Goal: Complete application form: Complete application form

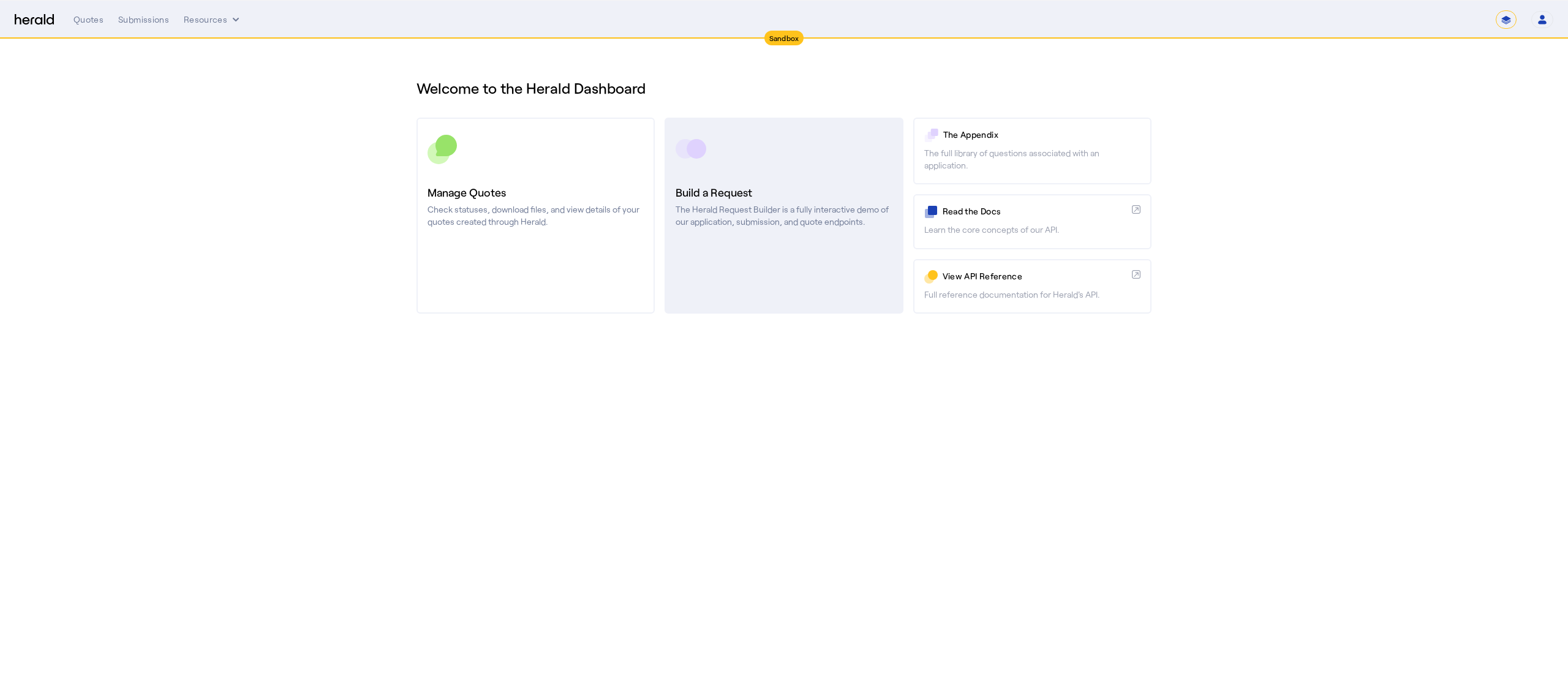
click at [694, 164] on link "Build a Request The Herald Request Builder is a fully interactive demo of our a…" at bounding box center [783, 216] width 238 height 196
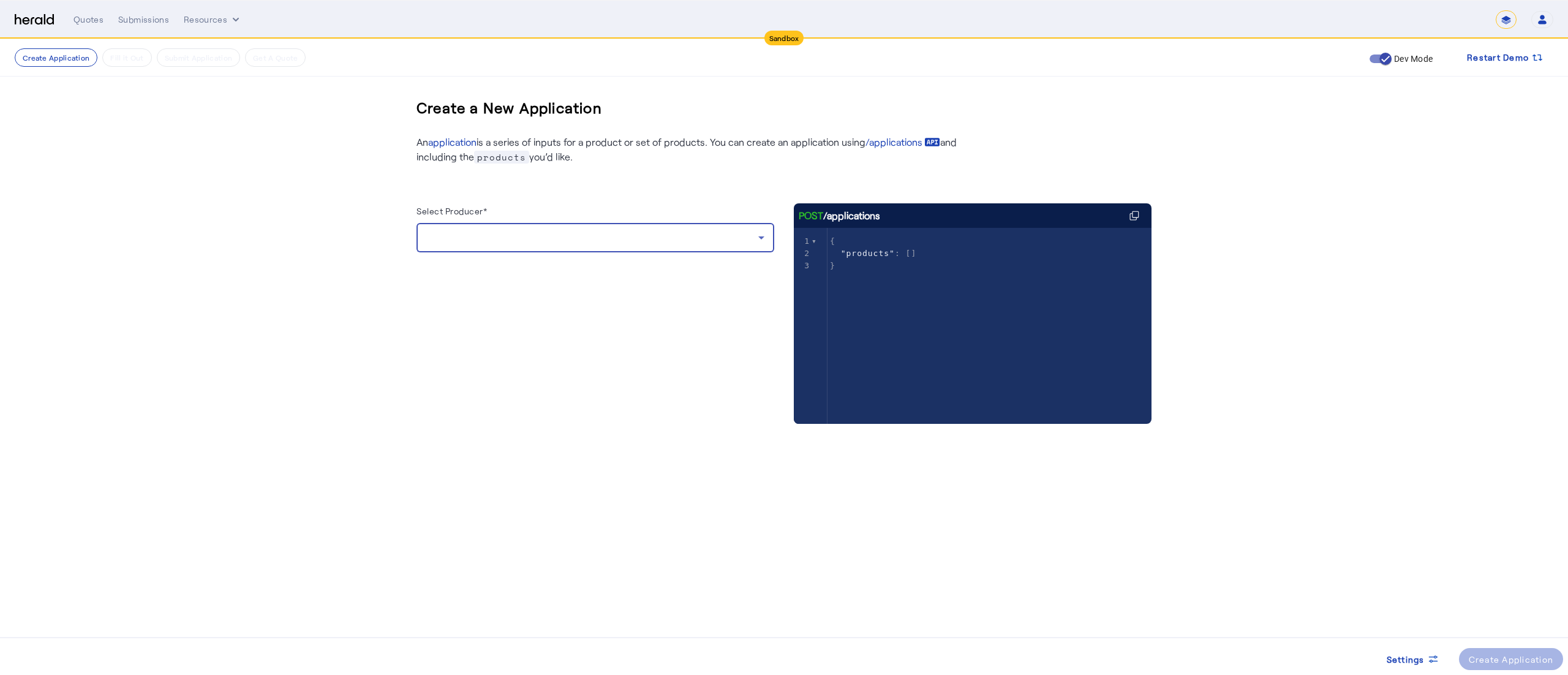
click at [610, 233] on div at bounding box center [592, 237] width 332 height 14
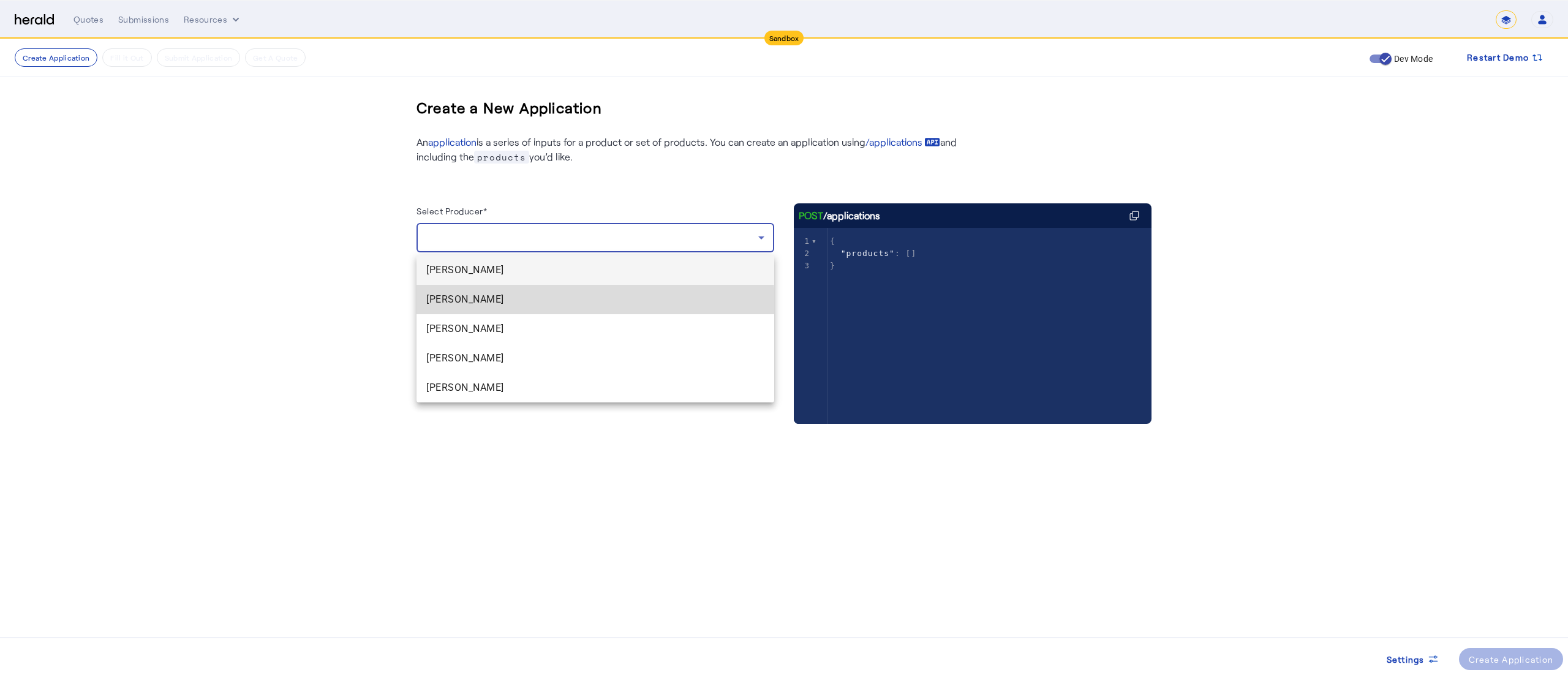
click at [524, 305] on span "[PERSON_NAME]" at bounding box center [595, 300] width 338 height 14
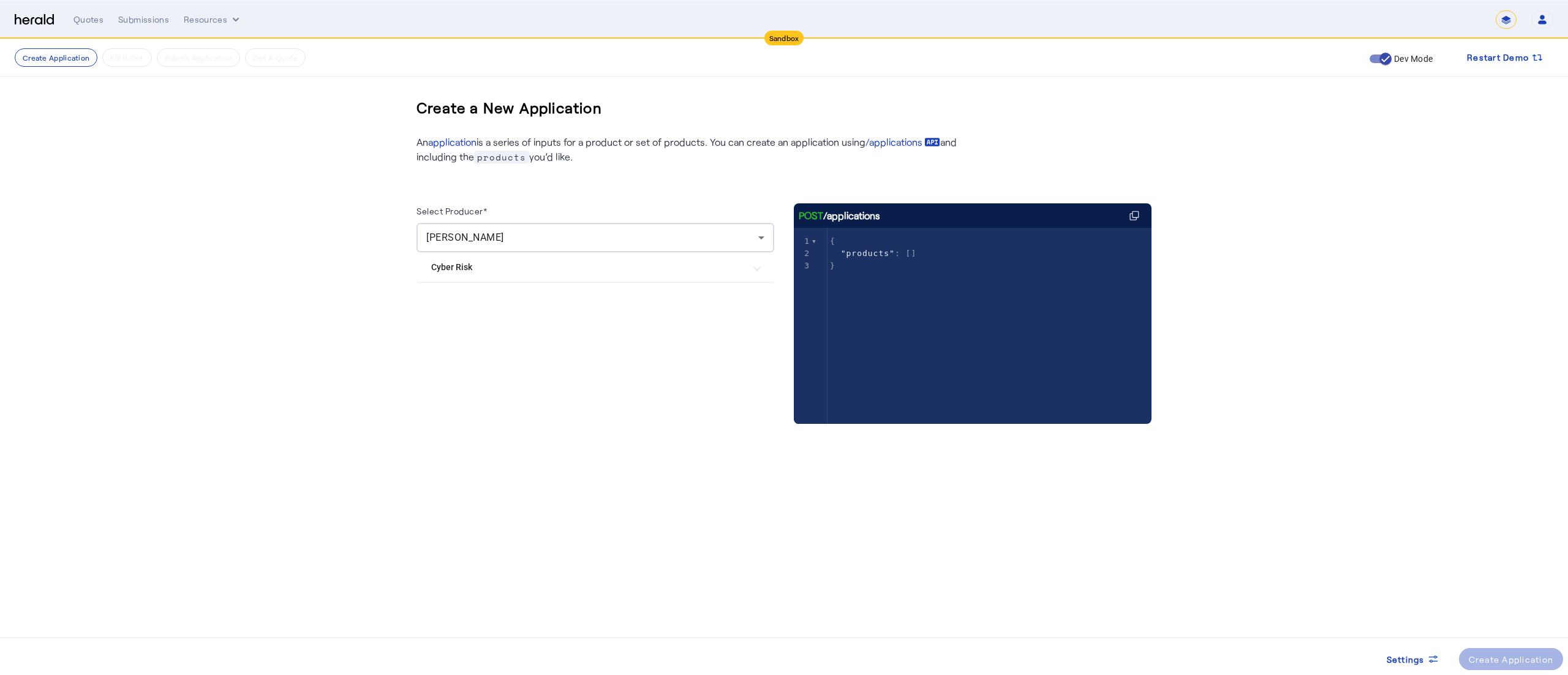
click at [621, 279] on mat-expansion-panel-header "Cyber Risk" at bounding box center [595, 267] width 358 height 29
click at [489, 328] on label "Cowbell Cyber" at bounding box center [485, 328] width 58 height 12
click at [1485, 663] on div "Create Application" at bounding box center [1511, 660] width 85 height 13
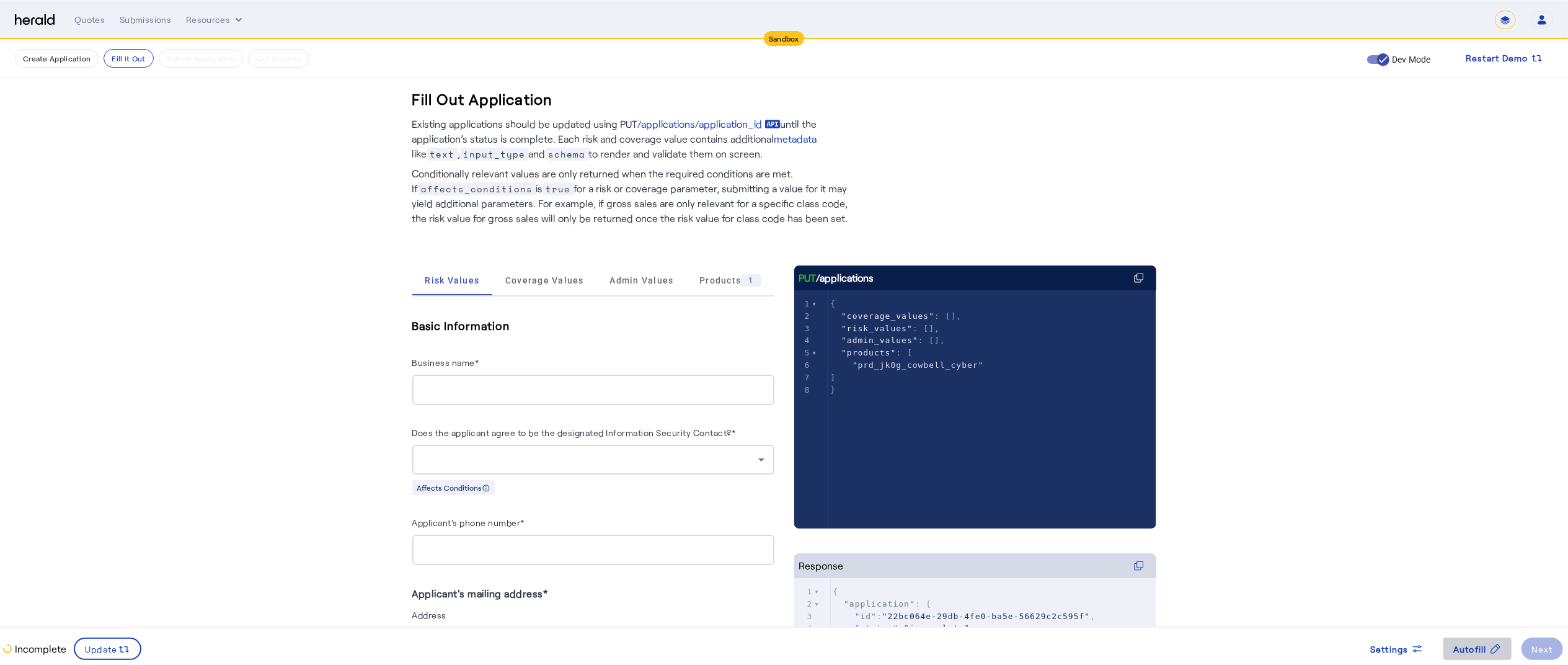
click at [1479, 644] on span "Autofill" at bounding box center [1470, 649] width 34 height 13
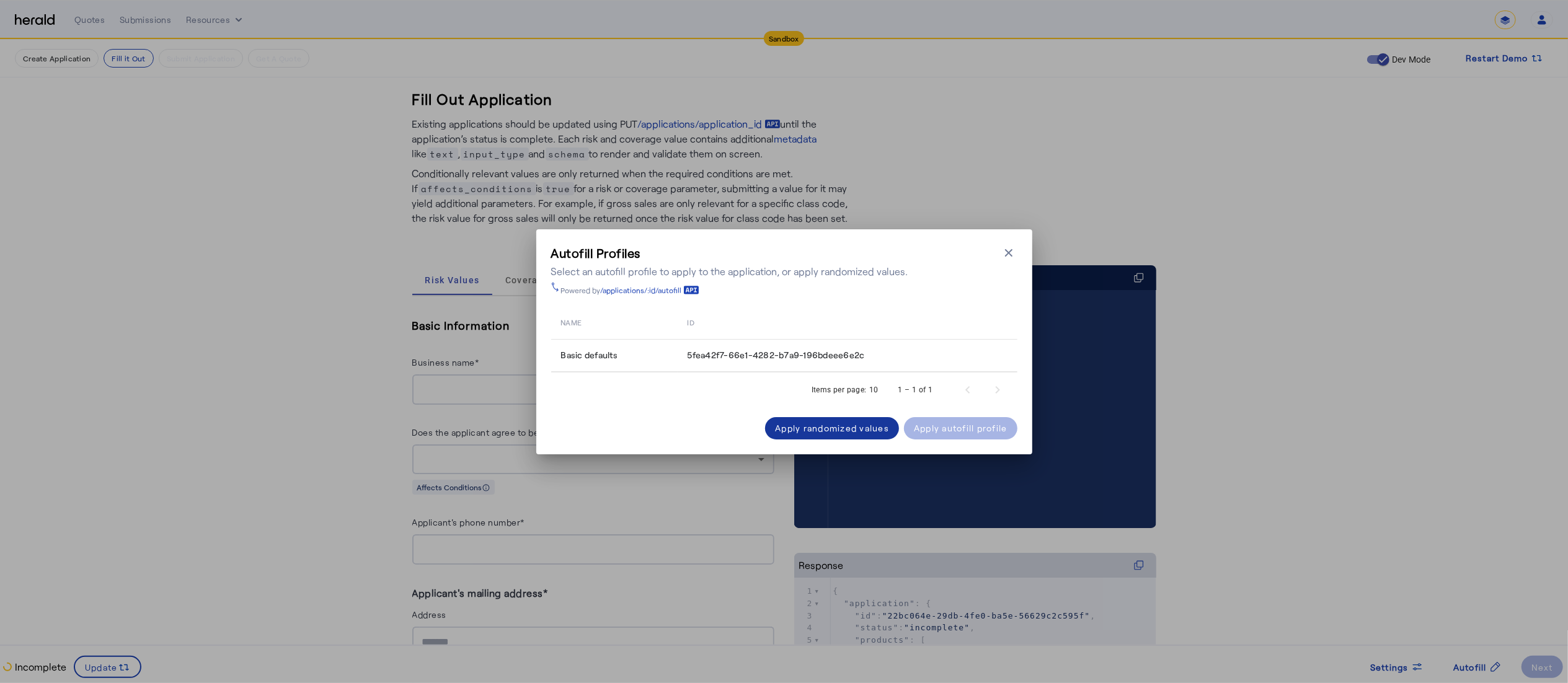
click at [829, 426] on div "Apply randomized values" at bounding box center [832, 428] width 114 height 13
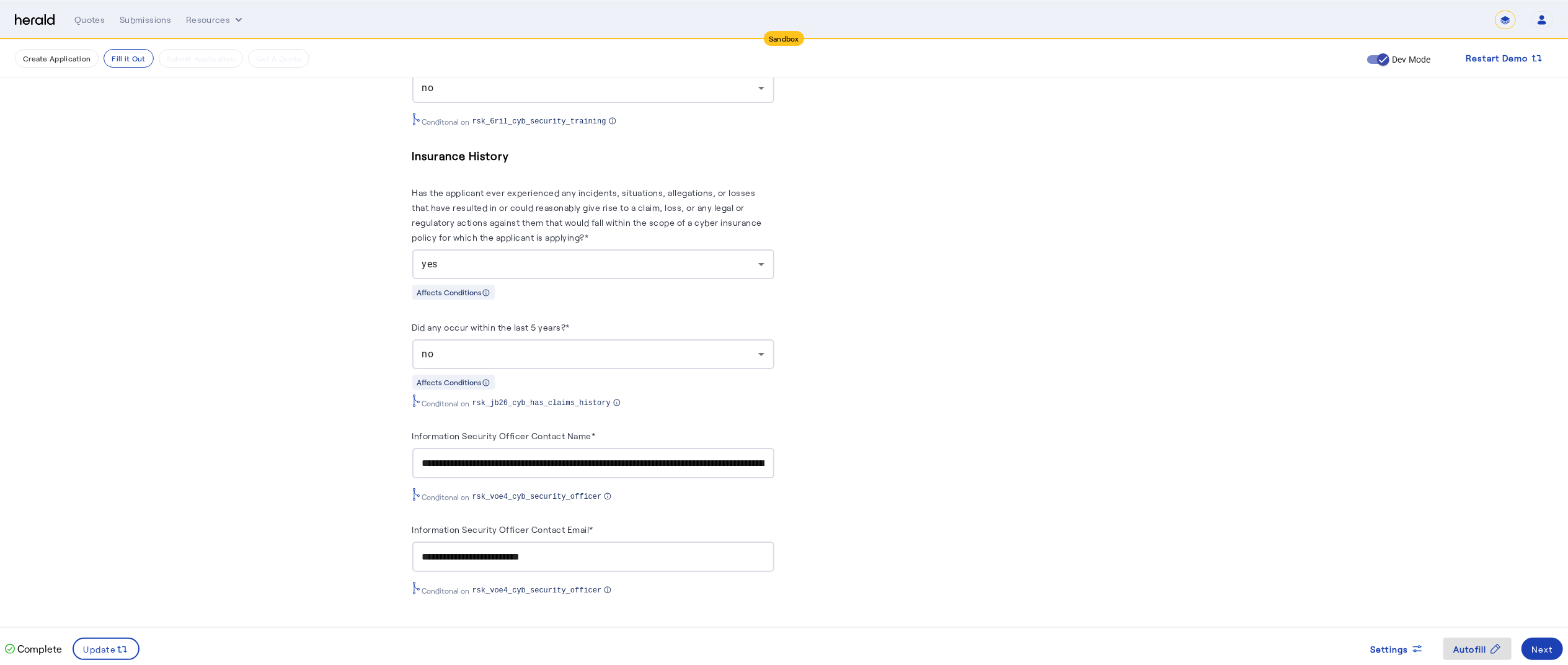
scroll to position [2070, 0]
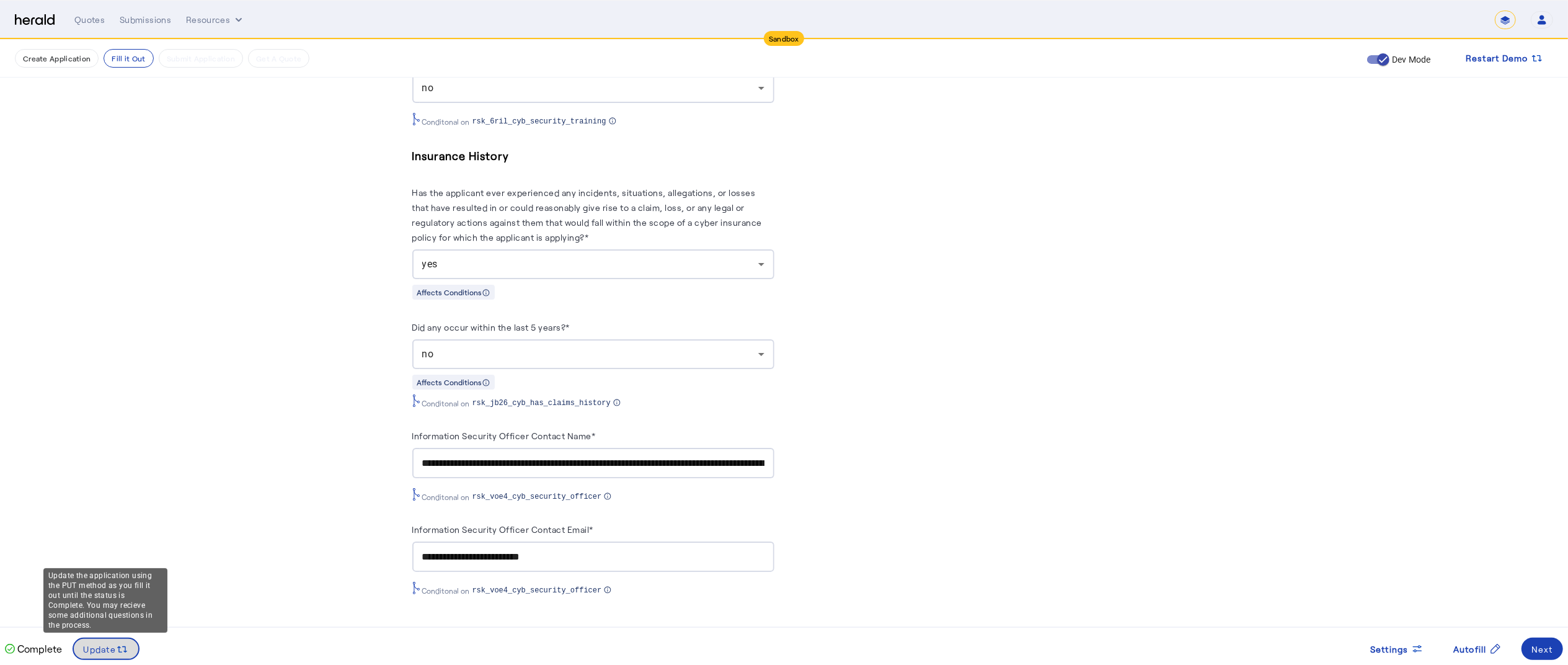
click at [107, 652] on span "Update" at bounding box center [100, 649] width 33 height 13
click at [1530, 644] on span at bounding box center [1542, 648] width 42 height 30
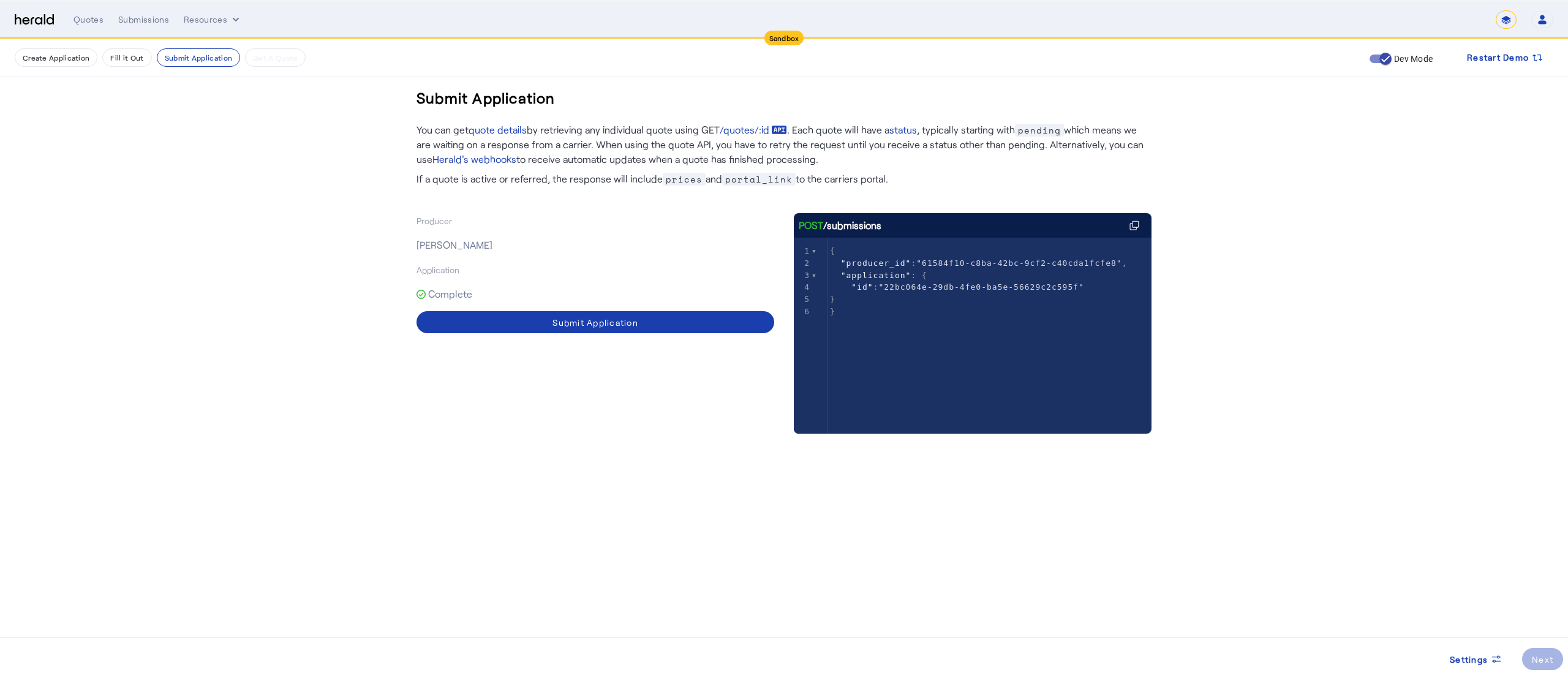
click at [511, 310] on span at bounding box center [595, 322] width 358 height 29
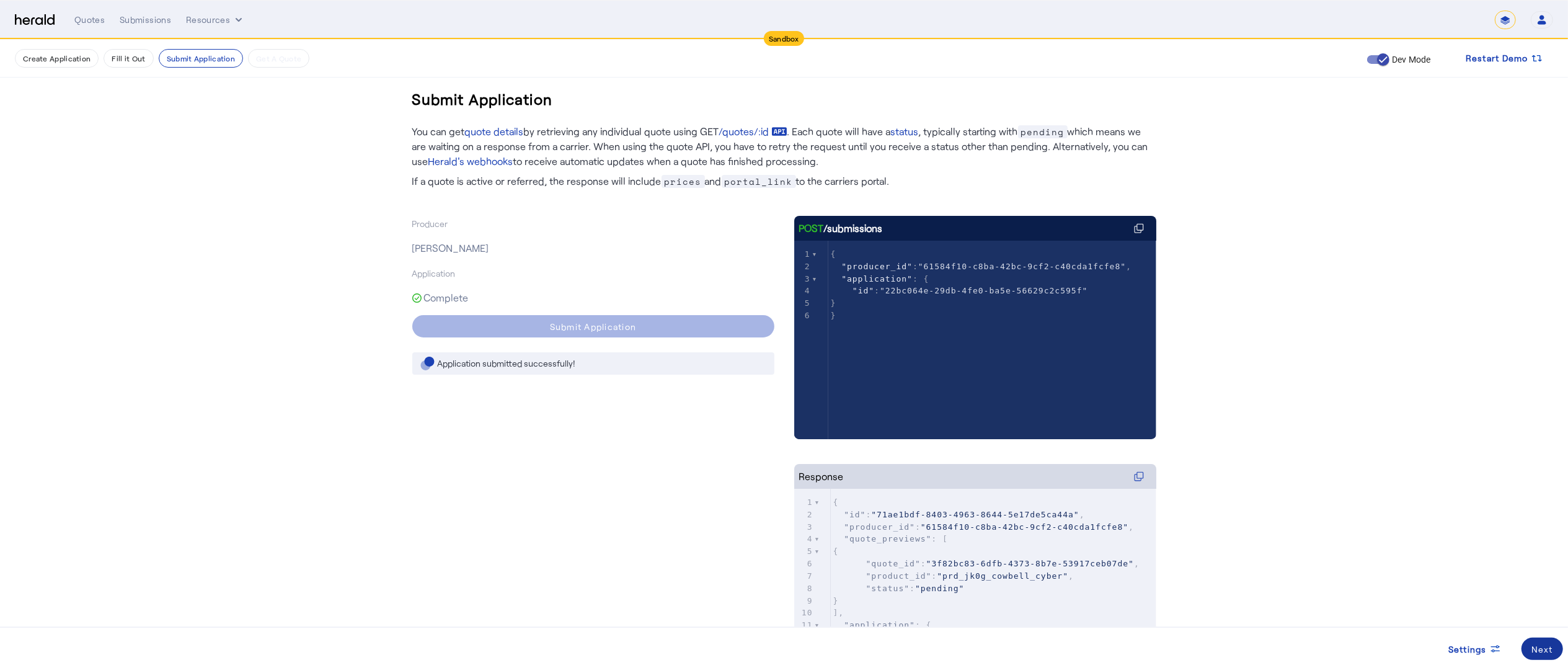
click at [1534, 654] on div "Next" at bounding box center [1542, 649] width 22 height 13
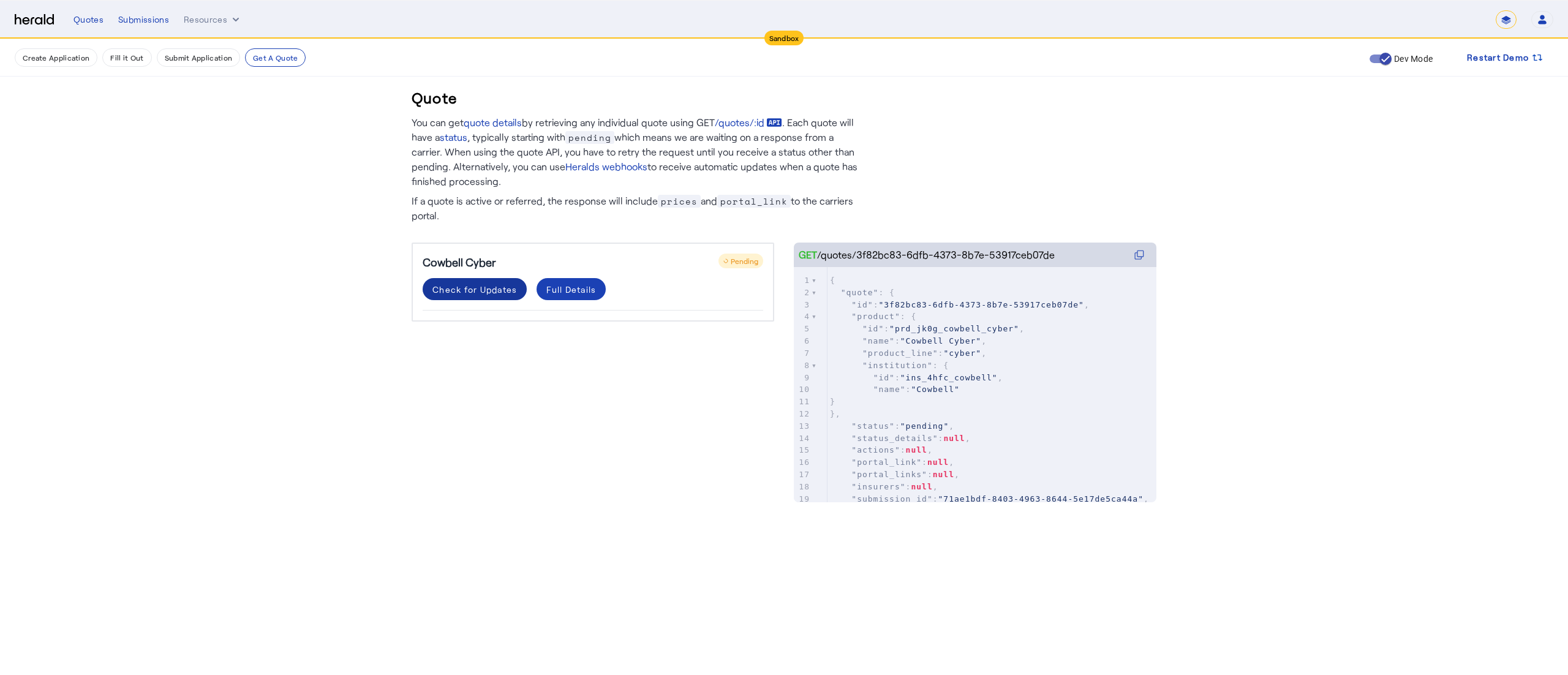
click at [510, 286] on div "Check for Updates" at bounding box center [474, 290] width 84 height 13
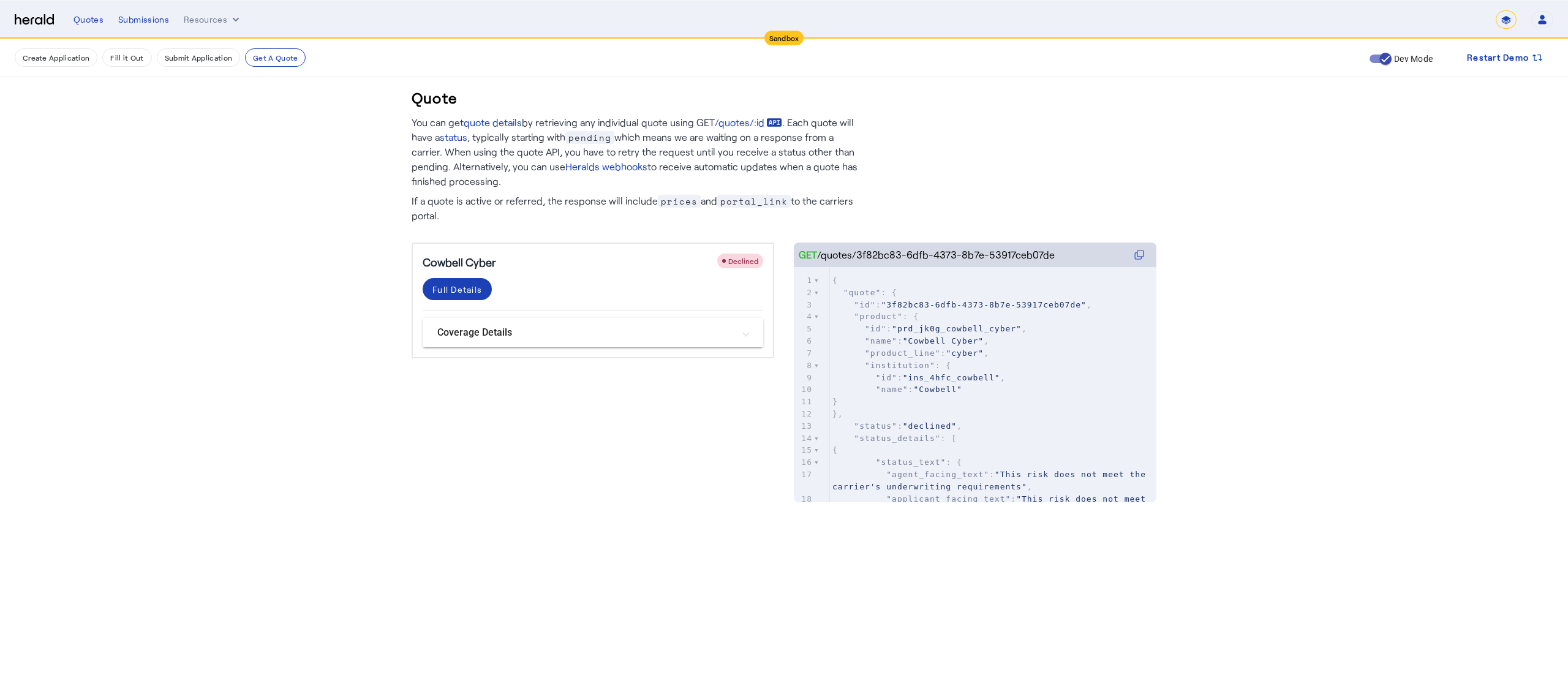
click at [463, 334] on mat-panel-title "Coverage Details" at bounding box center [585, 332] width 296 height 14
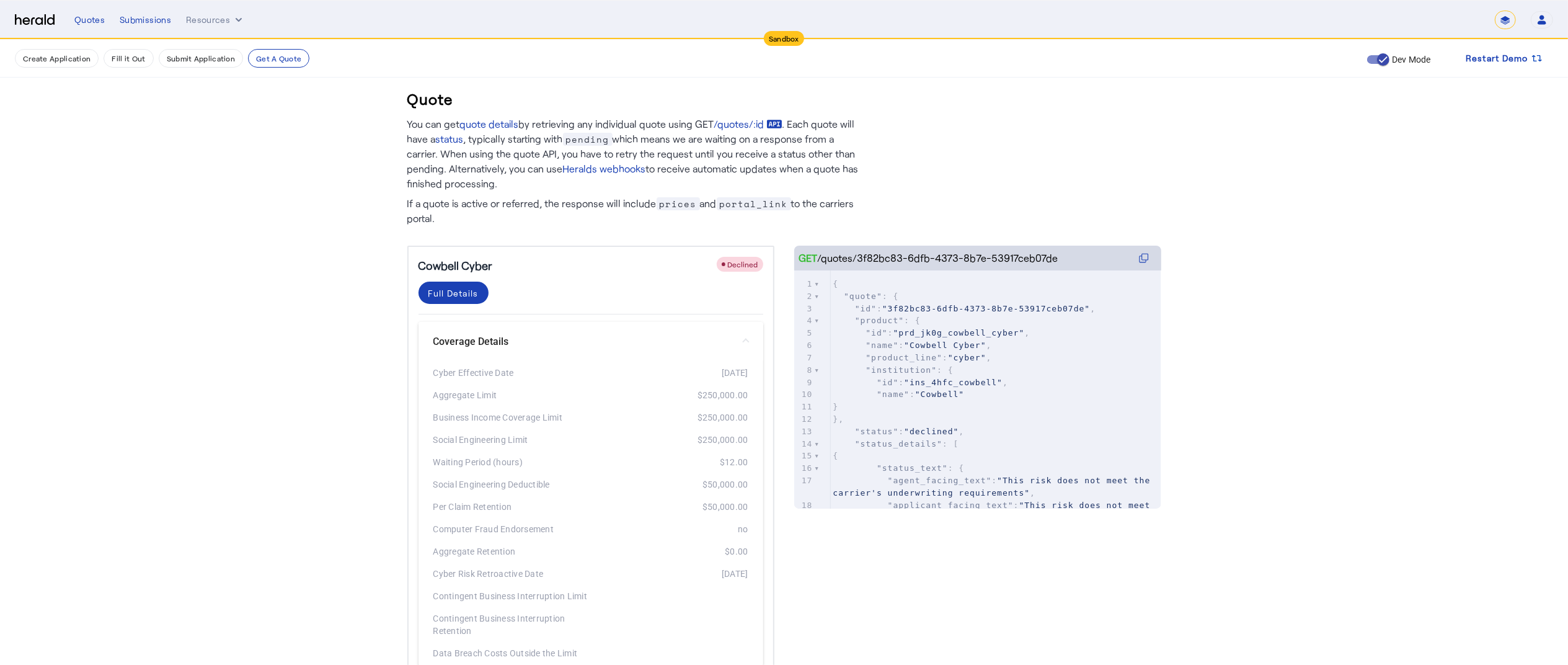
click at [469, 338] on mat-panel-title "Coverage Details" at bounding box center [583, 342] width 300 height 15
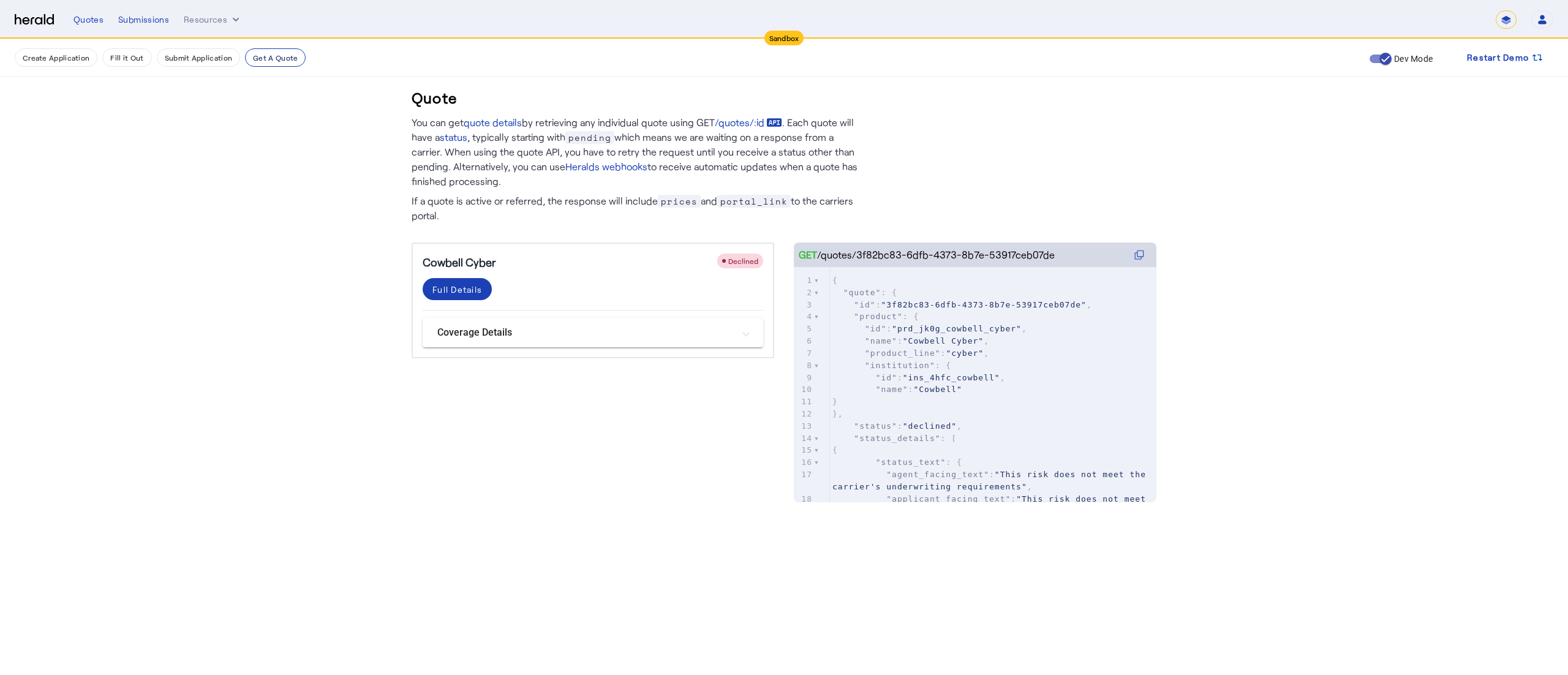
click at [264, 63] on button "Get A Quote" at bounding box center [275, 58] width 61 height 18
click at [69, 52] on button "Create Application" at bounding box center [56, 58] width 82 height 18
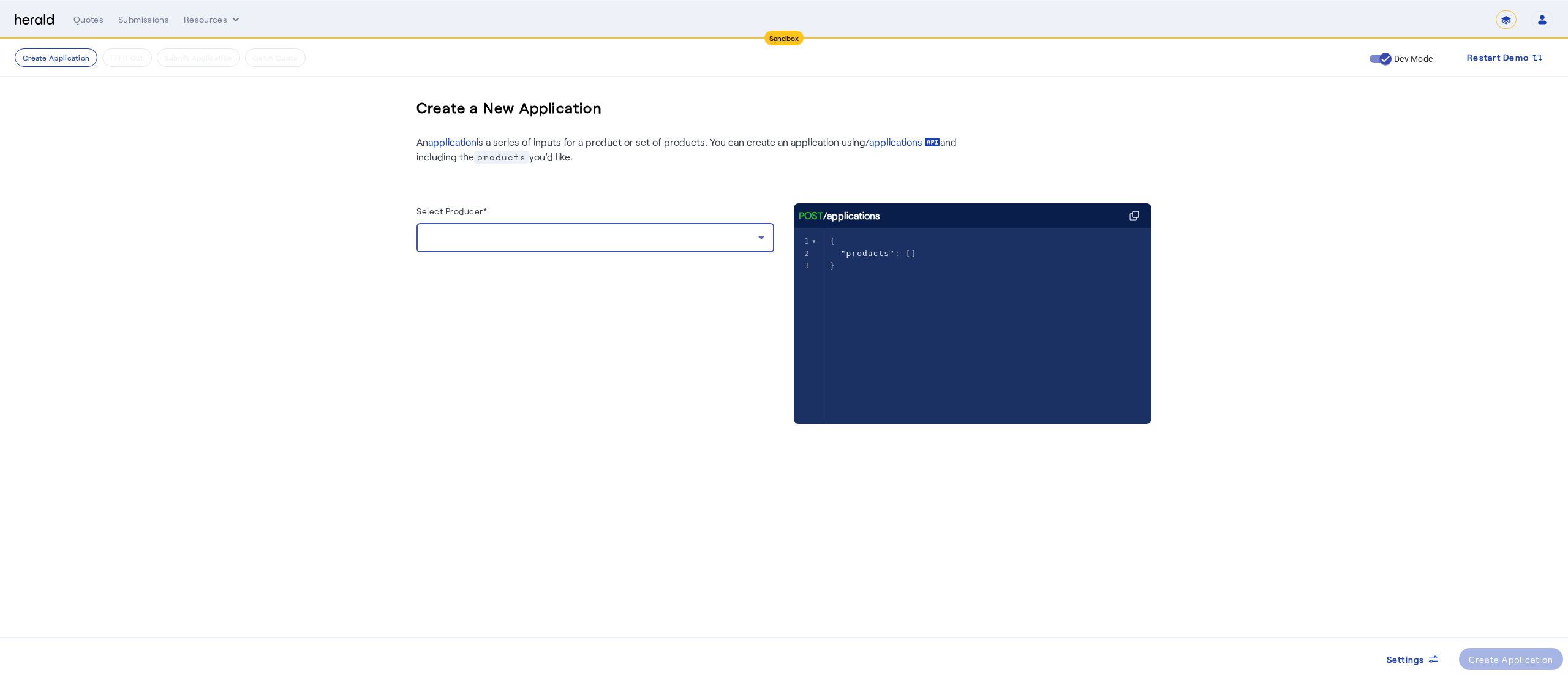
click at [456, 242] on div at bounding box center [592, 237] width 332 height 14
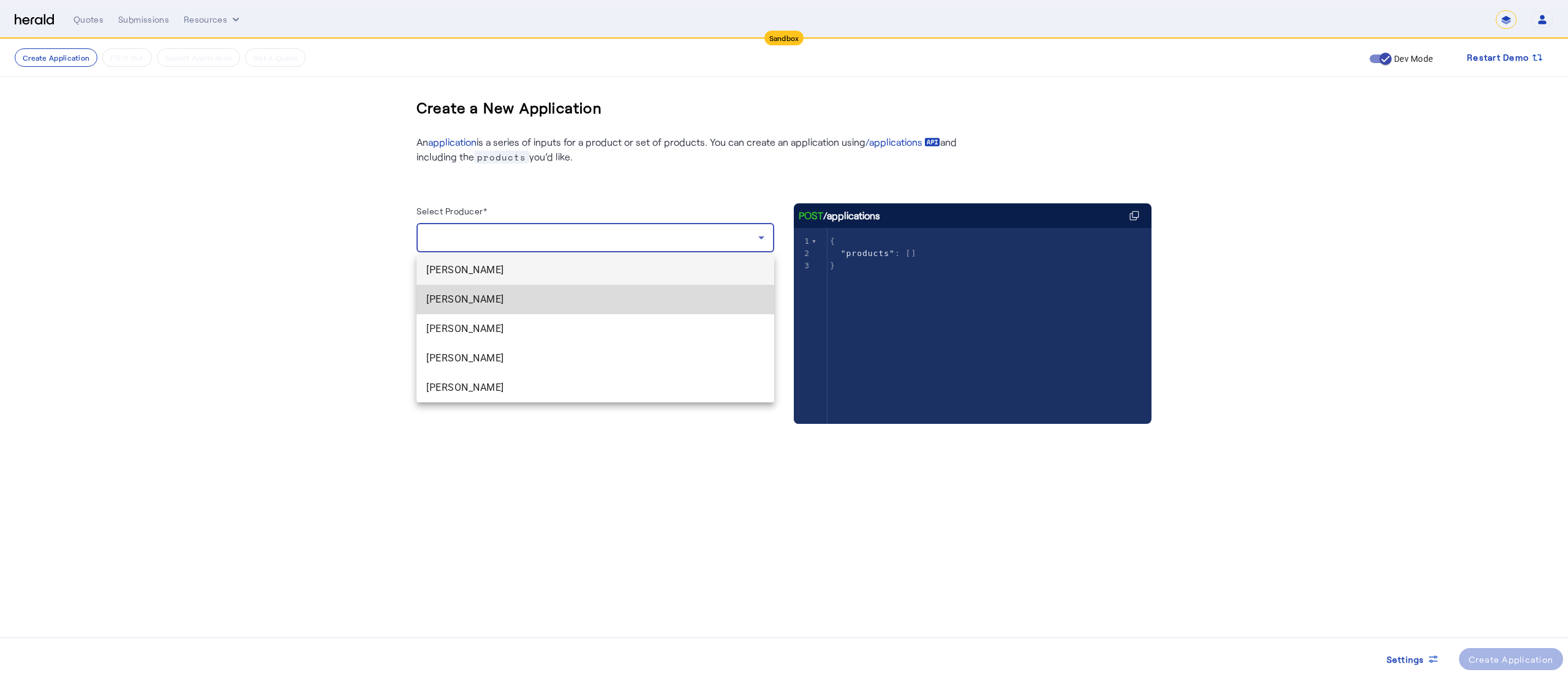
click at [466, 298] on span "[PERSON_NAME]" at bounding box center [595, 300] width 338 height 14
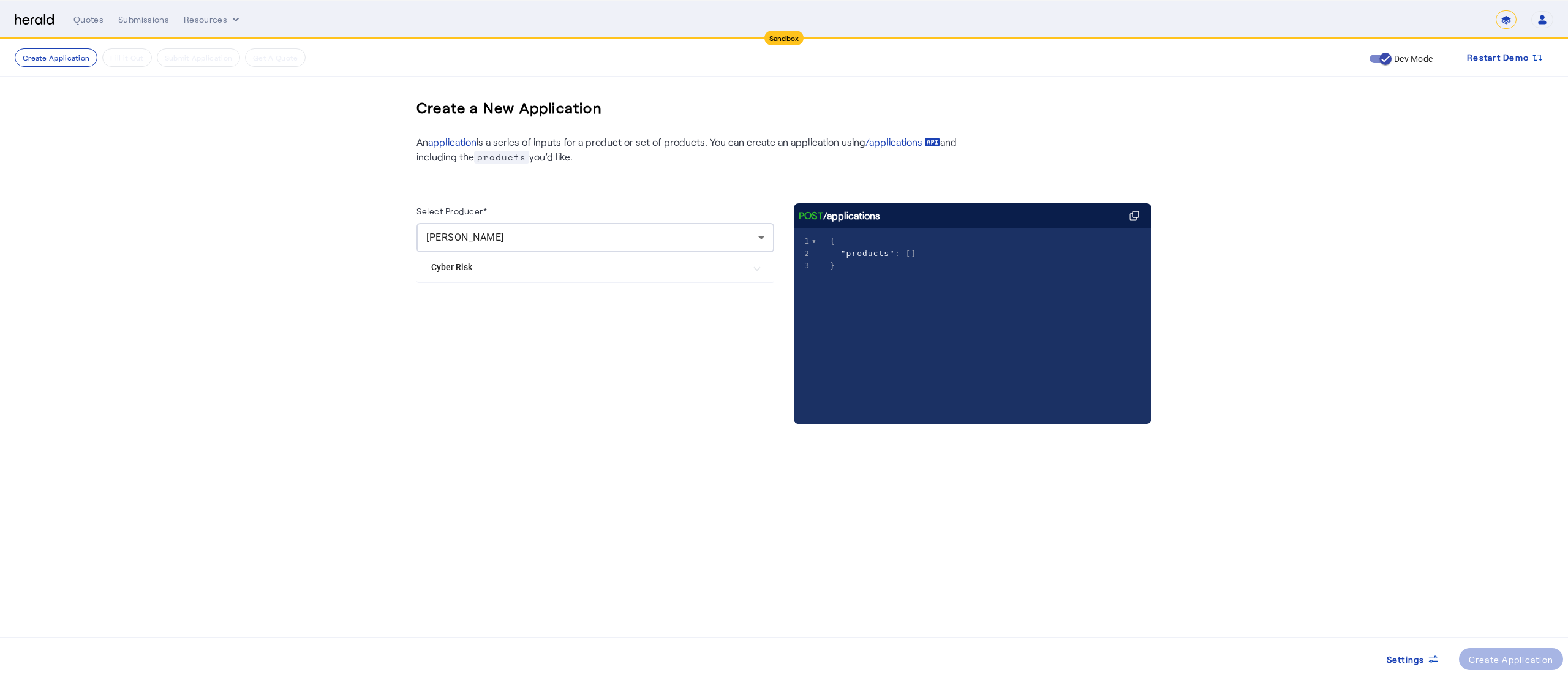
click at [758, 271] on span at bounding box center [757, 268] width 5 height 13
click at [1473, 654] on div "Create Application" at bounding box center [1511, 660] width 85 height 13
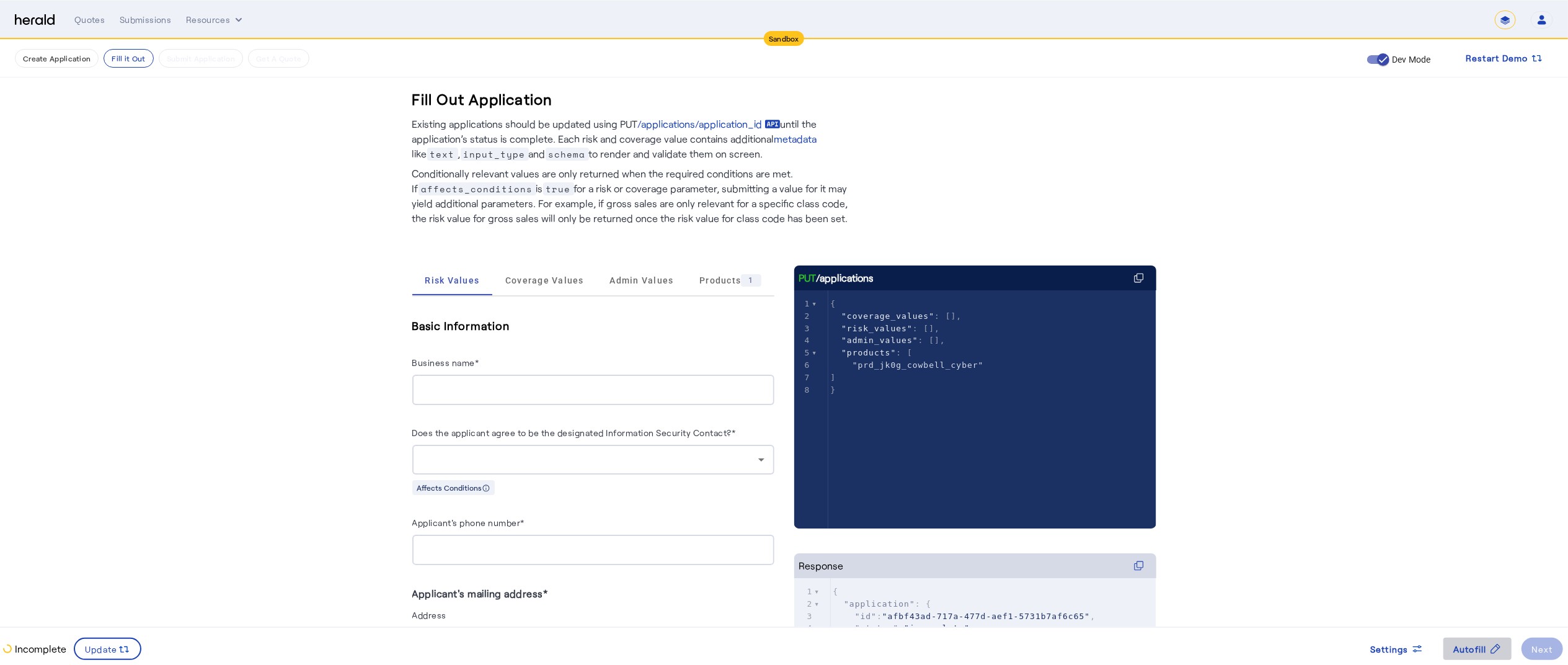
click at [1456, 642] on span "Autofill" at bounding box center [1470, 649] width 34 height 13
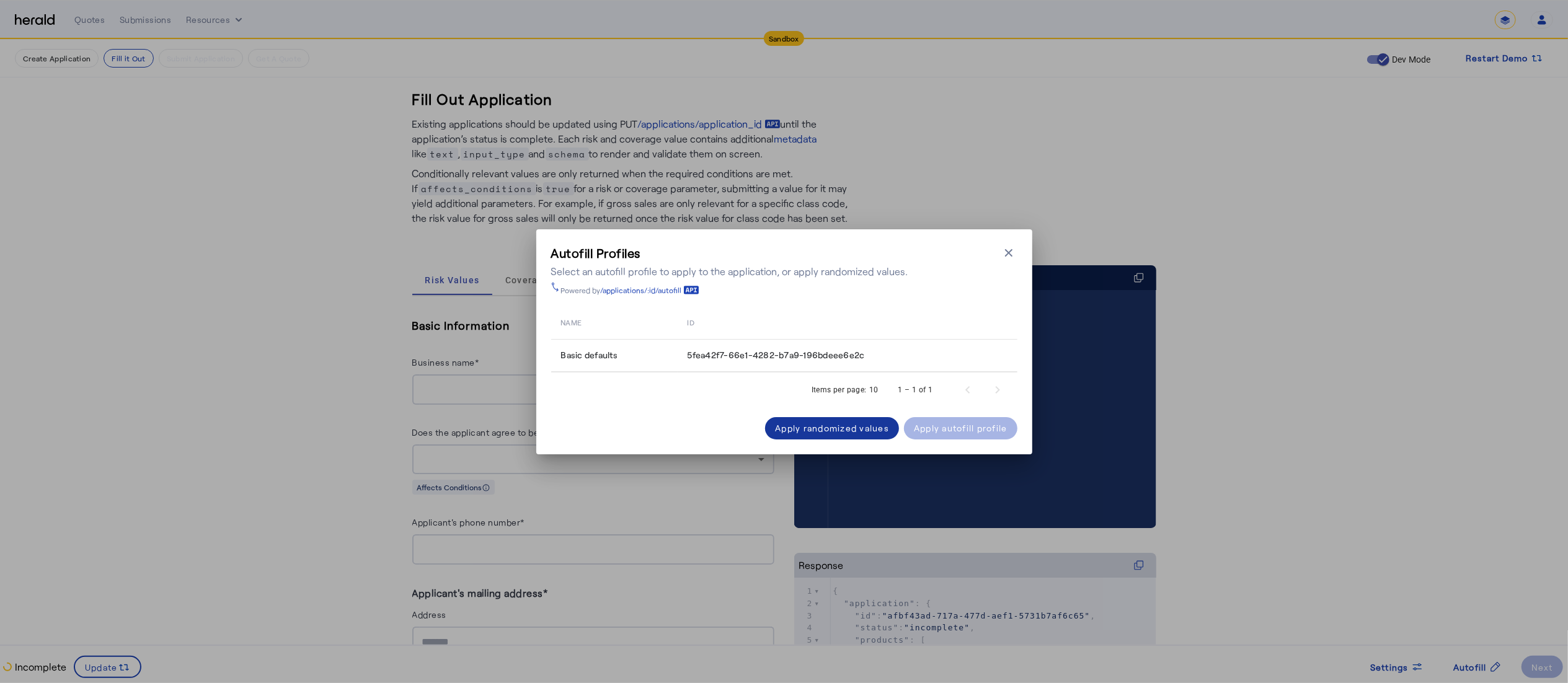
click at [864, 430] on div "Apply randomized values" at bounding box center [832, 428] width 114 height 13
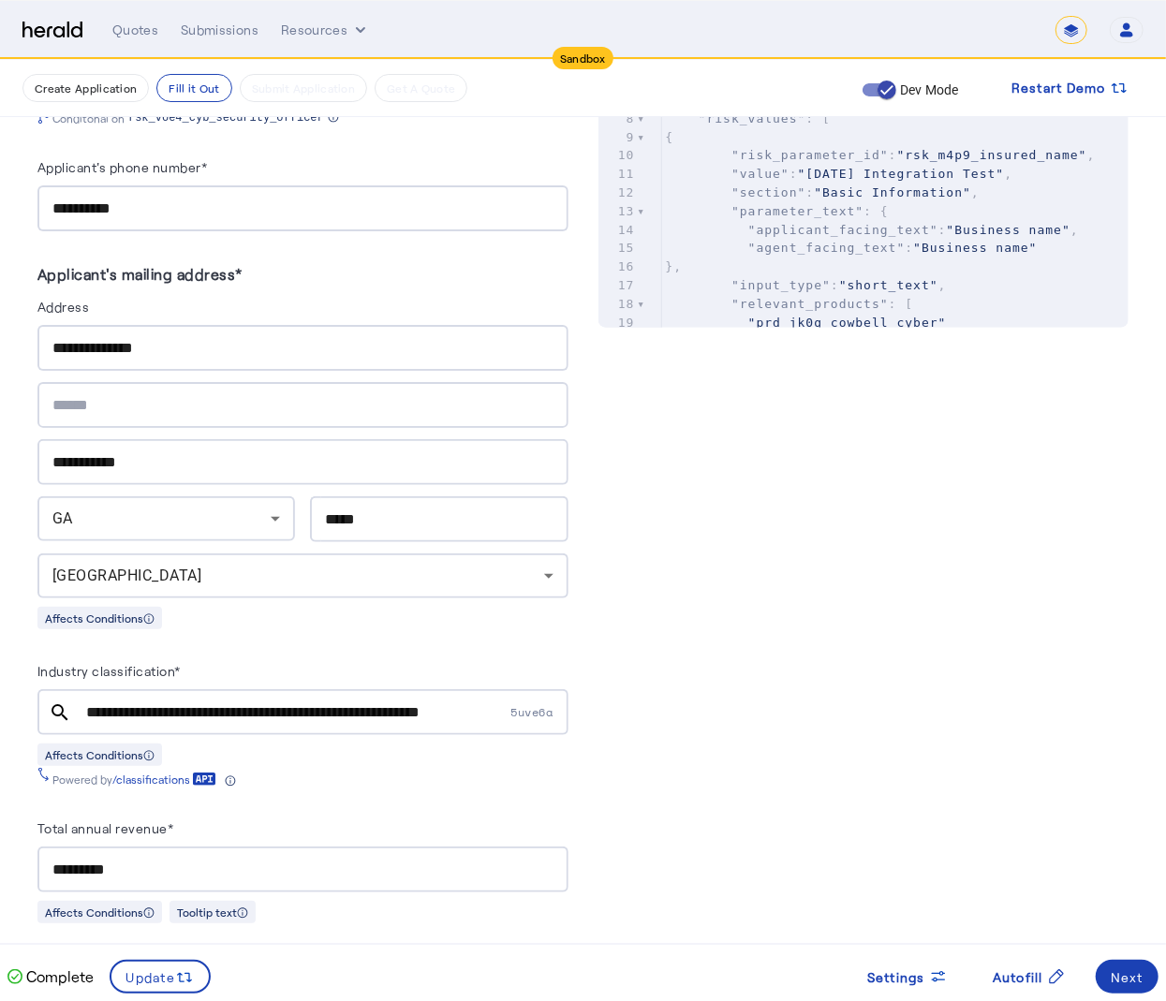
scroll to position [937, 0]
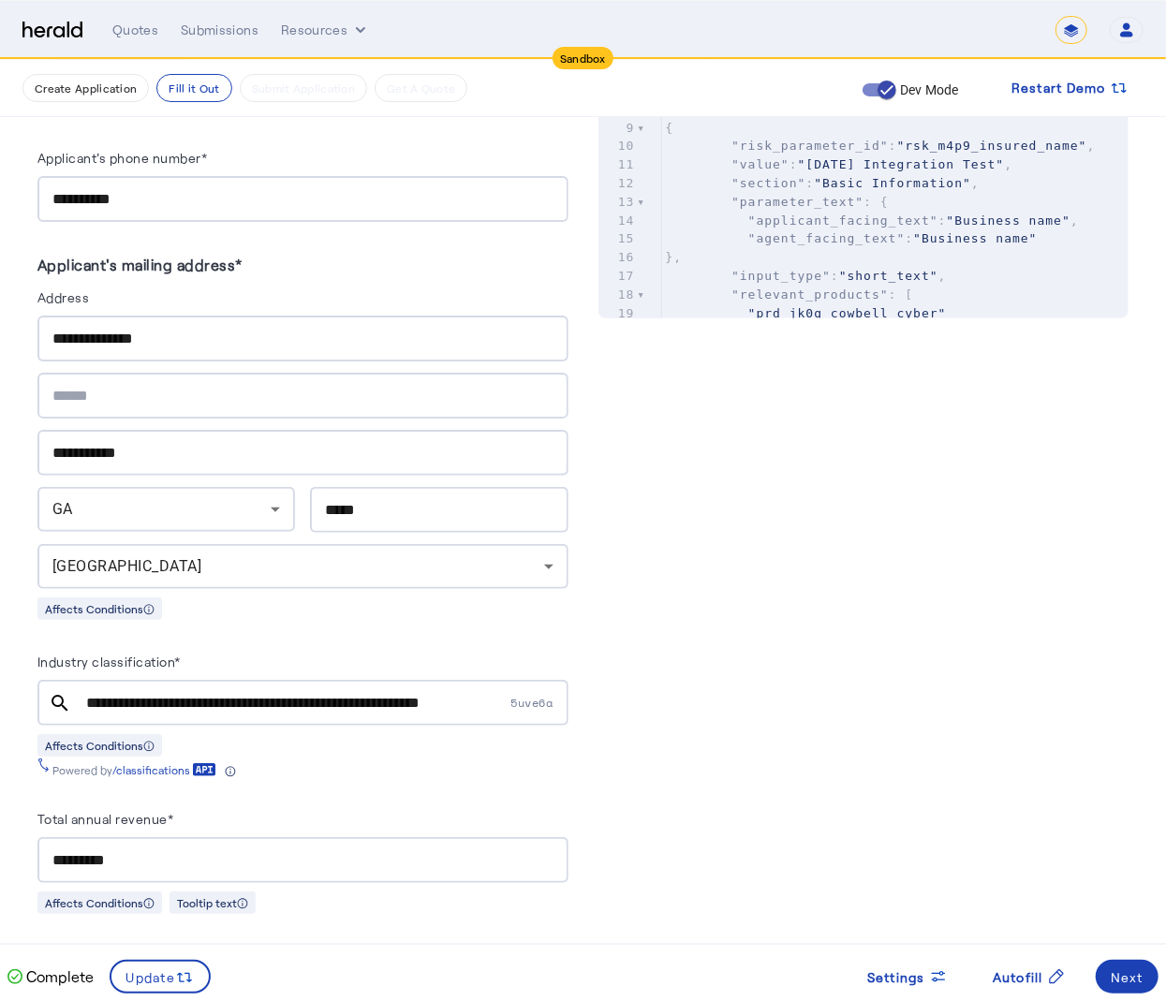
click at [521, 703] on div "5uve6a" at bounding box center [538, 703] width 61 height 1
click at [513, 692] on input "**********" at bounding box center [303, 703] width 434 height 22
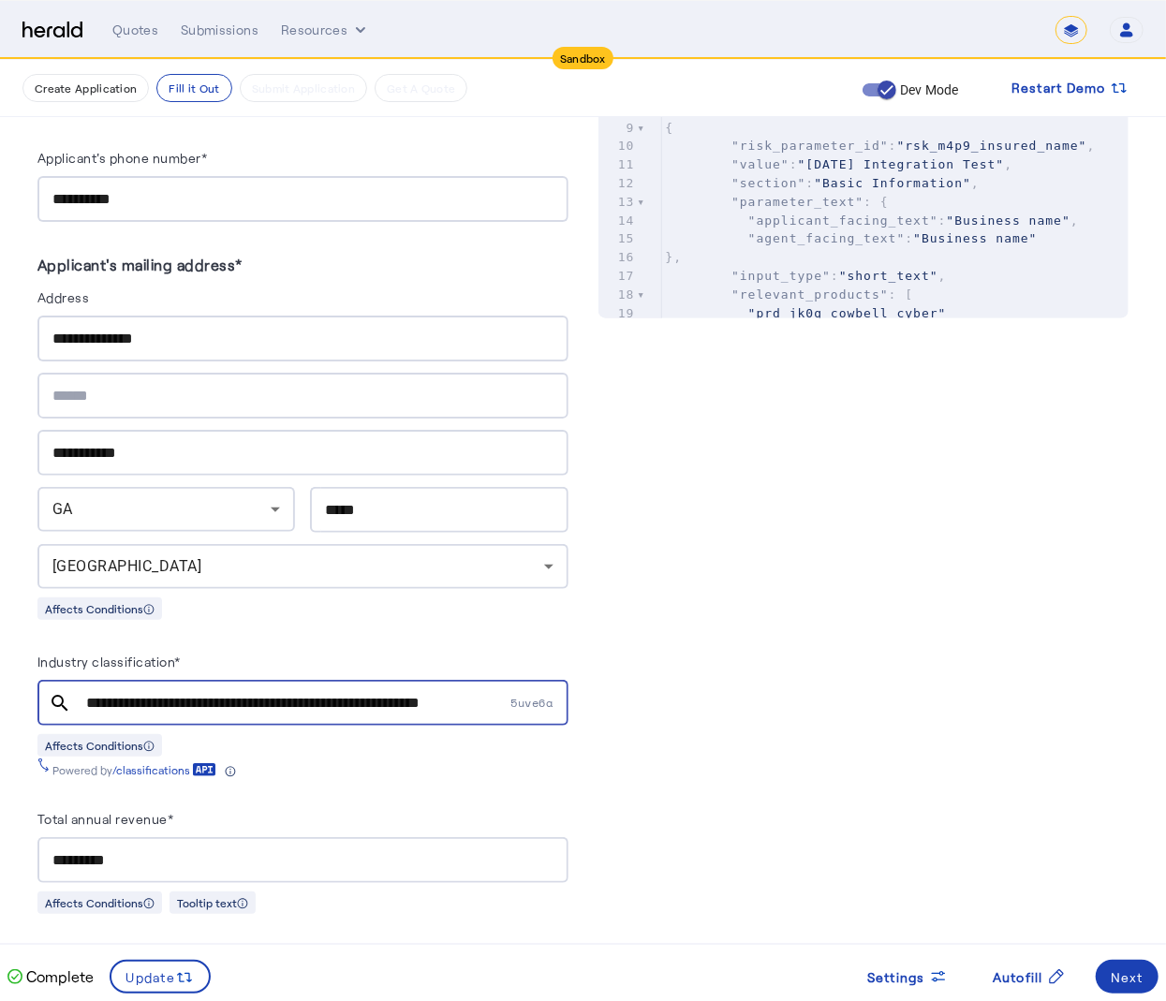
click at [513, 692] on input "**********" at bounding box center [303, 703] width 434 height 22
type input "*"
click at [60, 692] on mat-icon "search" at bounding box center [59, 703] width 45 height 22
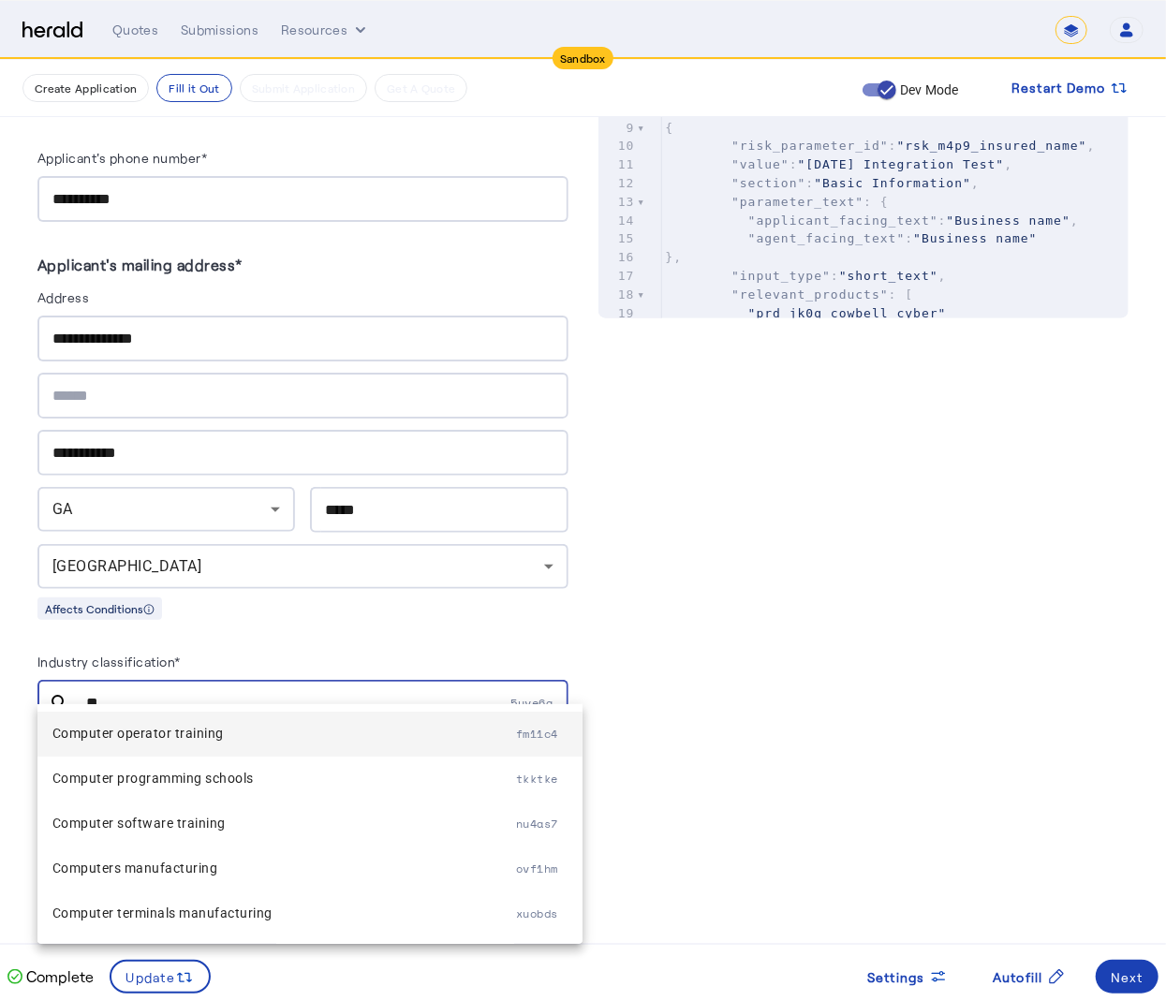
type input "*"
paste input "******"
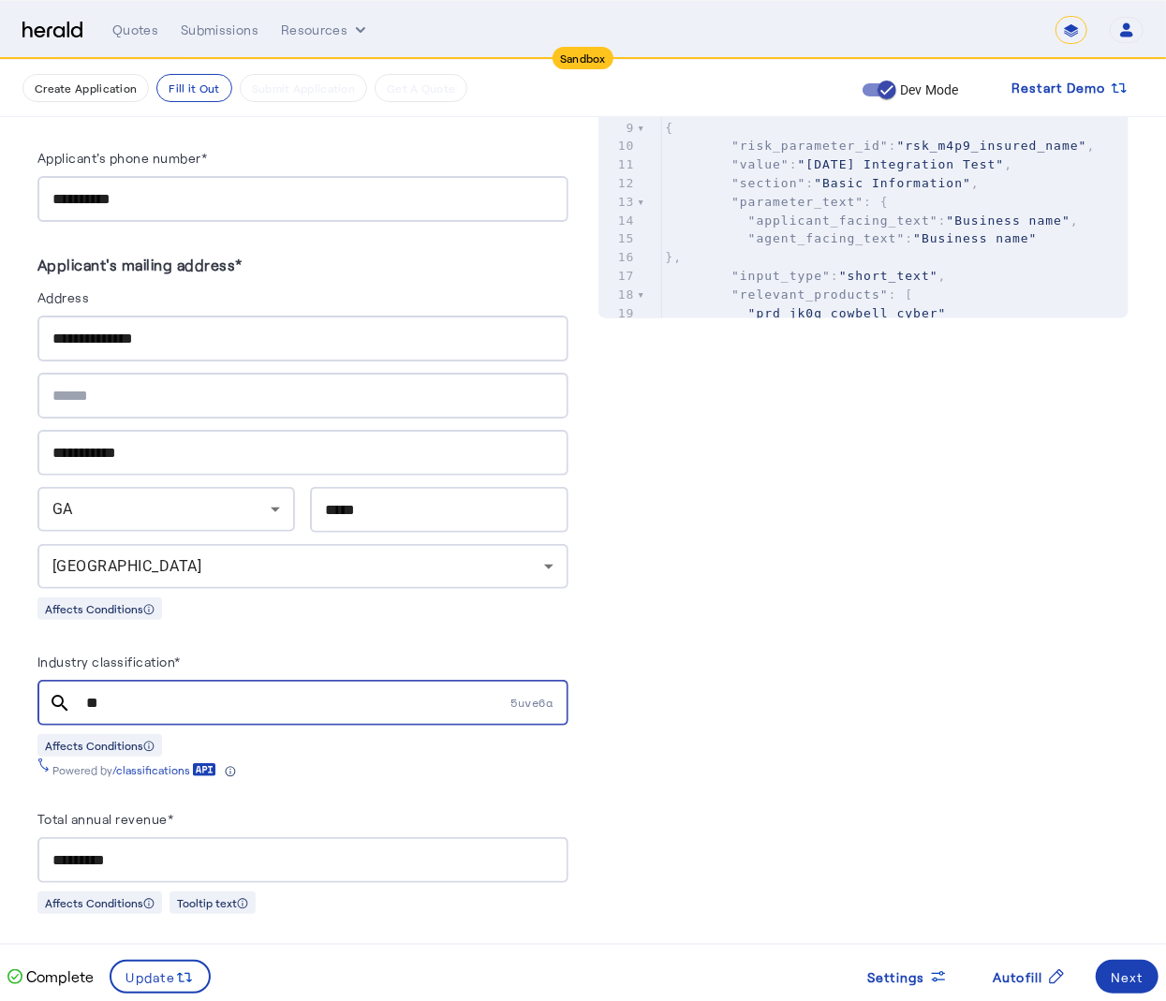
type input "*"
paste input "**********"
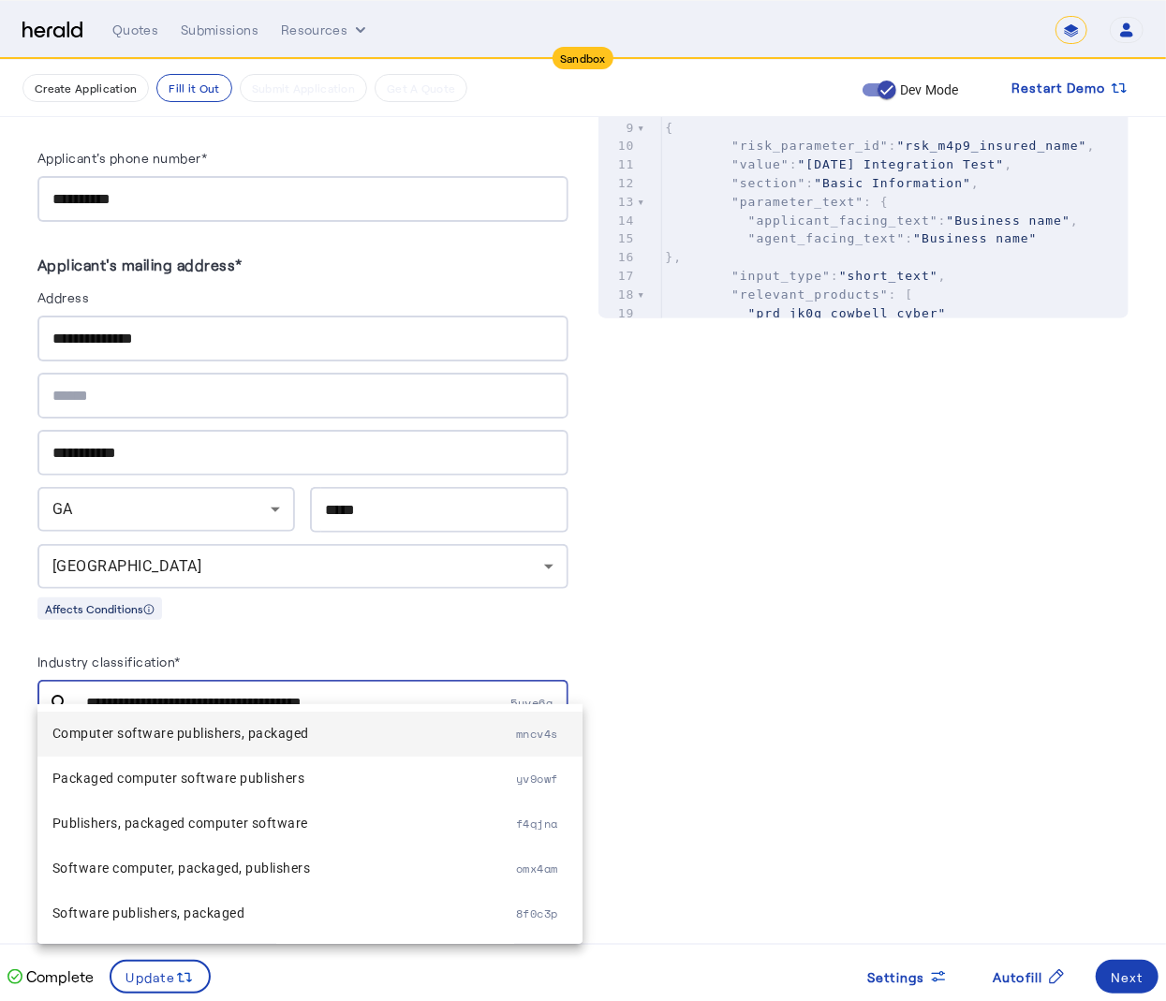
type input "**********"
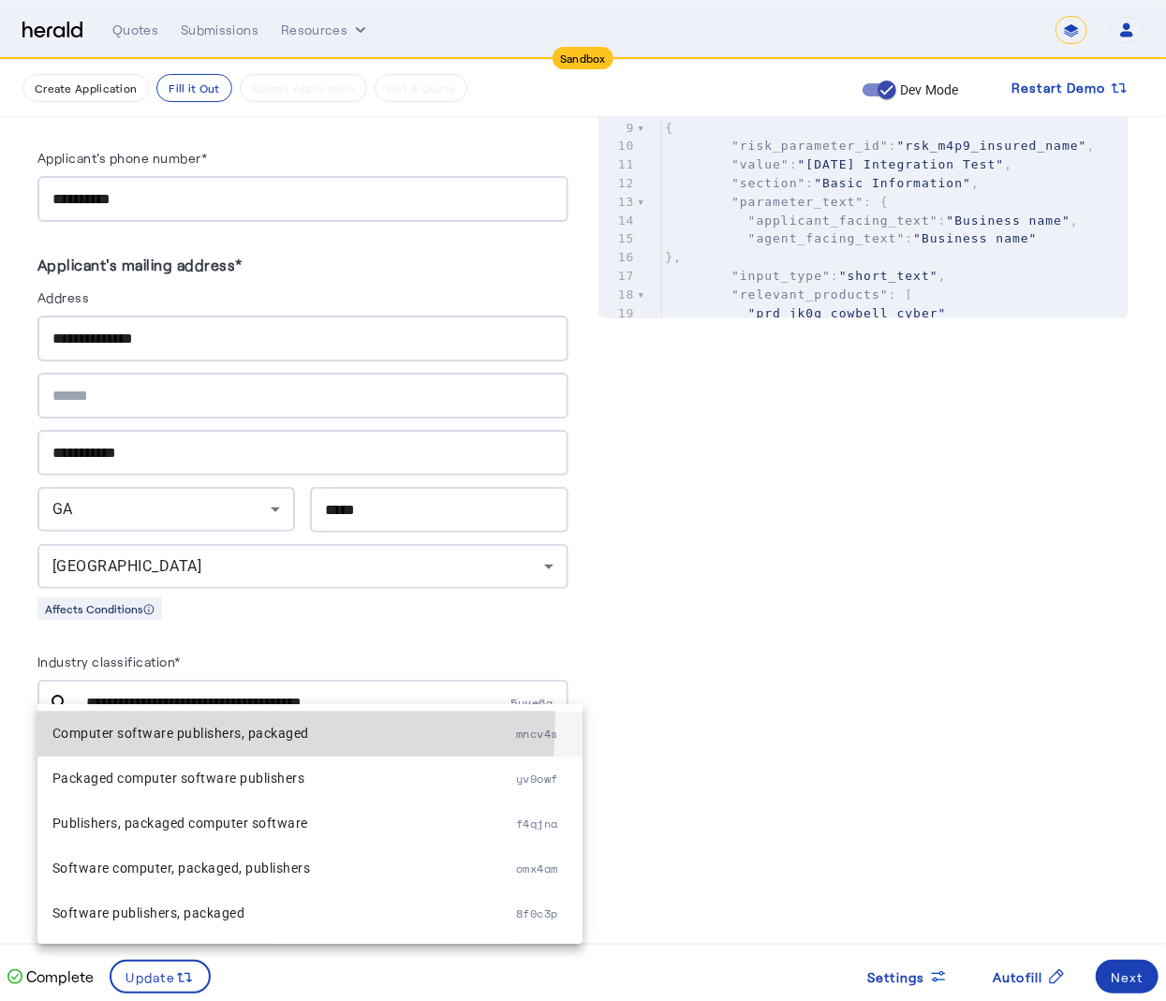
click at [117, 718] on mat-option "Computer software publishers, packaged mncv4s" at bounding box center [309, 734] width 545 height 45
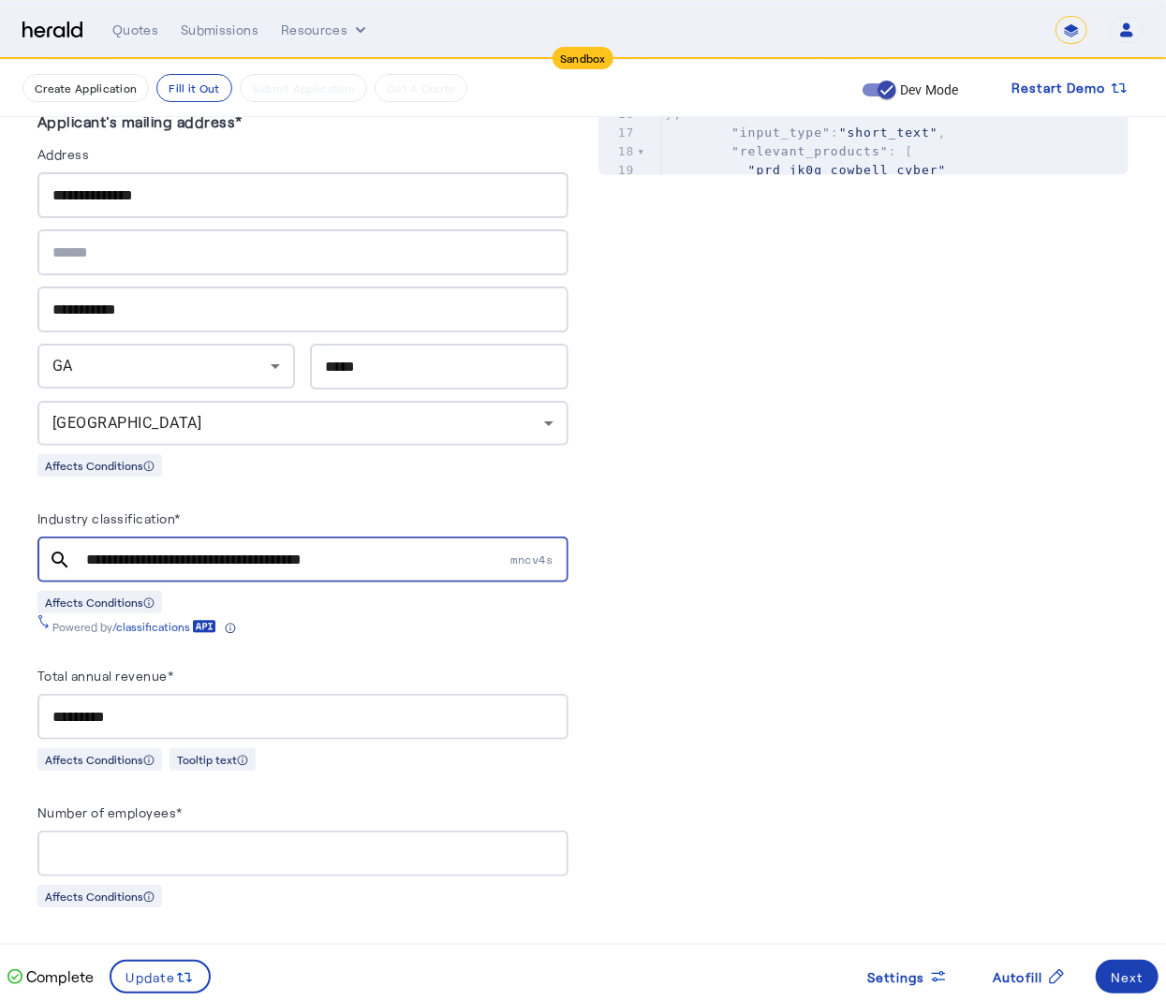
scroll to position [1087, 0]
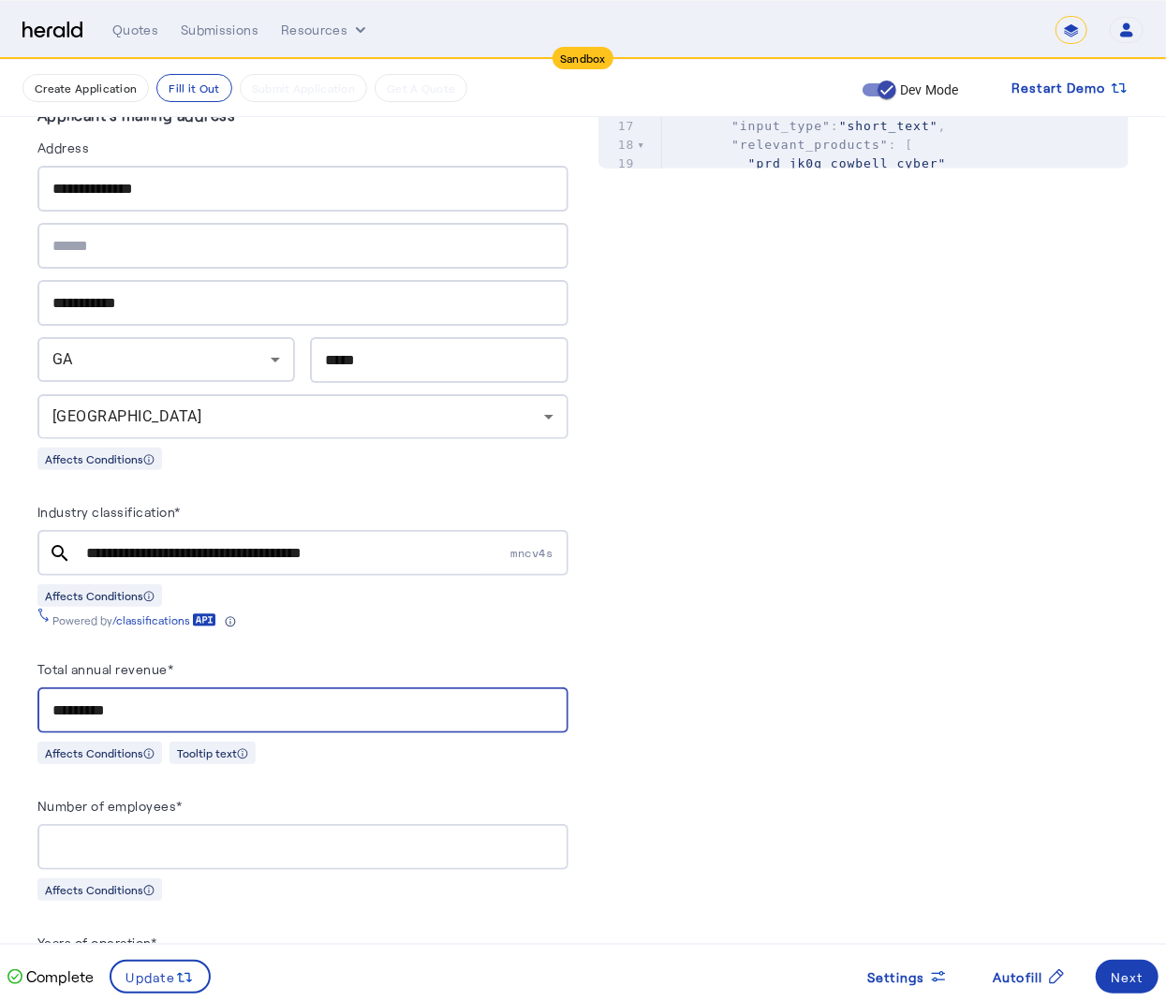
click at [180, 700] on input "*********" at bounding box center [302, 711] width 501 height 22
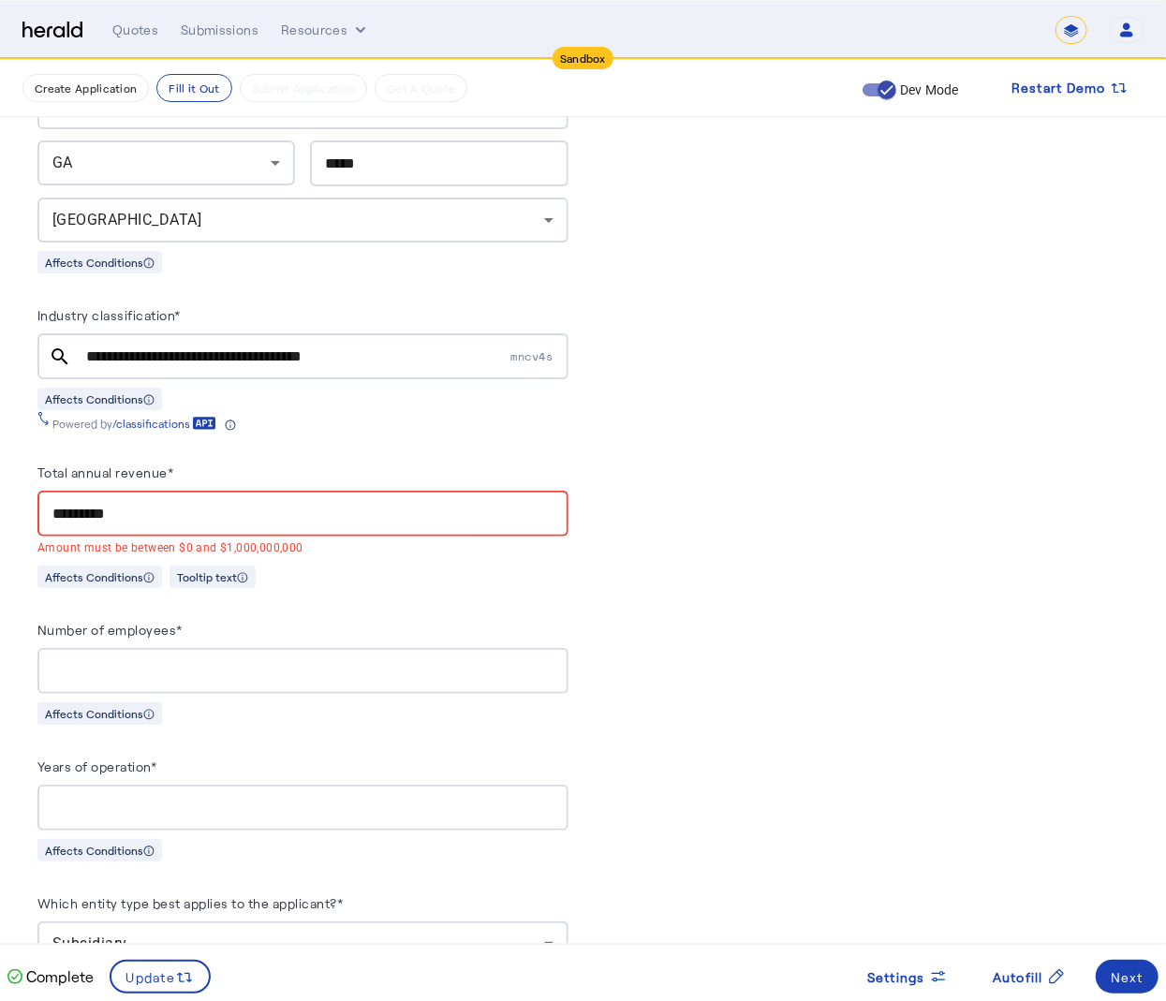
scroll to position [1305, 0]
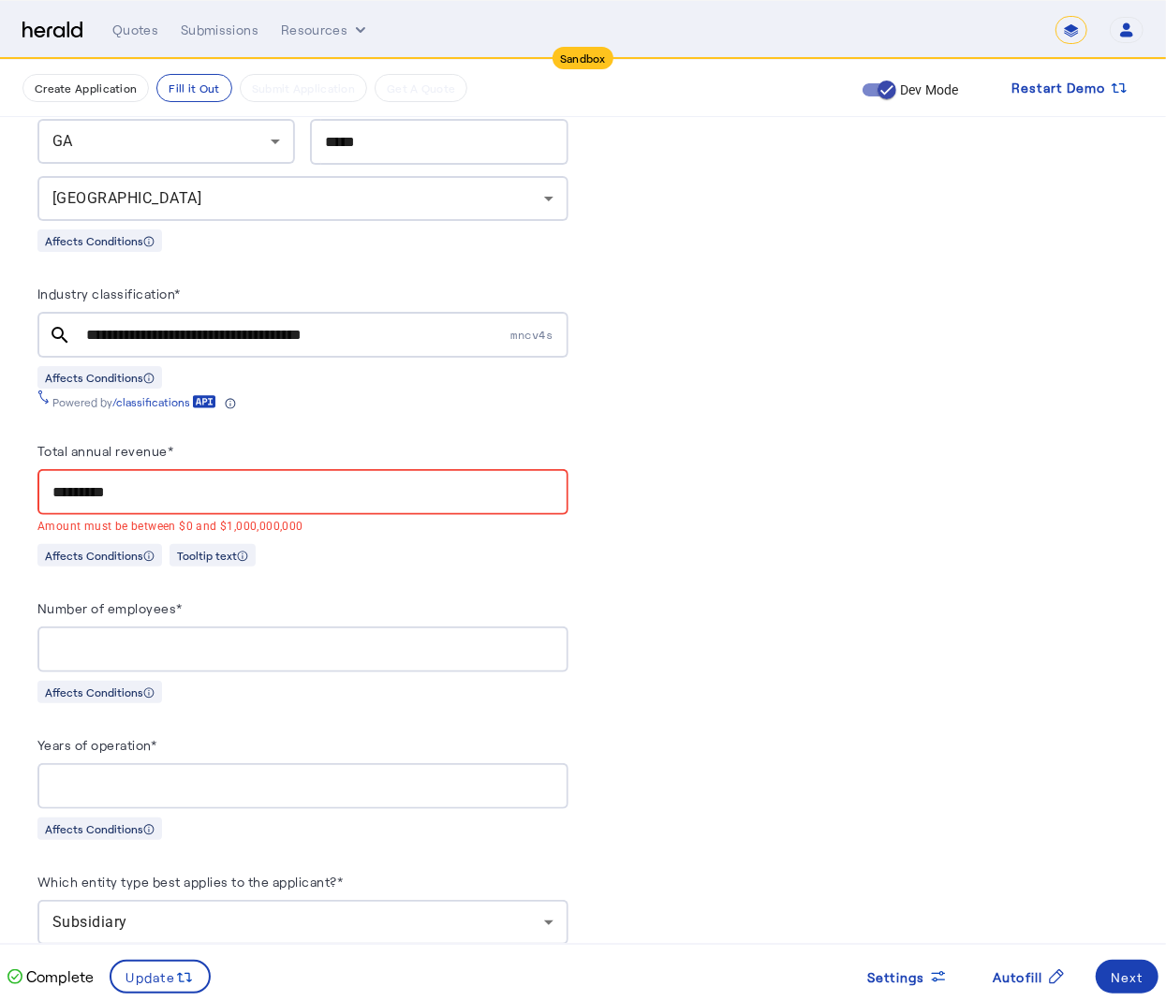
click at [394, 481] on input "*********" at bounding box center [302, 492] width 501 height 22
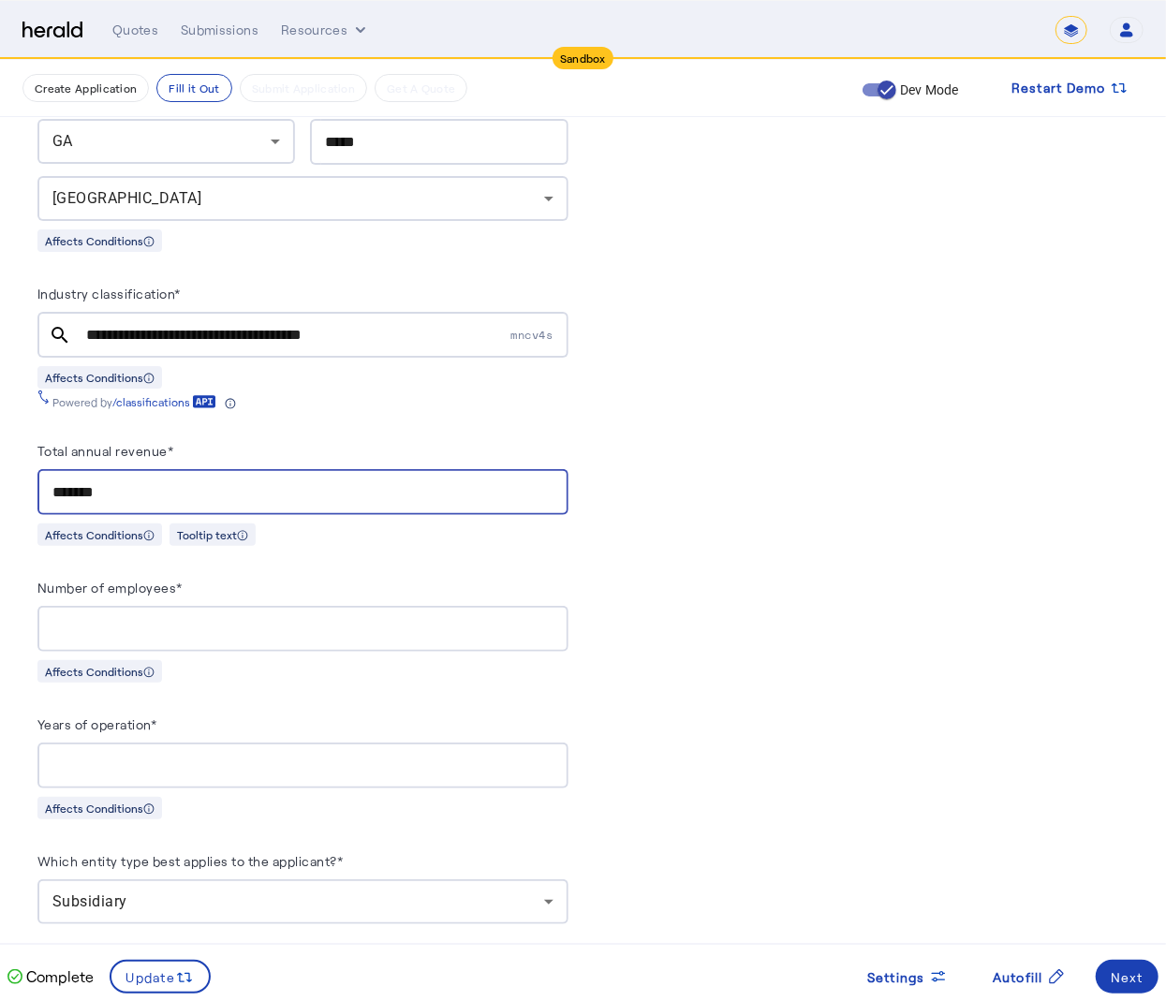
type input "*******"
click at [346, 606] on div "*******" at bounding box center [302, 629] width 501 height 46
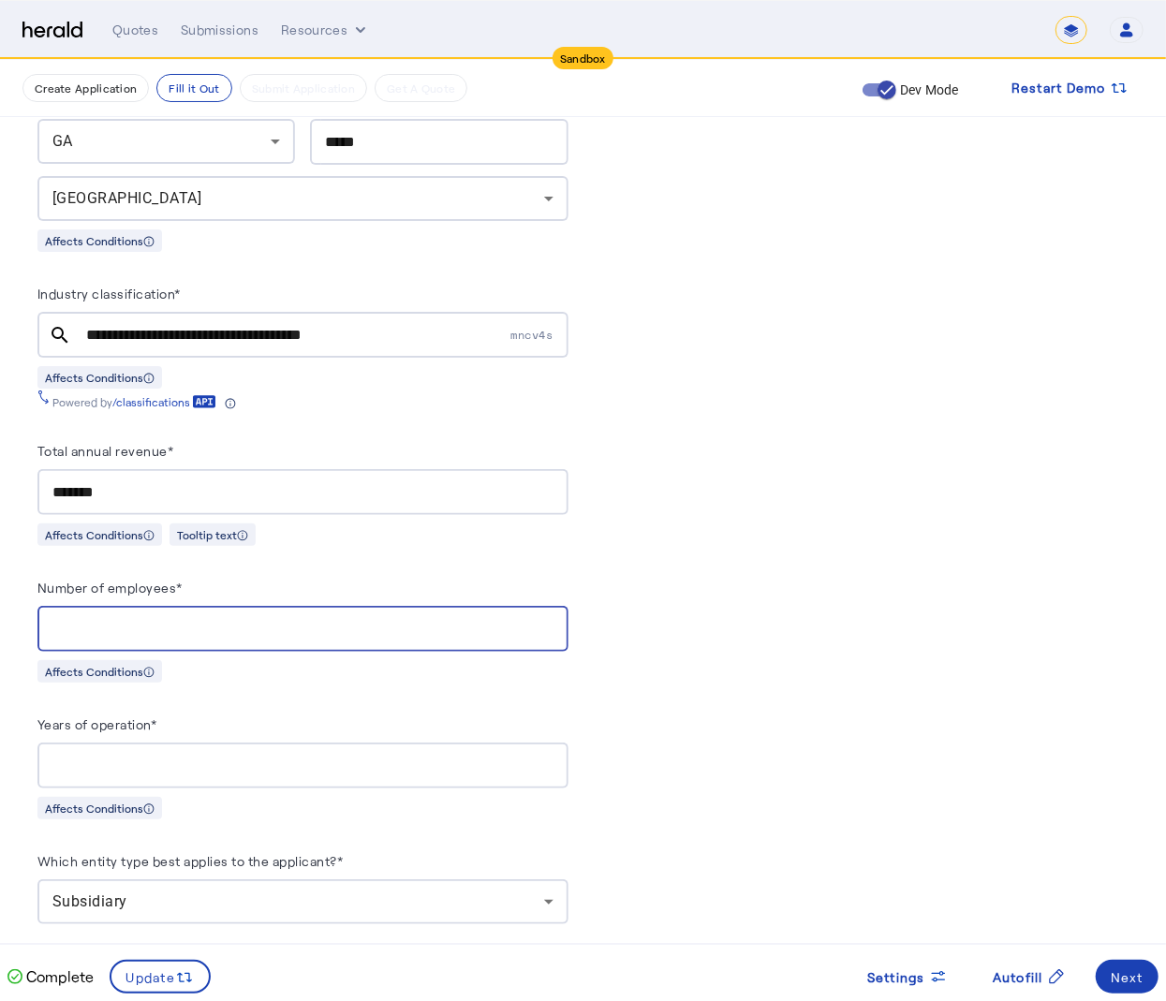
type input "***"
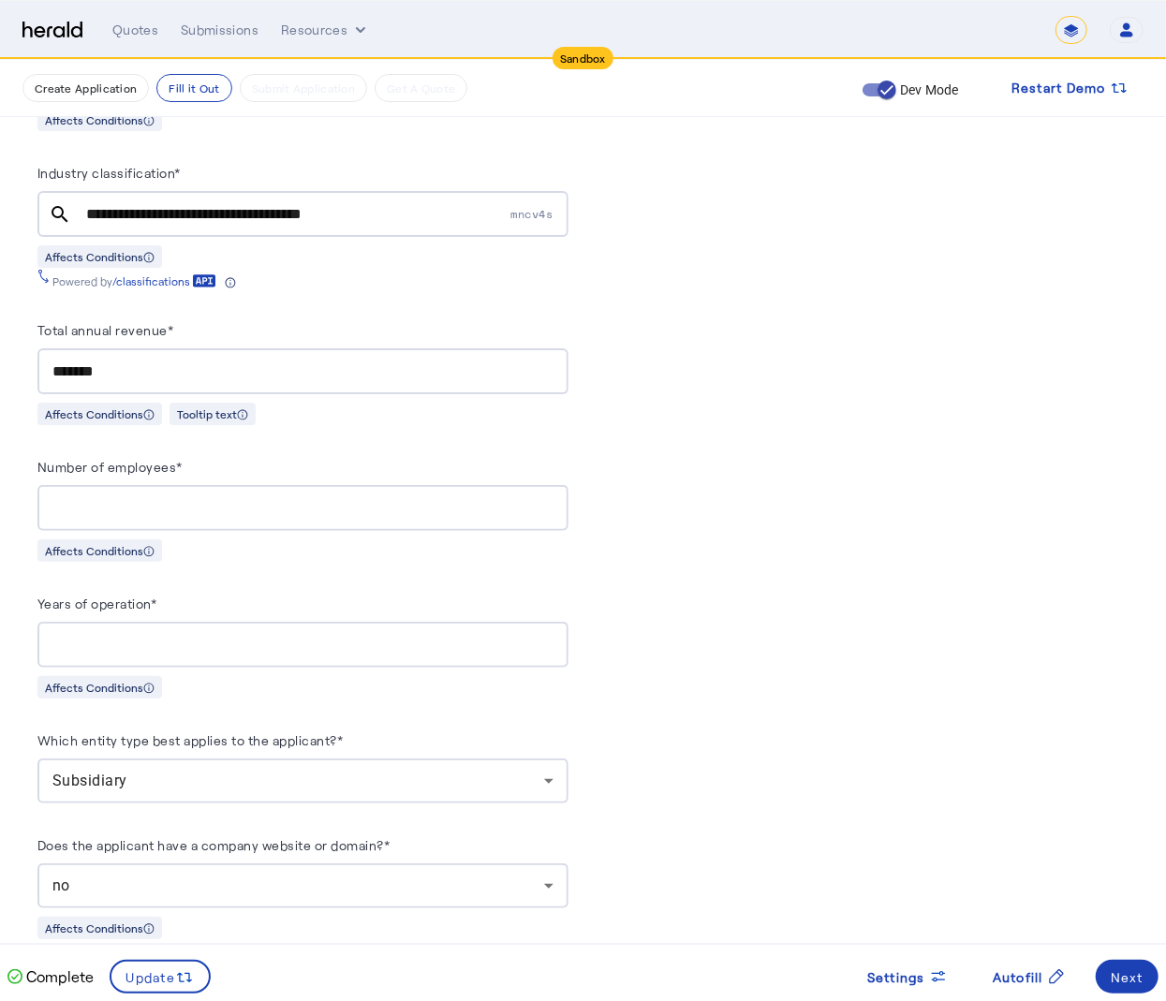
scroll to position [1429, 0]
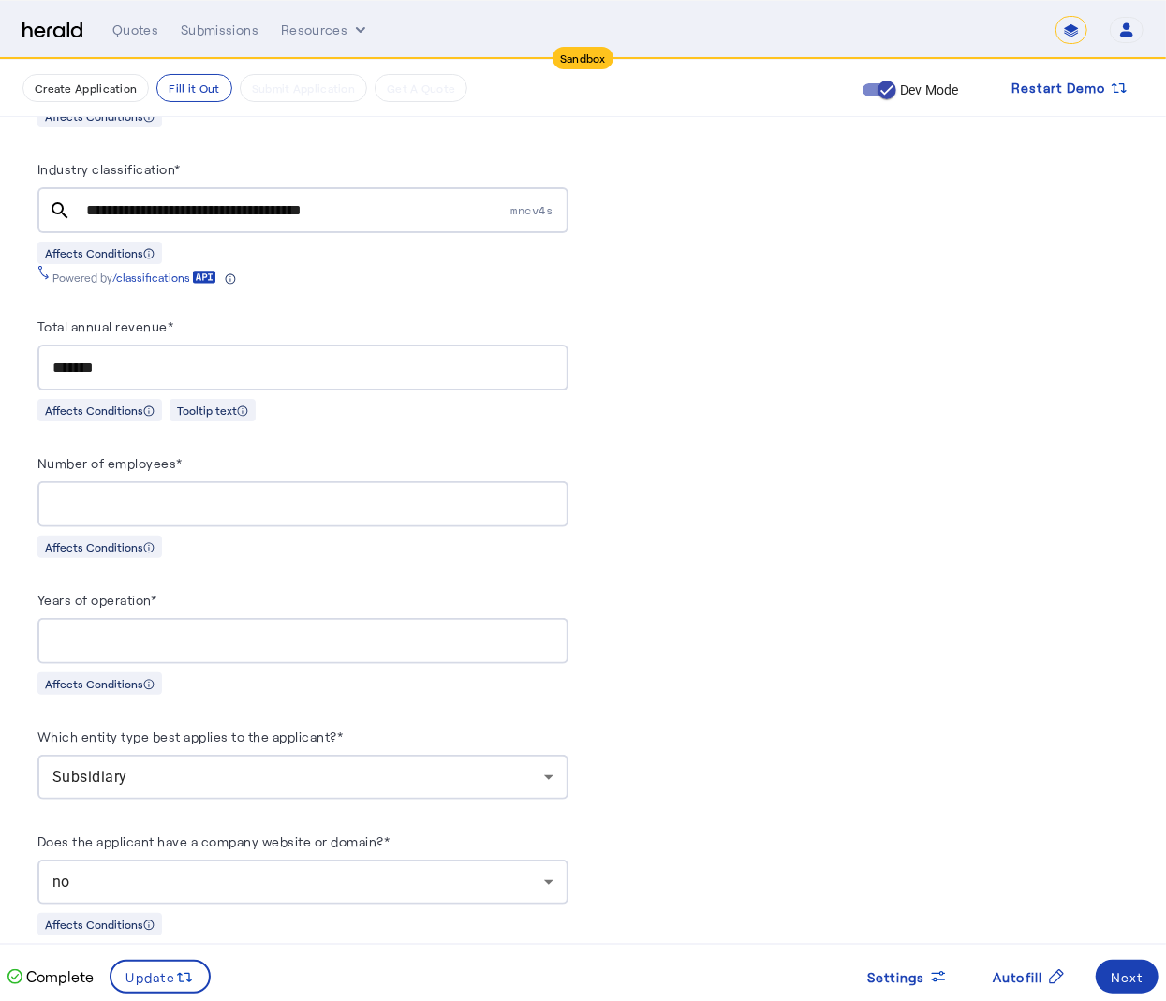
click at [242, 766] on div "Subsidiary" at bounding box center [298, 777] width 492 height 22
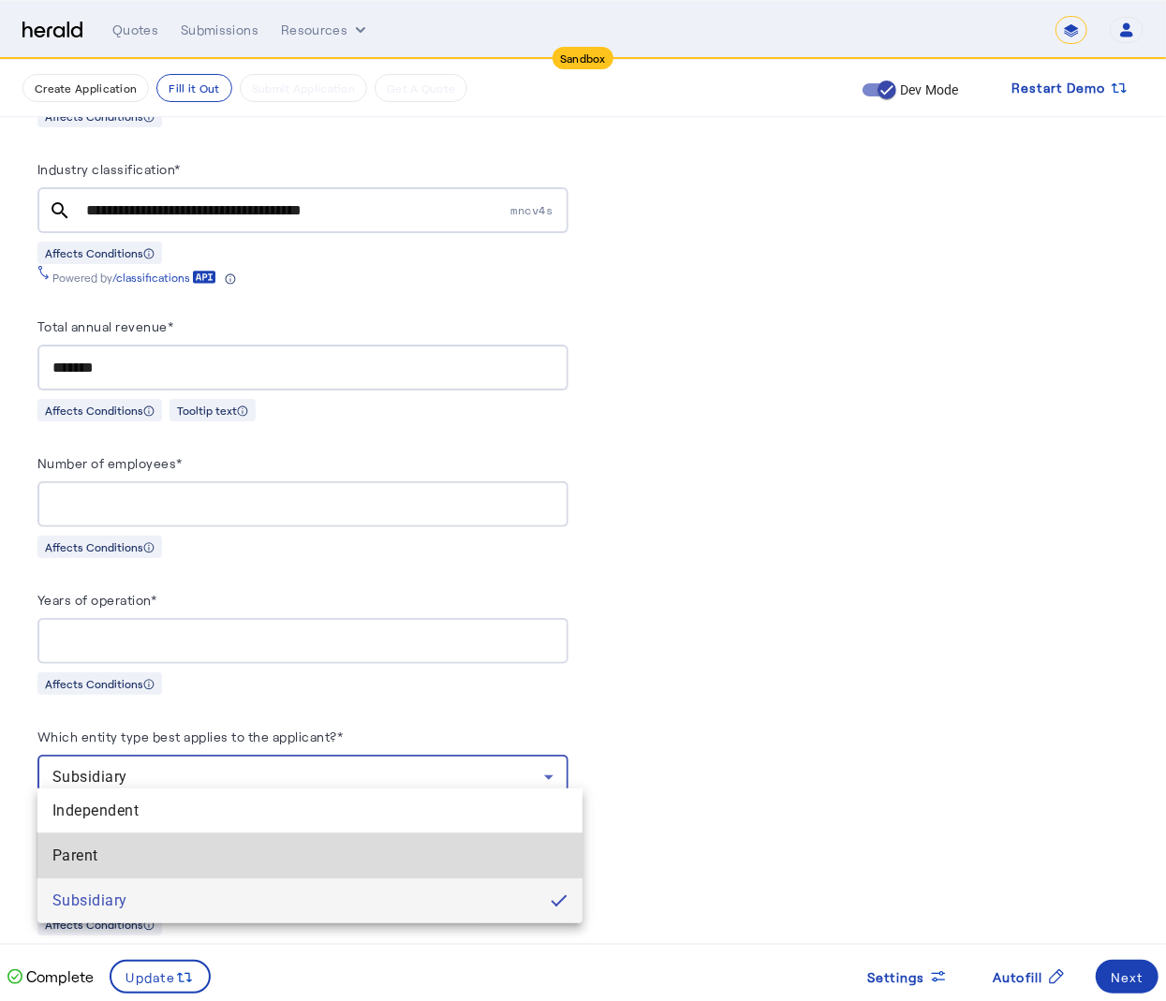
click at [210, 854] on span "Parent" at bounding box center [309, 856] width 515 height 22
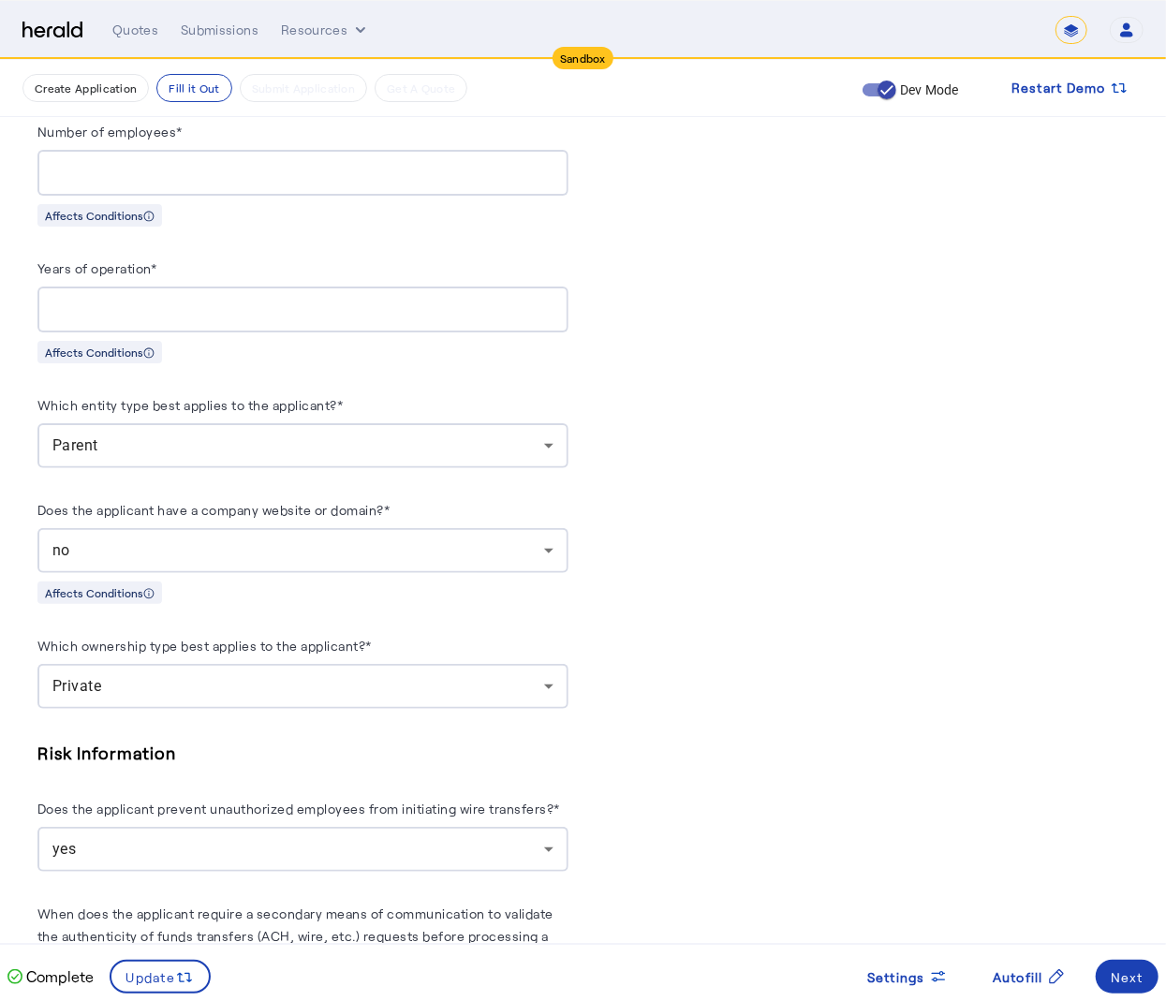
scroll to position [1767, 0]
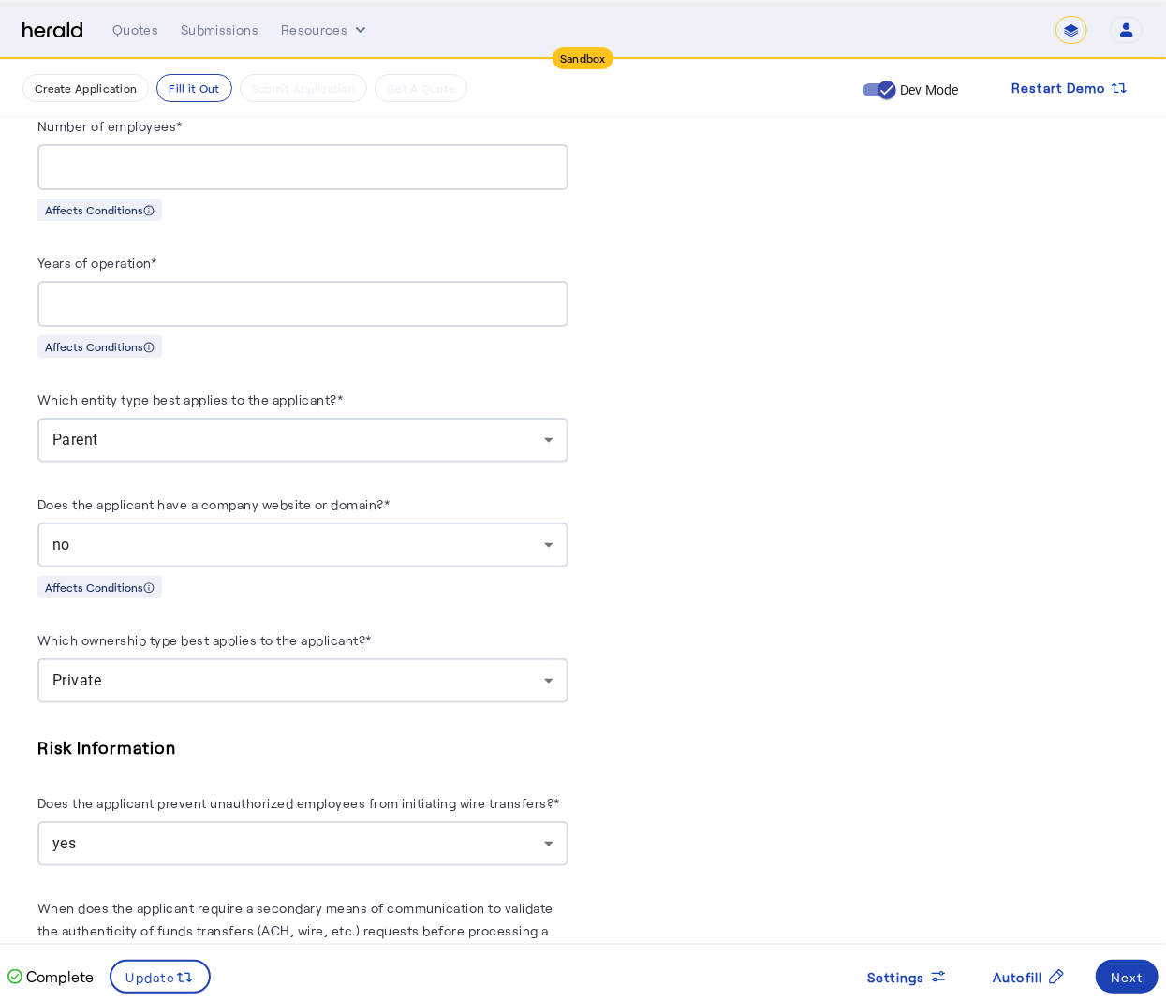
click at [425, 692] on div "**********" at bounding box center [302, 489] width 531 height 3511
click at [422, 682] on div "Private" at bounding box center [302, 681] width 501 height 45
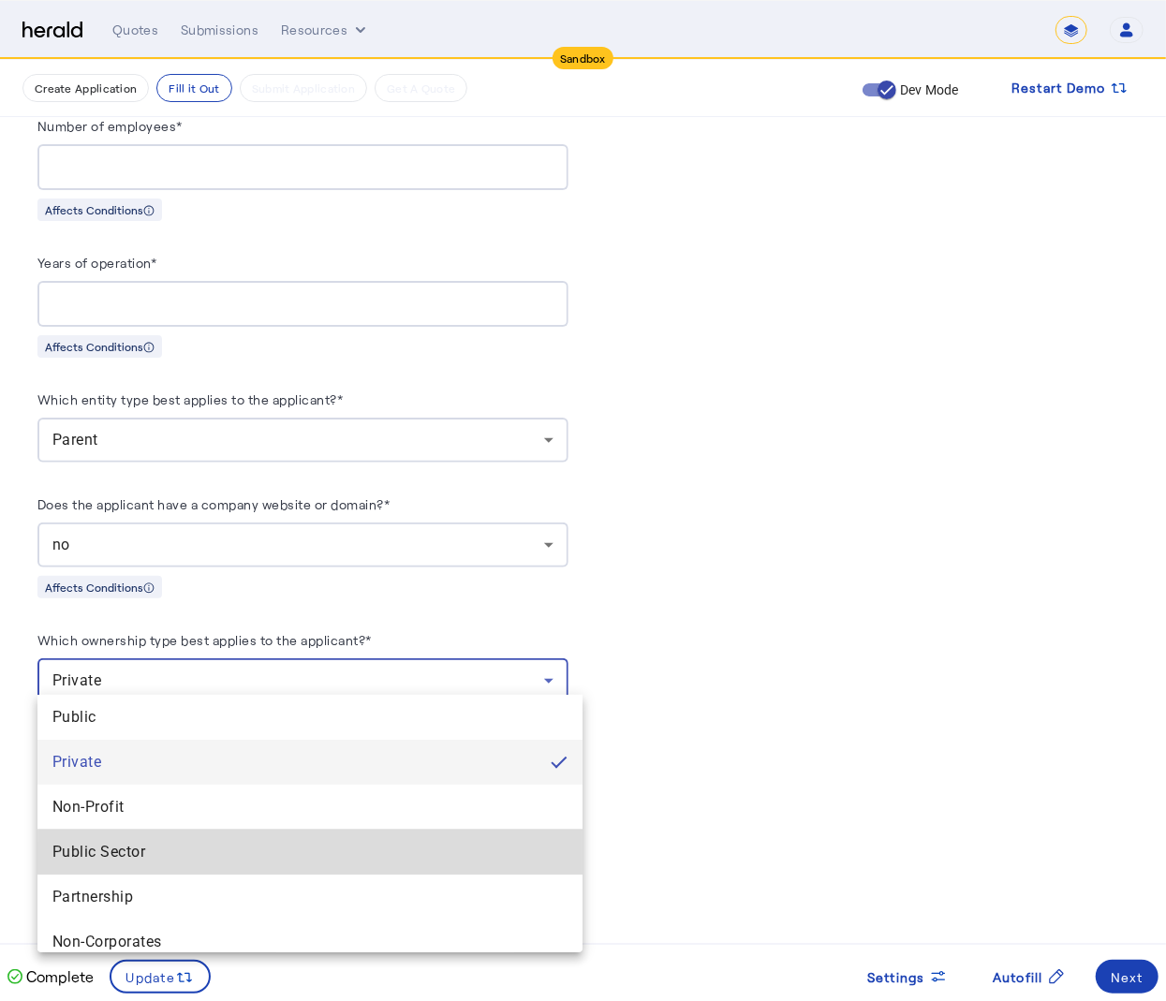
click at [368, 865] on Sector "Public Sector" at bounding box center [309, 852] width 545 height 45
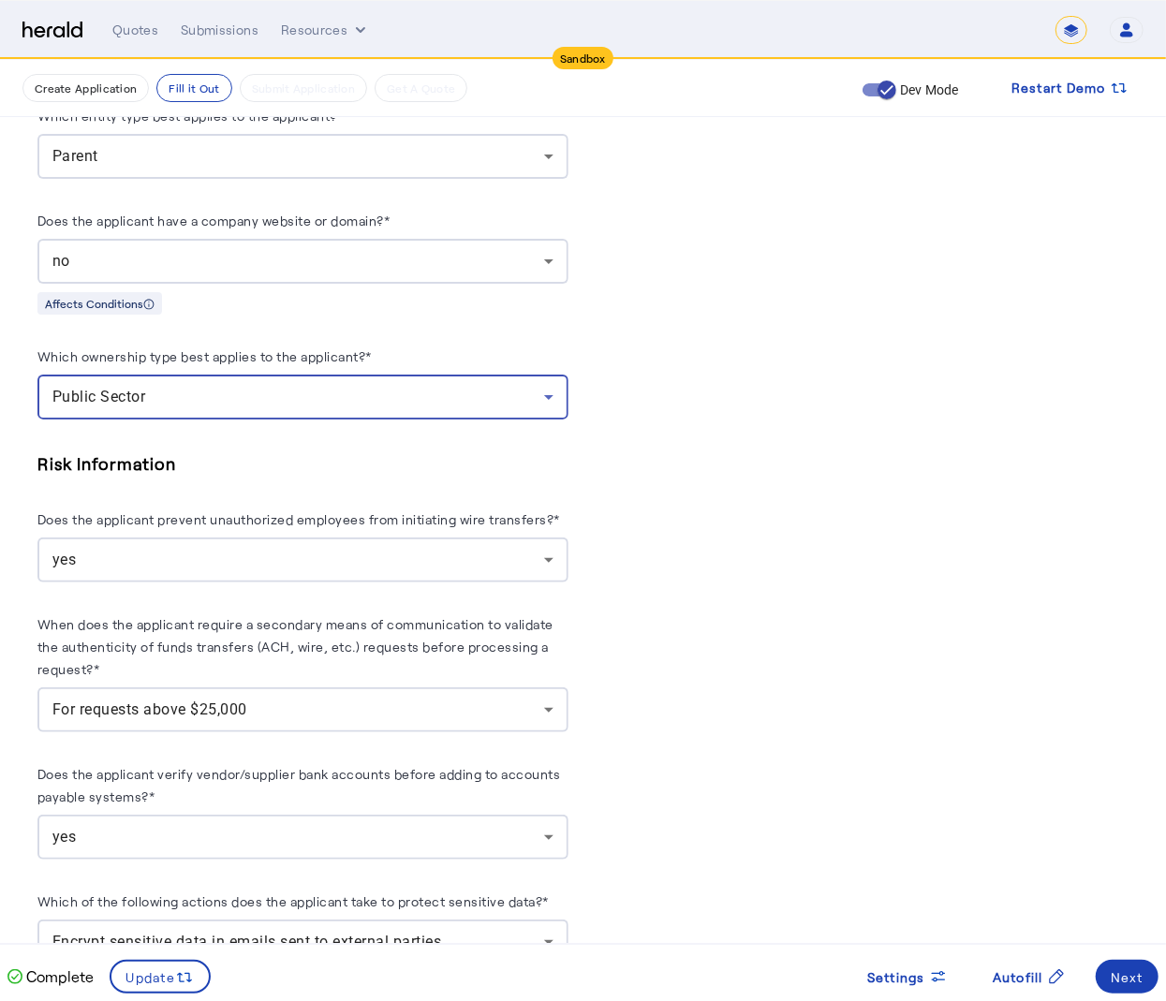
scroll to position [2066, 0]
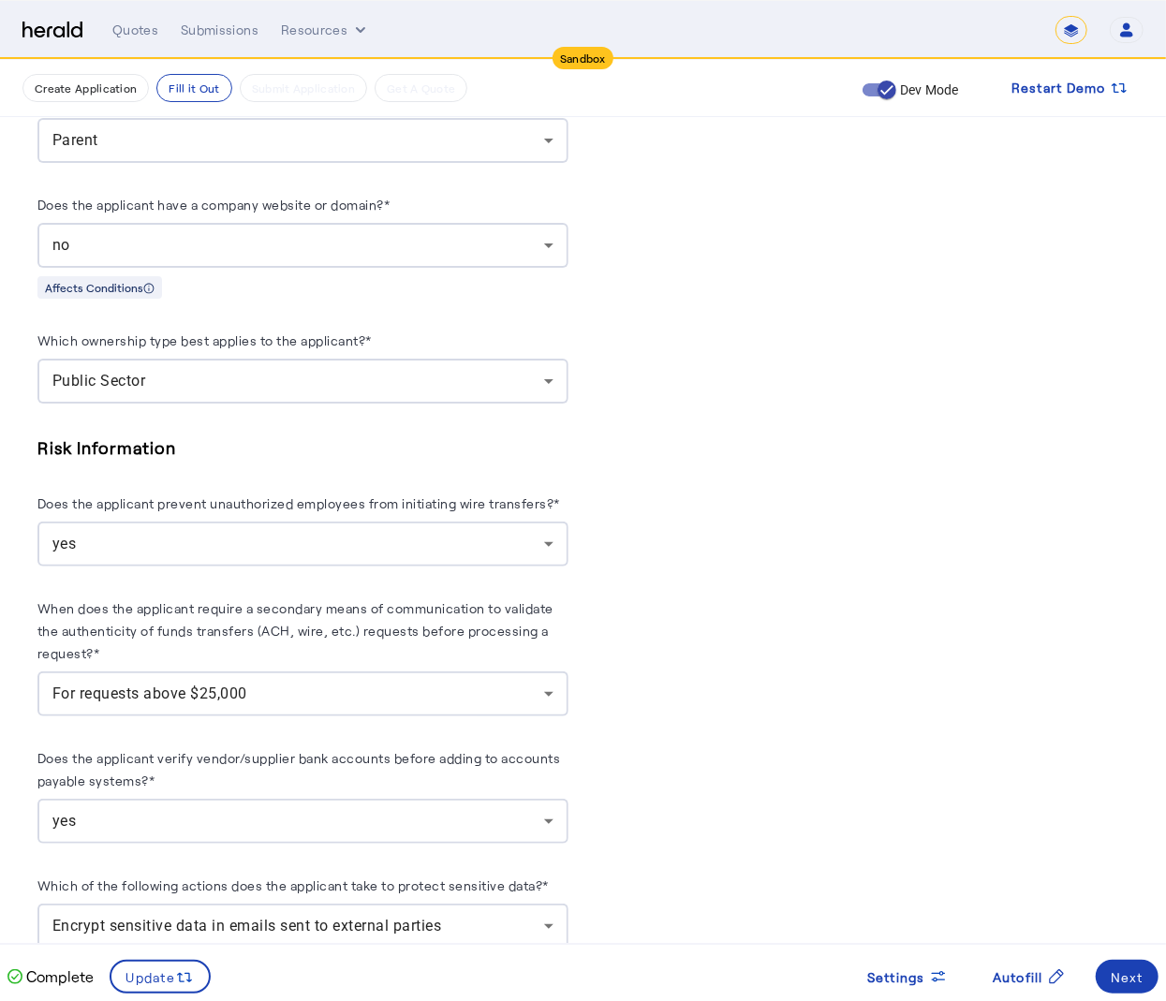
click at [451, 540] on div "yes" at bounding box center [298, 544] width 492 height 22
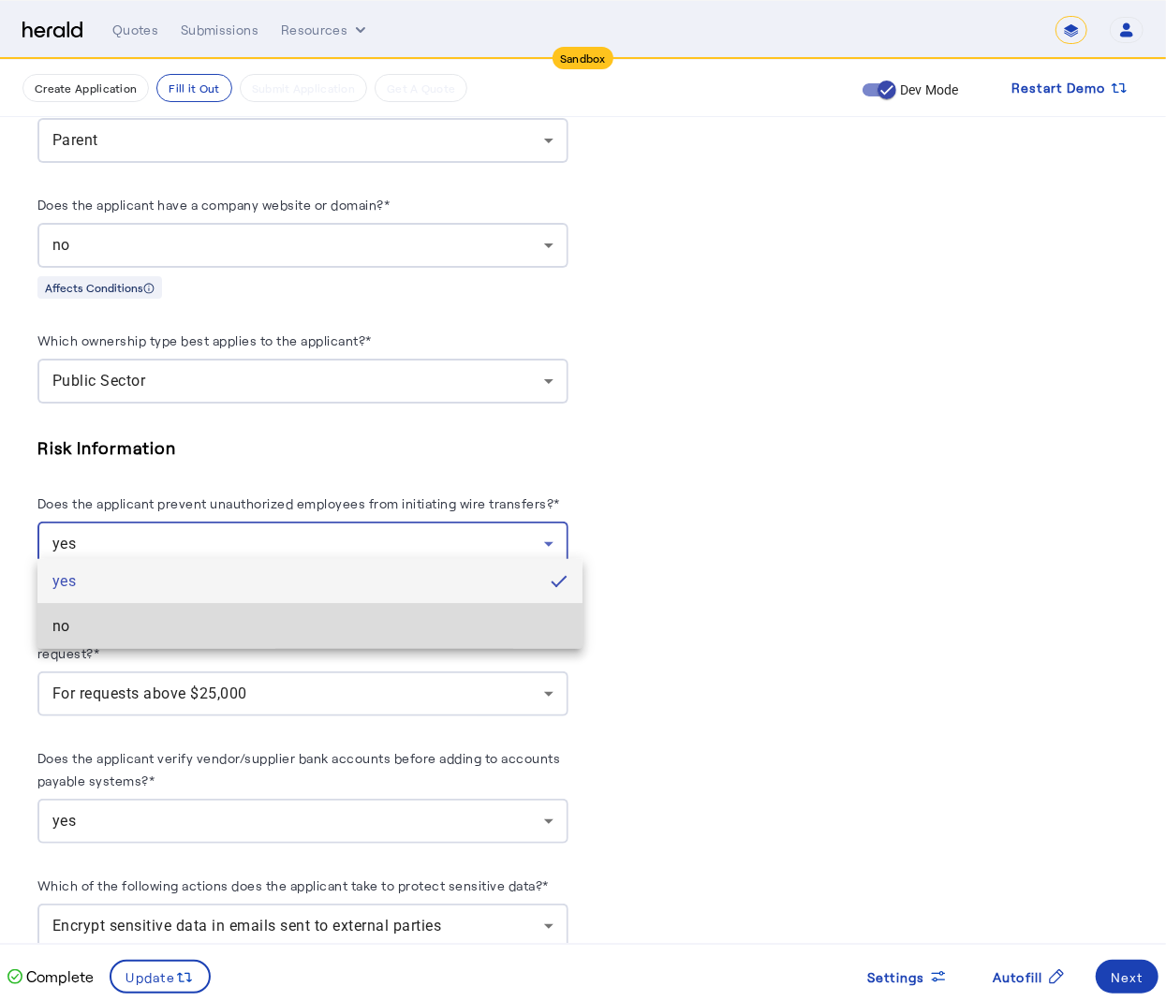
click at [418, 620] on span "no" at bounding box center [309, 626] width 515 height 22
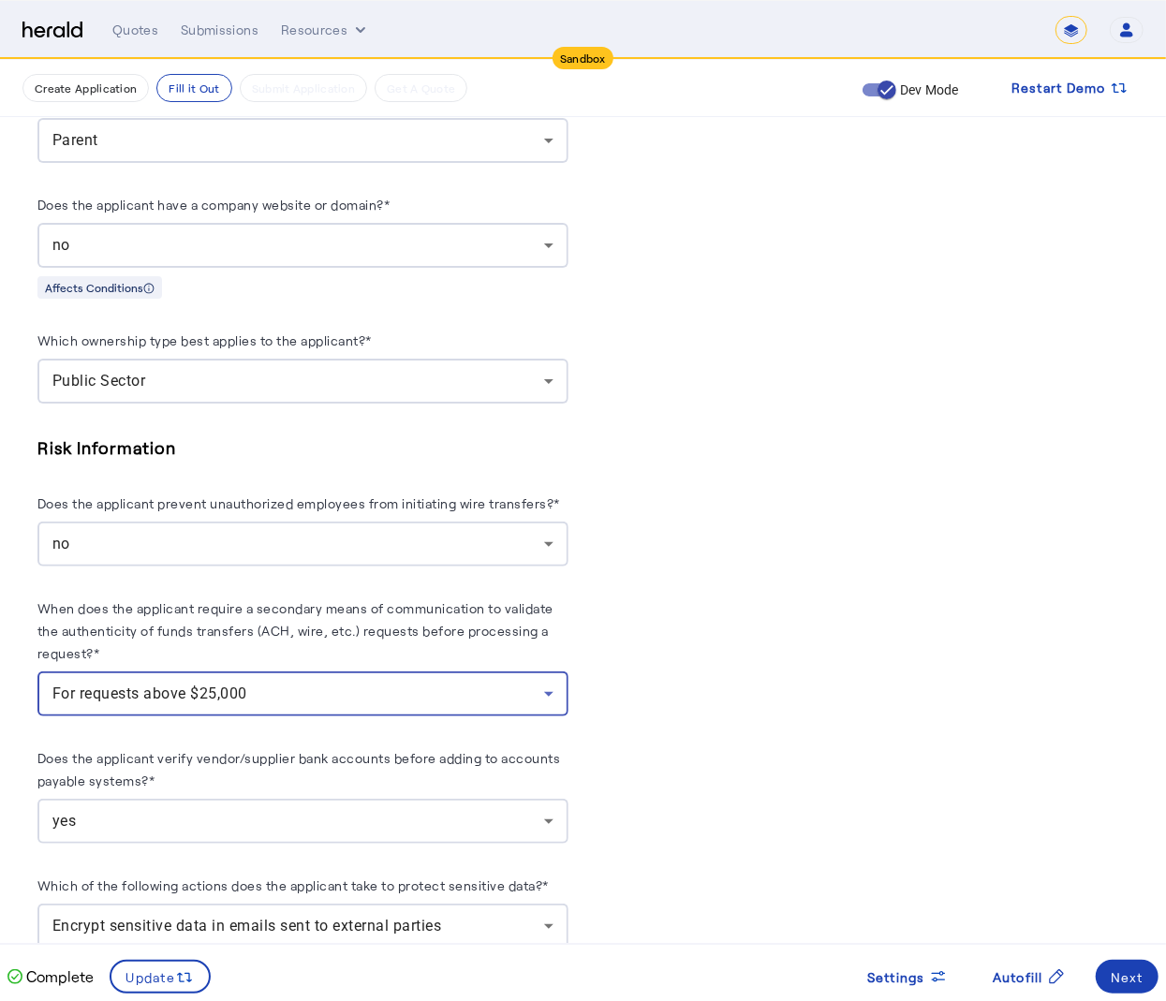
click at [477, 691] on div "For requests above $25,000" at bounding box center [298, 694] width 492 height 22
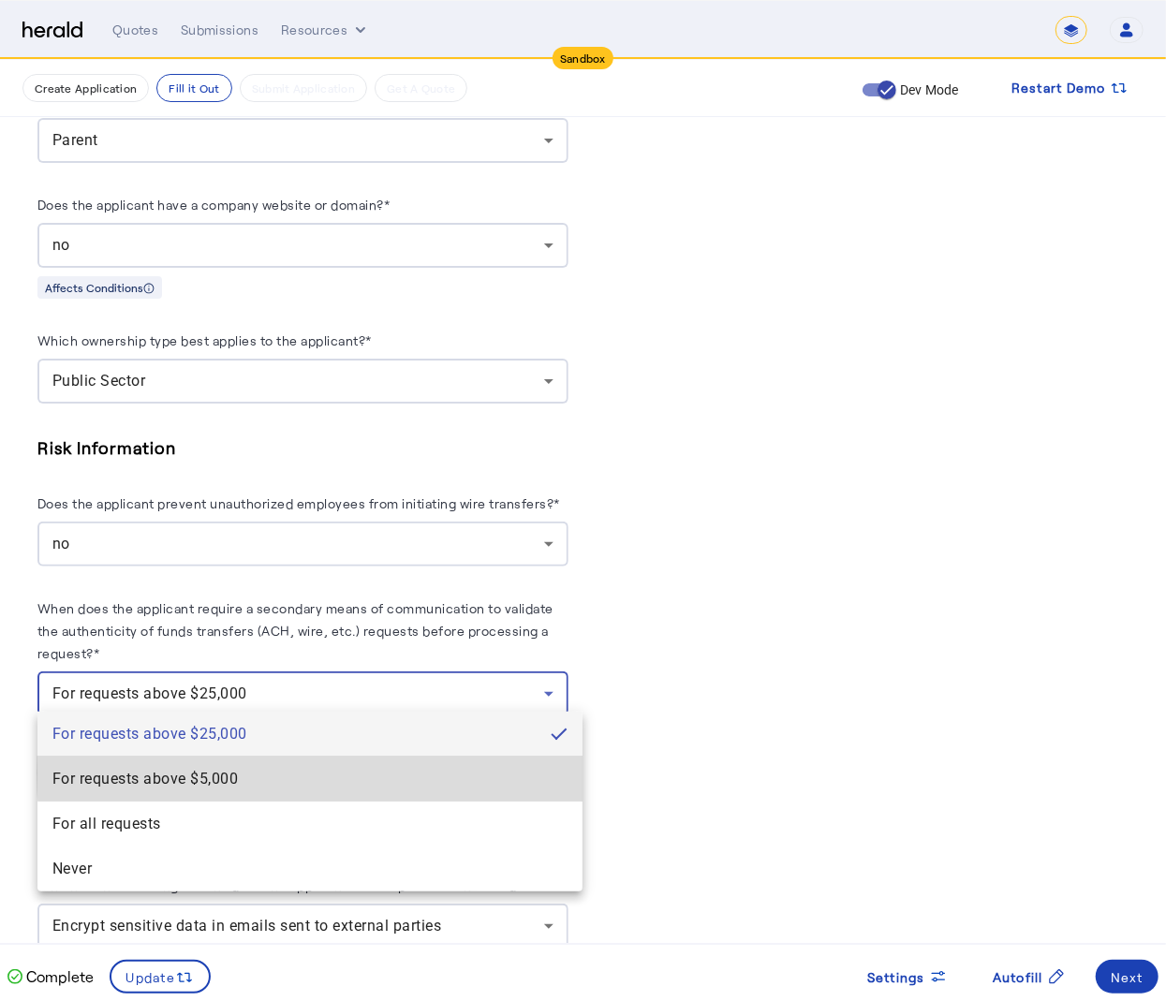
click at [417, 774] on span "For requests above $5,000" at bounding box center [309, 779] width 515 height 22
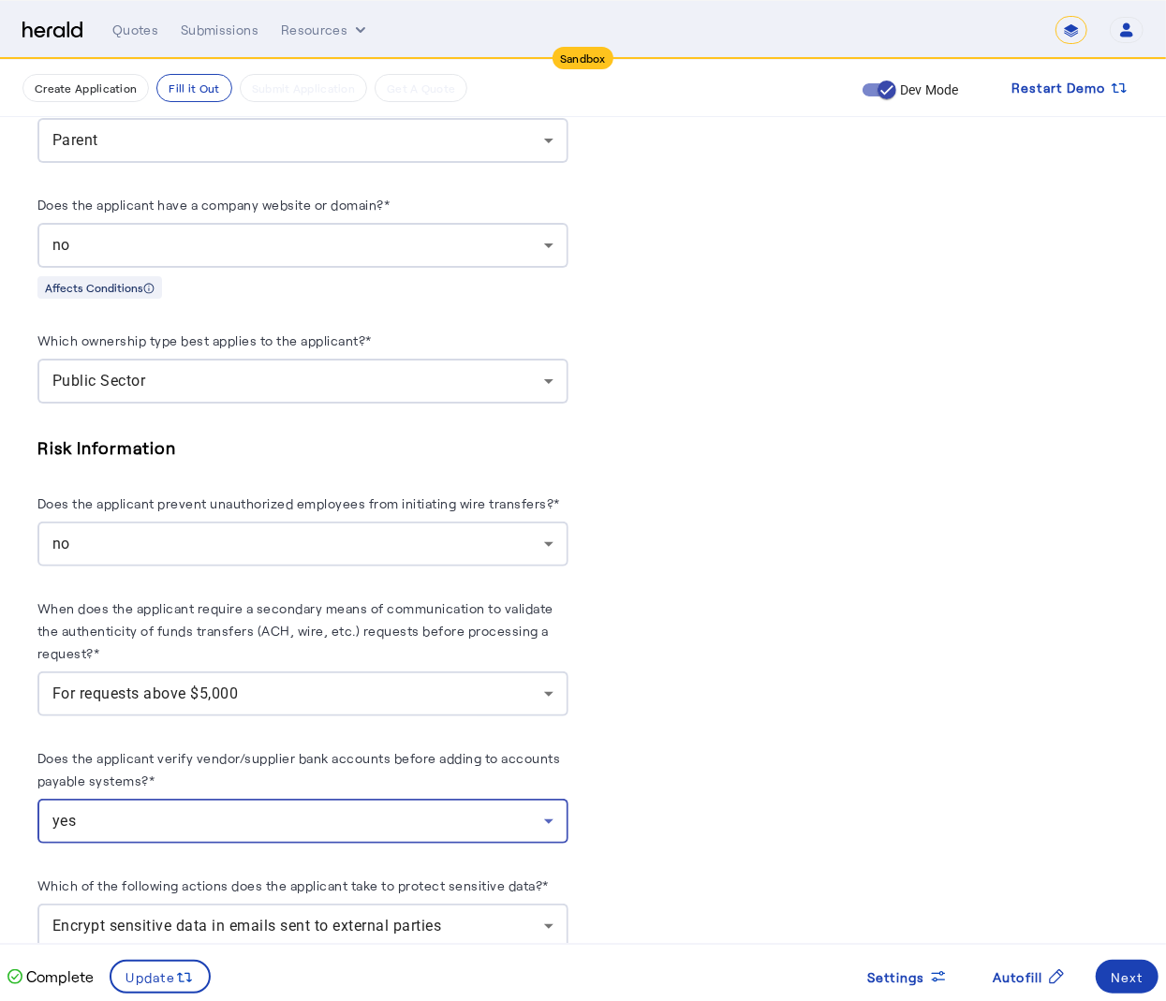
click at [227, 812] on div "yes" at bounding box center [298, 821] width 492 height 22
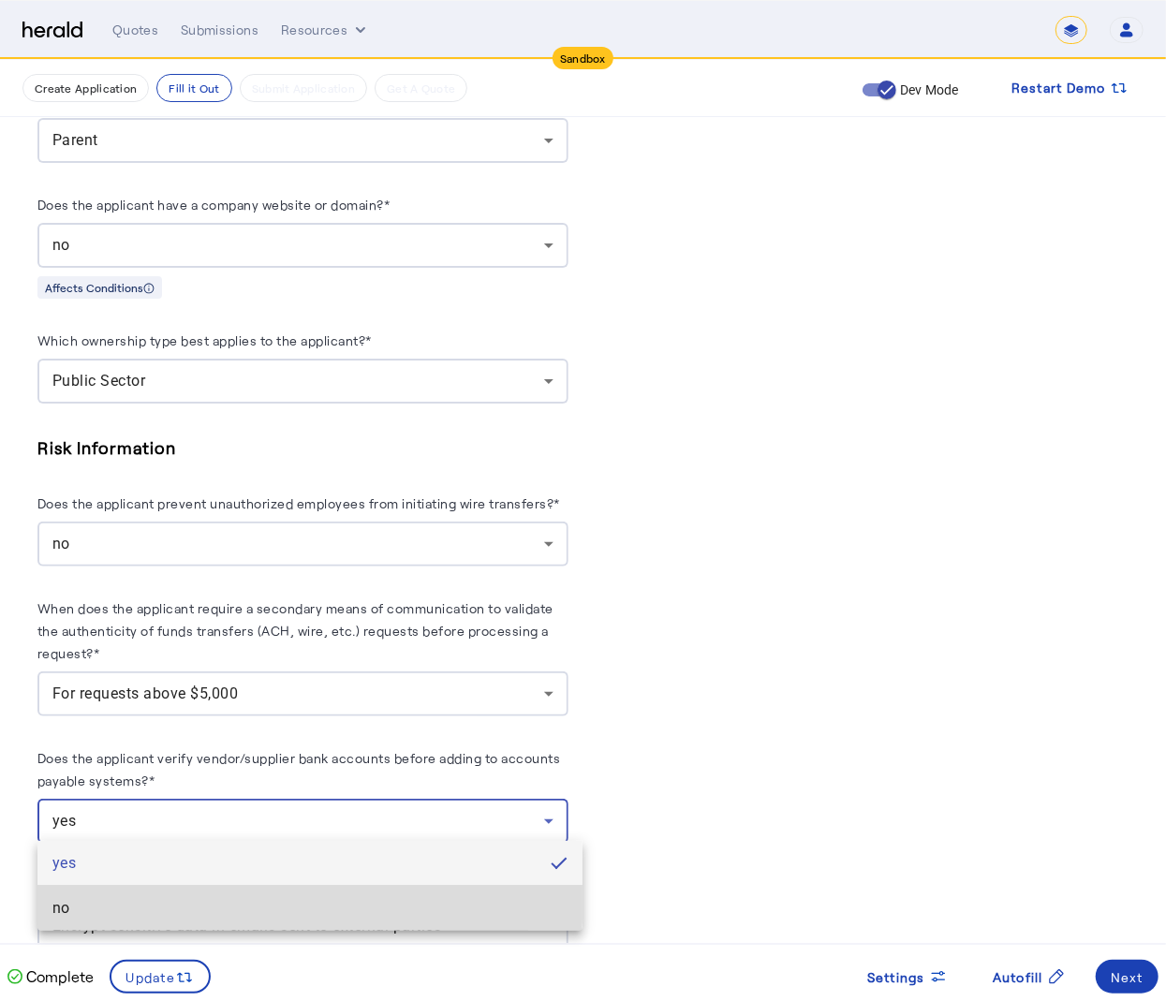
click at [199, 899] on span "no" at bounding box center [309, 908] width 515 height 22
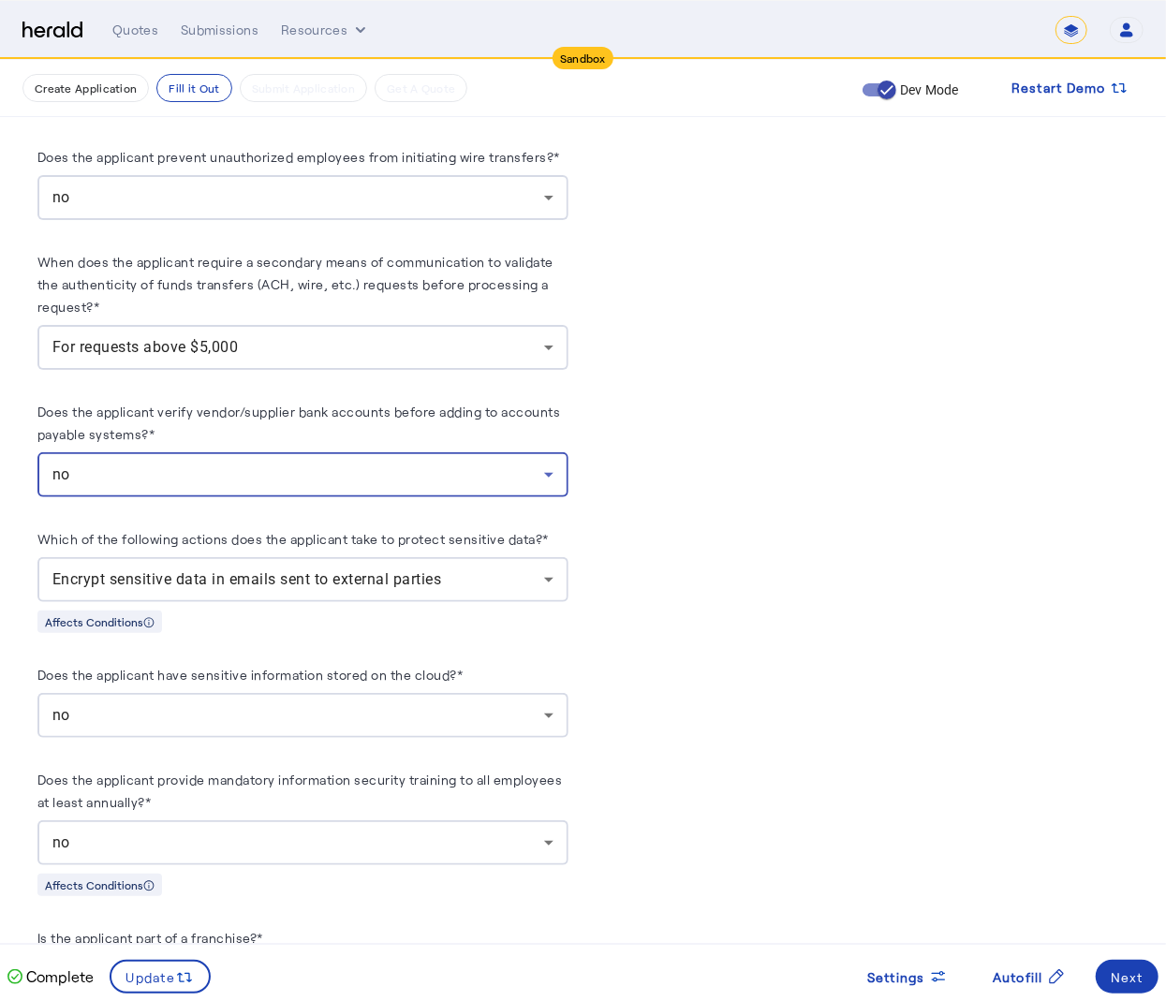
scroll to position [2417, 0]
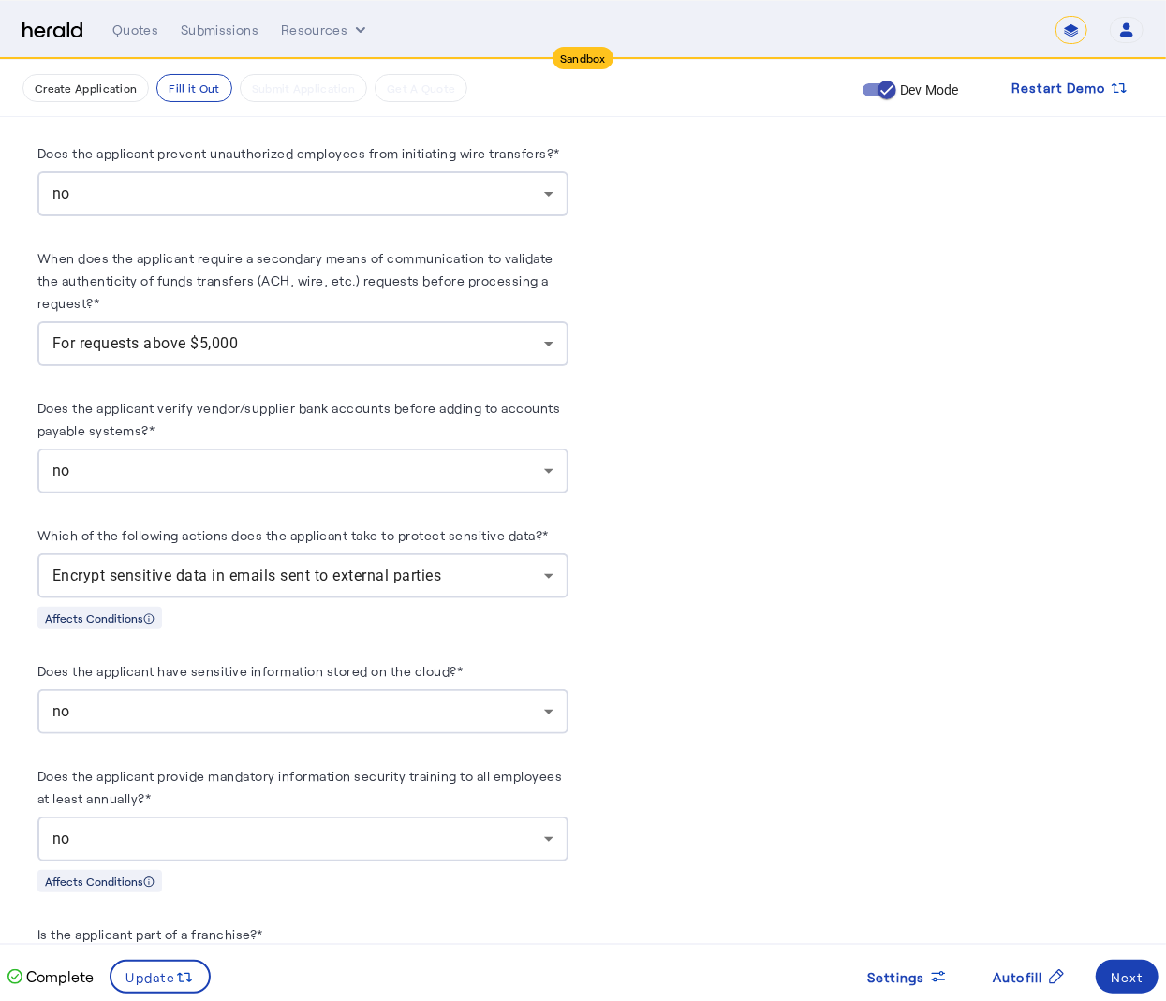
click at [521, 583] on div "Encrypt sensitive data in emails sent to external parties" at bounding box center [302, 576] width 501 height 45
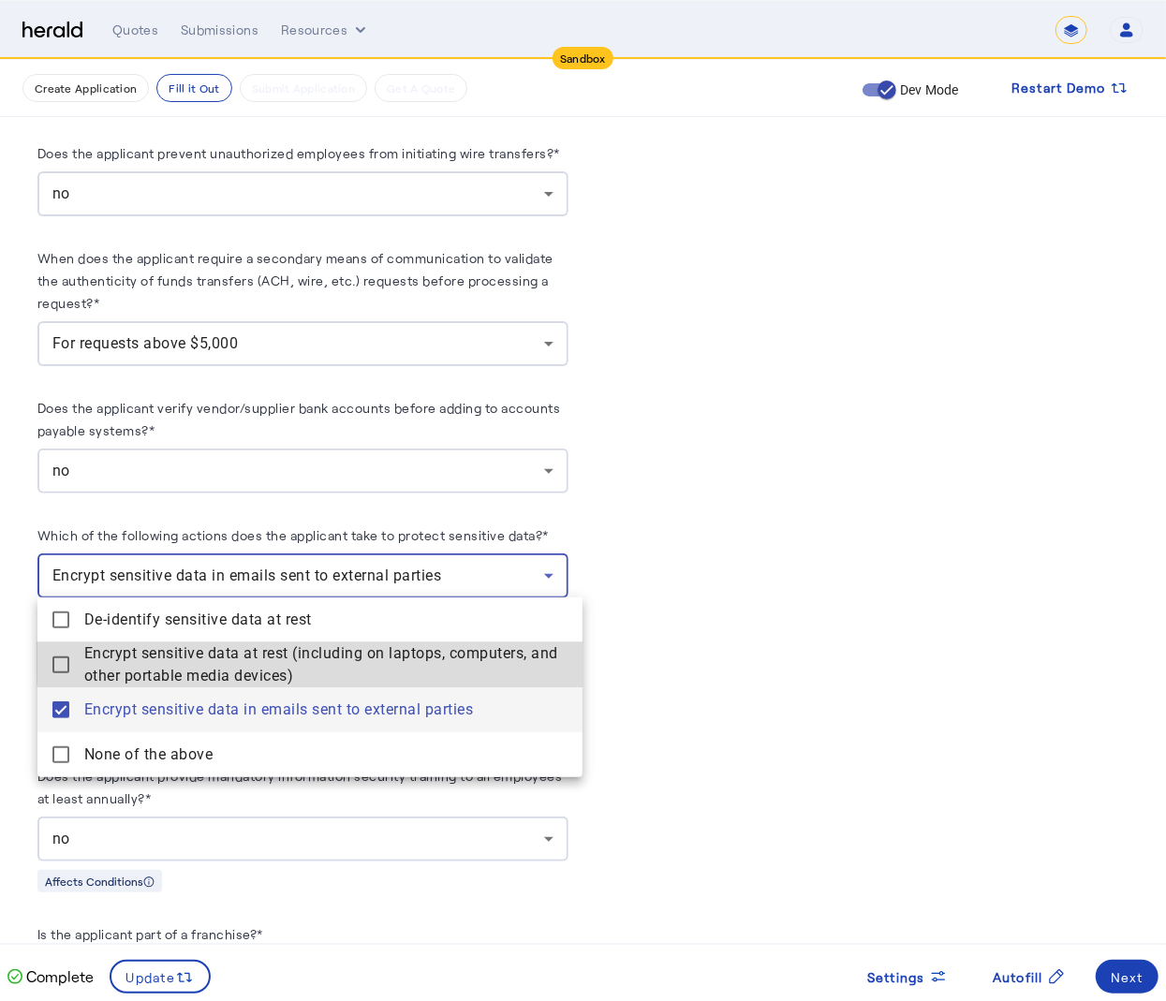
click at [481, 650] on span "Encrypt sensitive data at rest (including on laptops, computers, and other port…" at bounding box center [325, 665] width 483 height 45
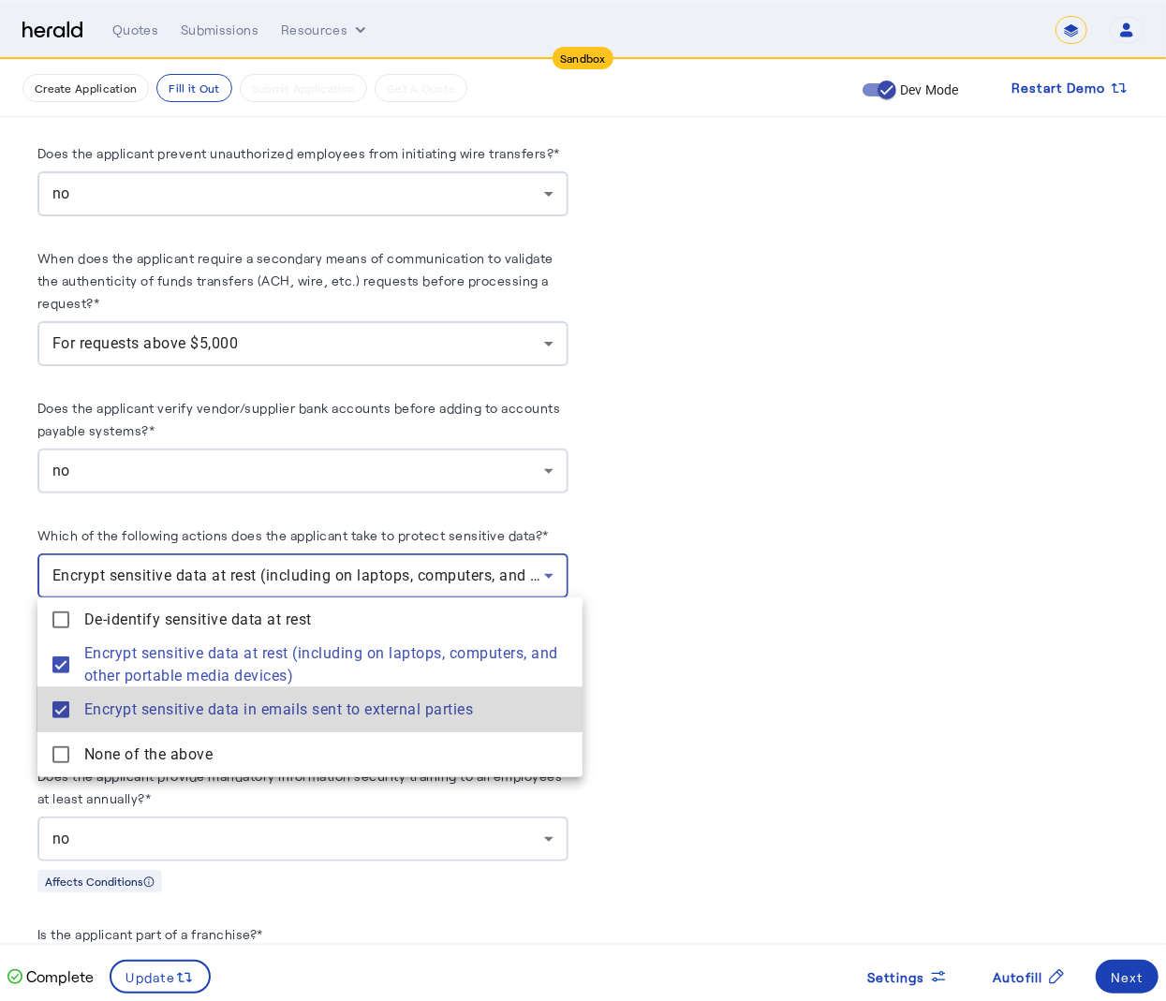
click at [56, 704] on mat-pseudo-checkbox at bounding box center [60, 710] width 17 height 17
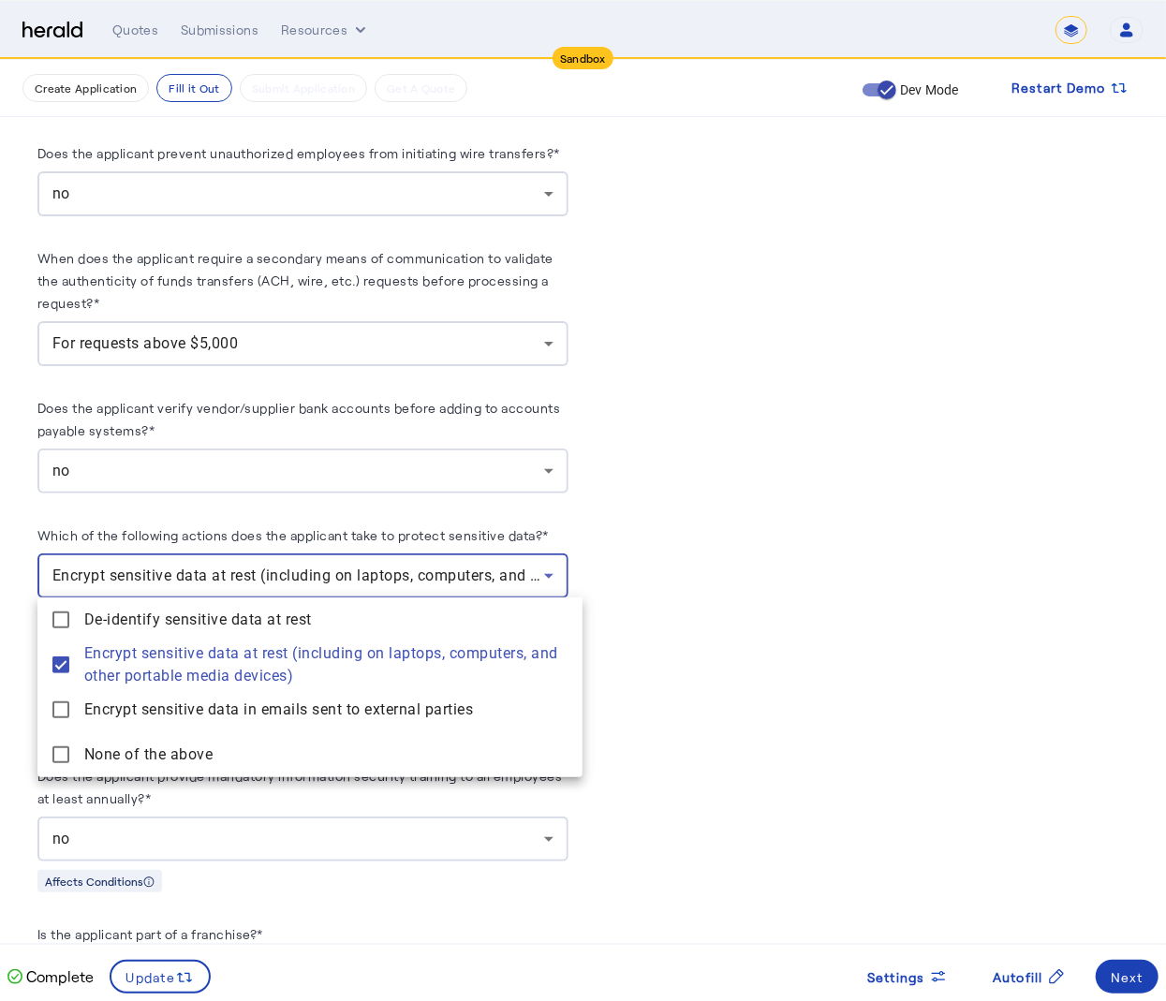
click at [772, 700] on div at bounding box center [583, 500] width 1166 height 1001
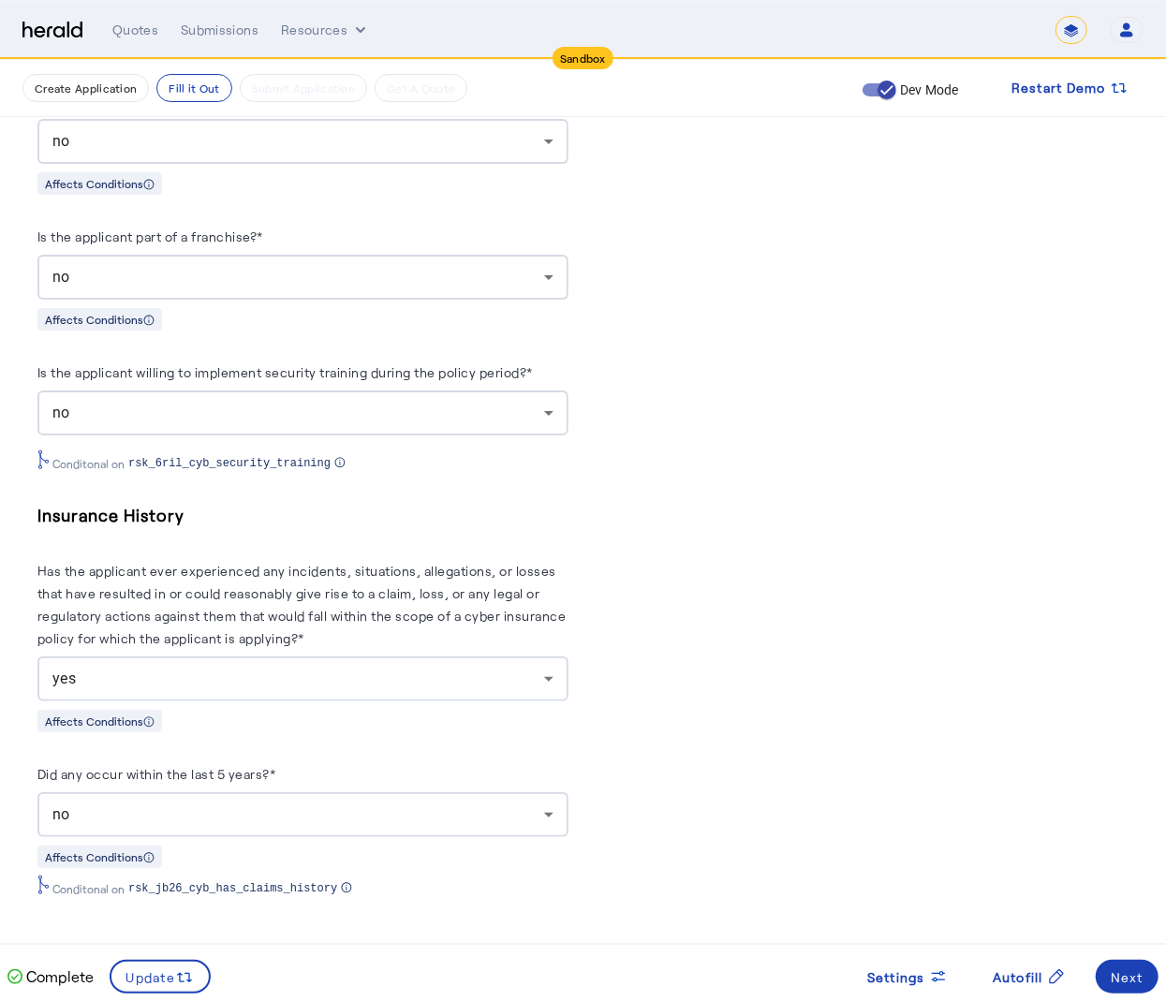
scroll to position [3127, 0]
click at [414, 422] on div "no" at bounding box center [302, 413] width 501 height 45
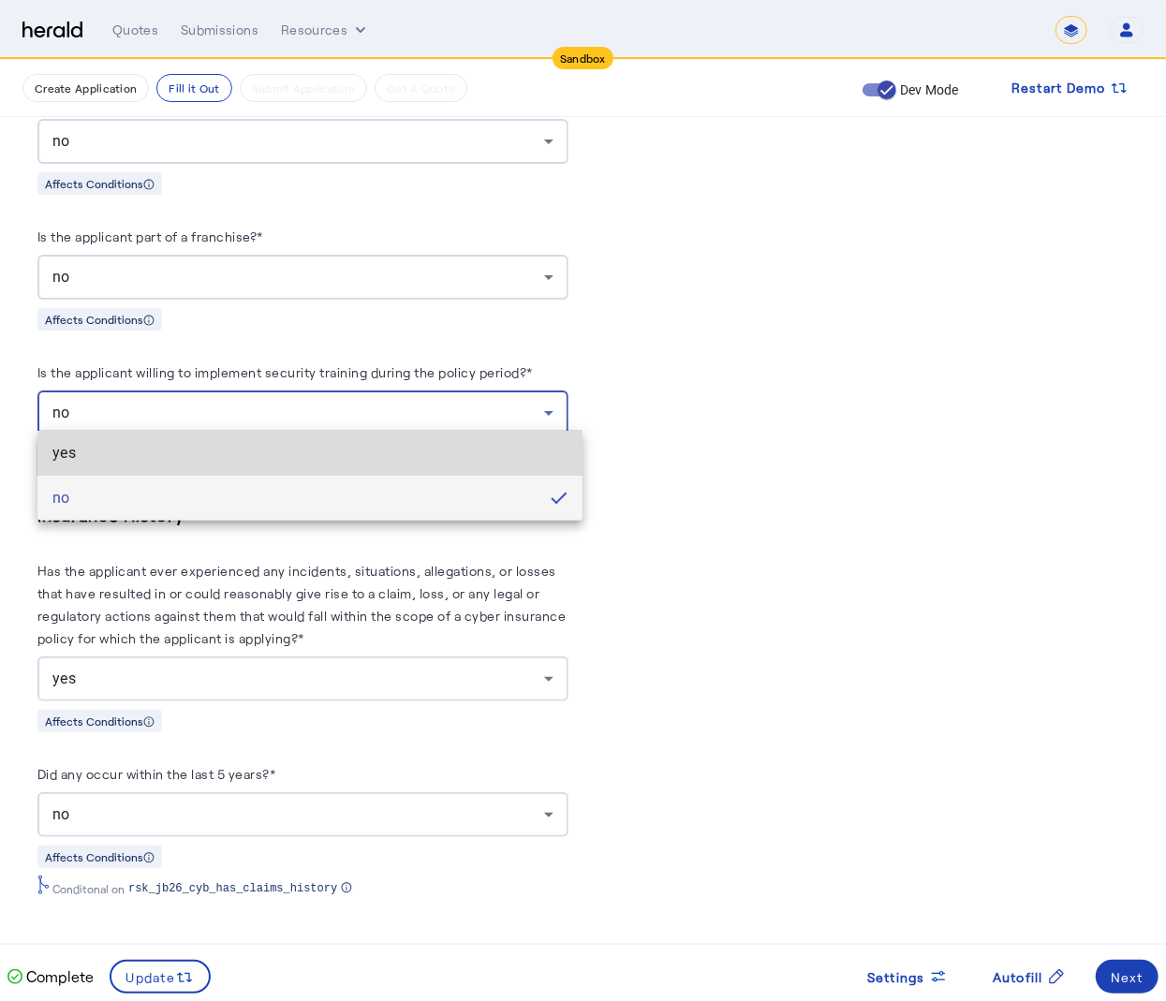
click at [376, 470] on mat-option "yes" at bounding box center [309, 453] width 545 height 45
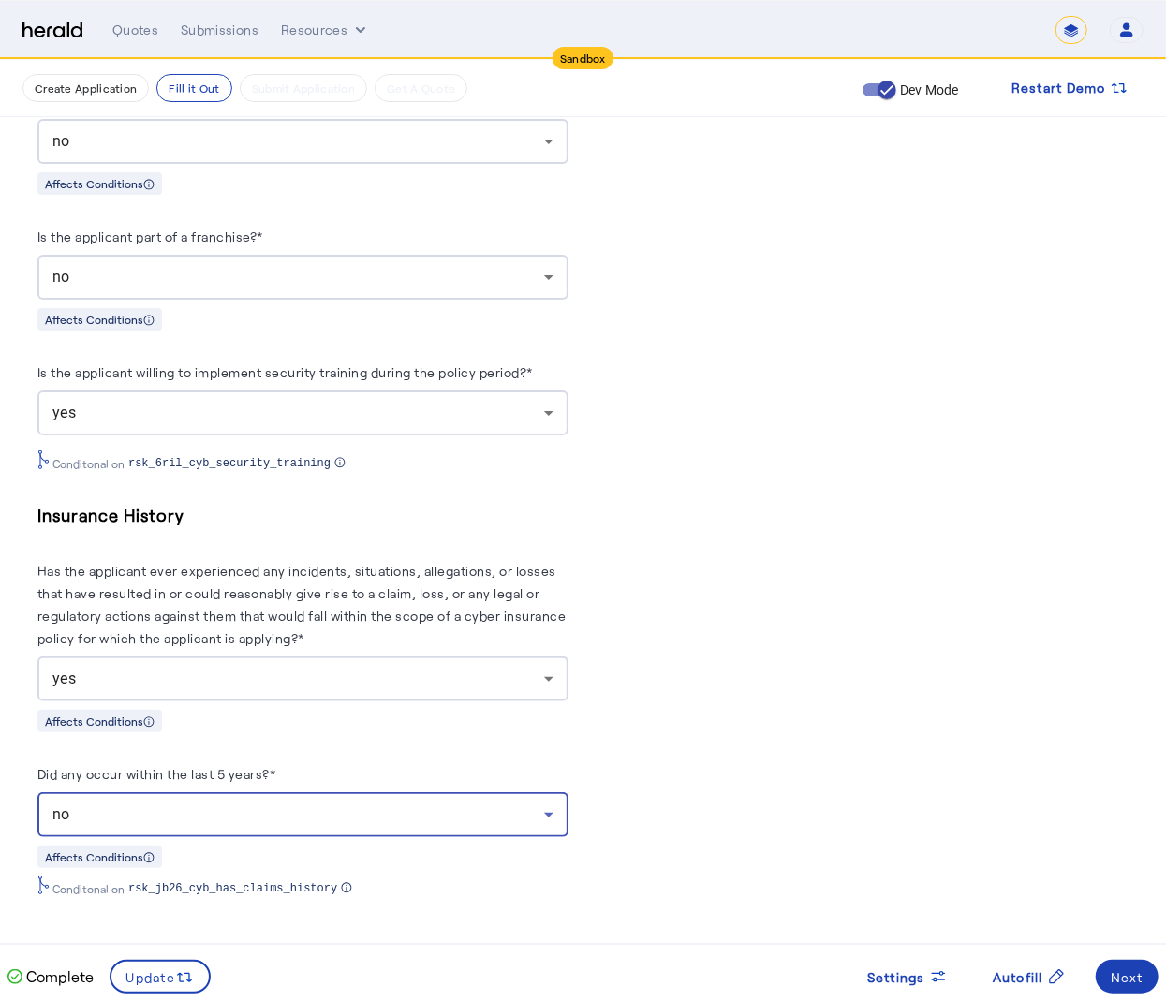
click at [349, 821] on div "no" at bounding box center [298, 815] width 492 height 22
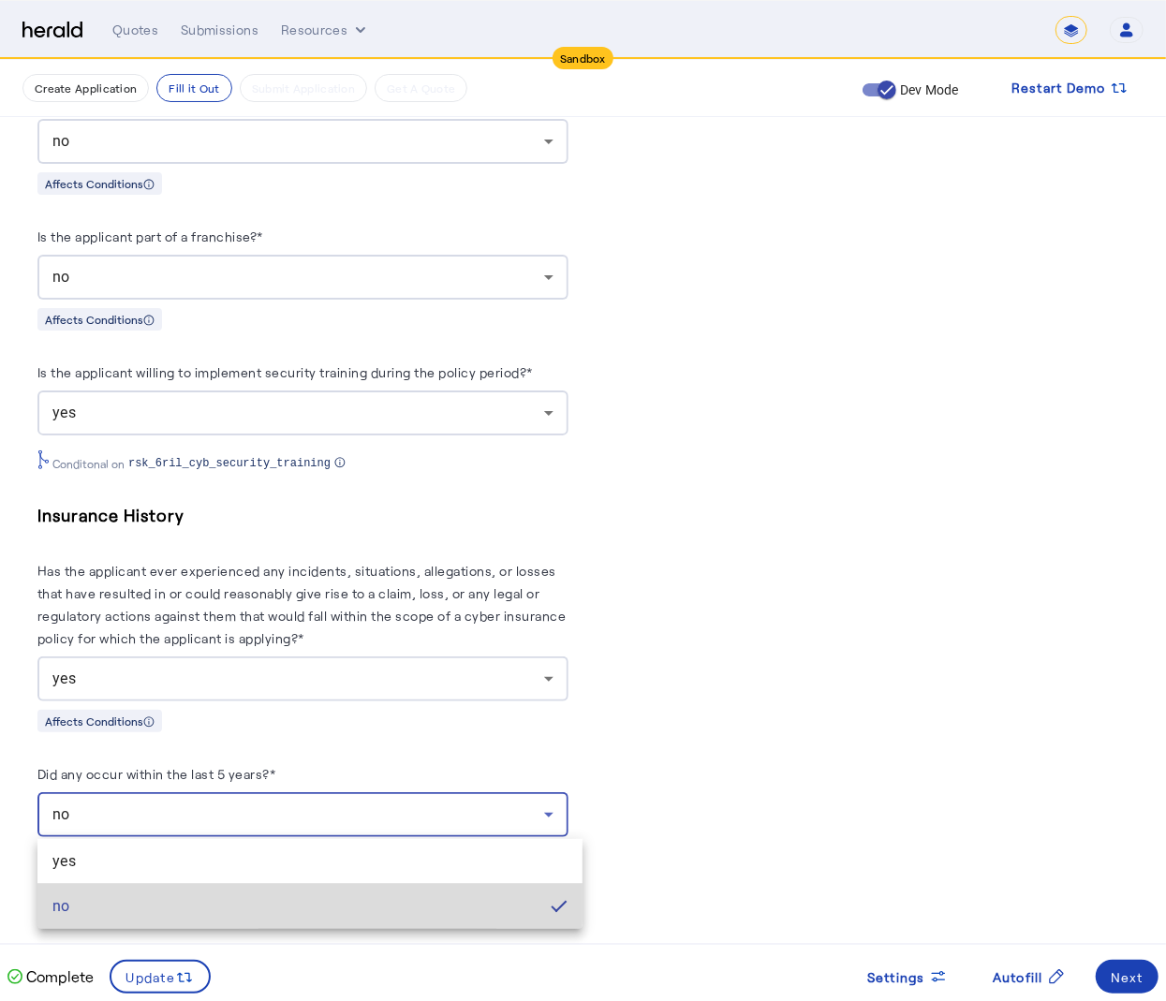
click at [302, 902] on span "no" at bounding box center [293, 907] width 483 height 22
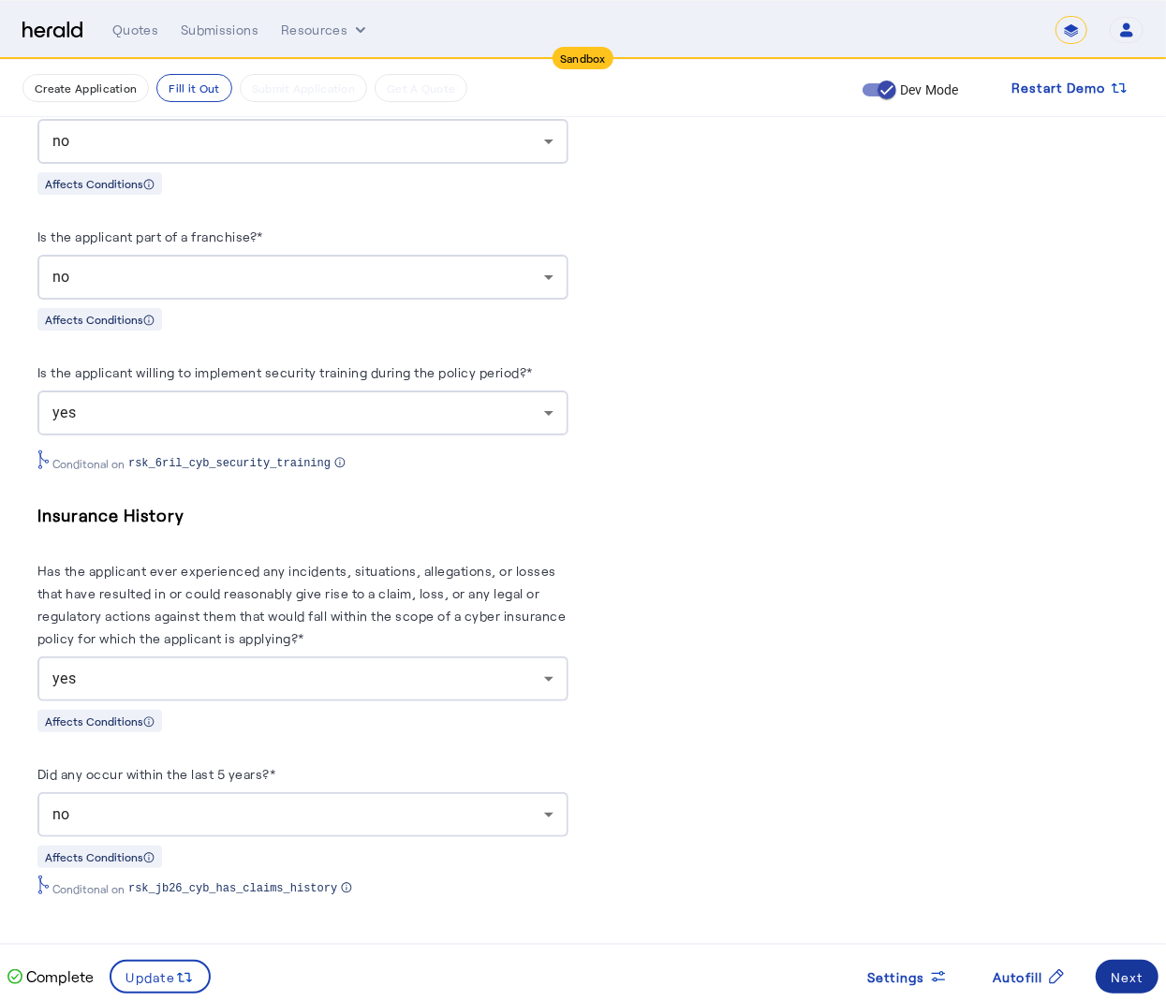
click at [1128, 974] on div "Next" at bounding box center [1127, 978] width 33 height 20
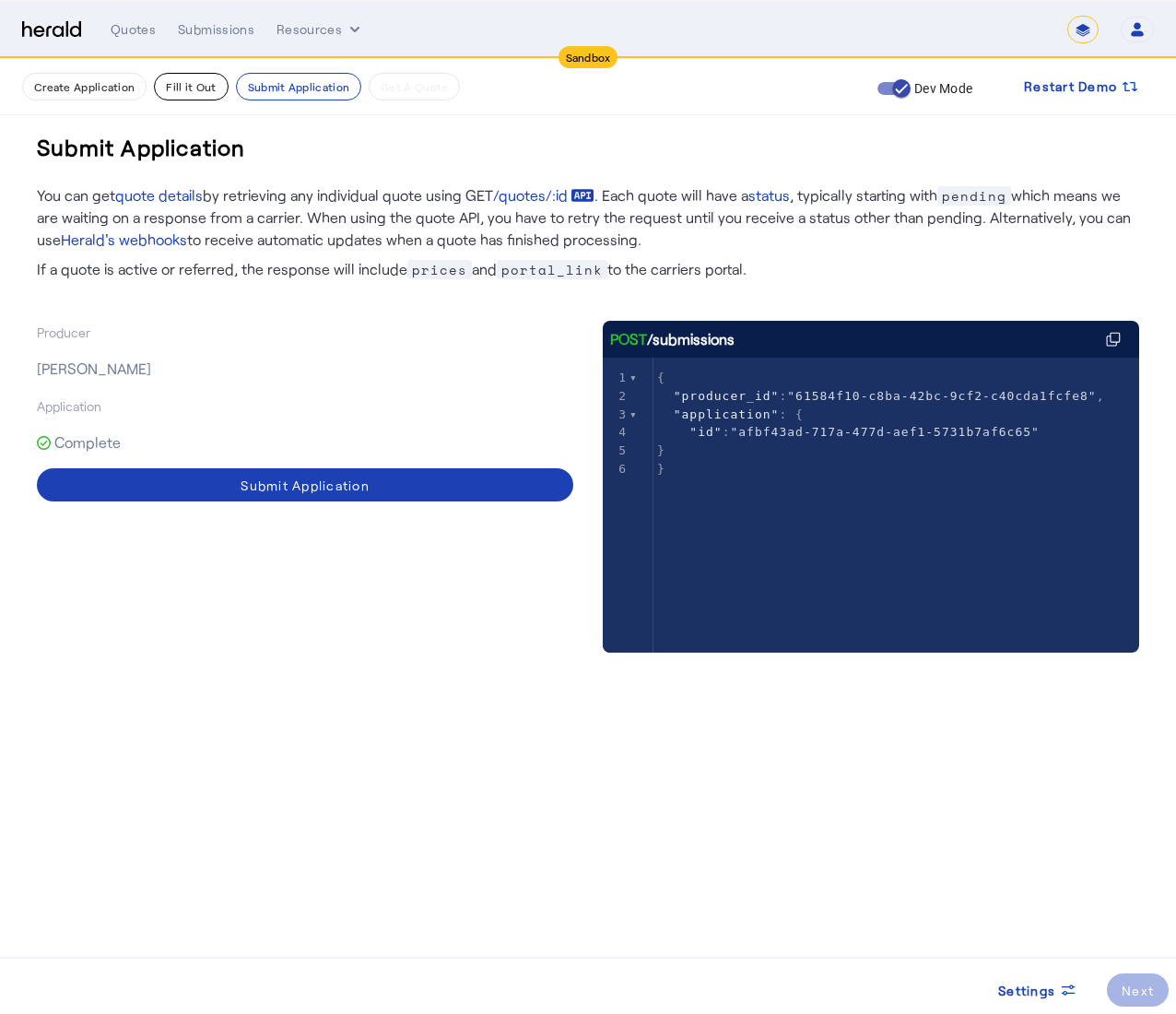
click at [184, 77] on button "Fill it Out" at bounding box center [190, 87] width 74 height 28
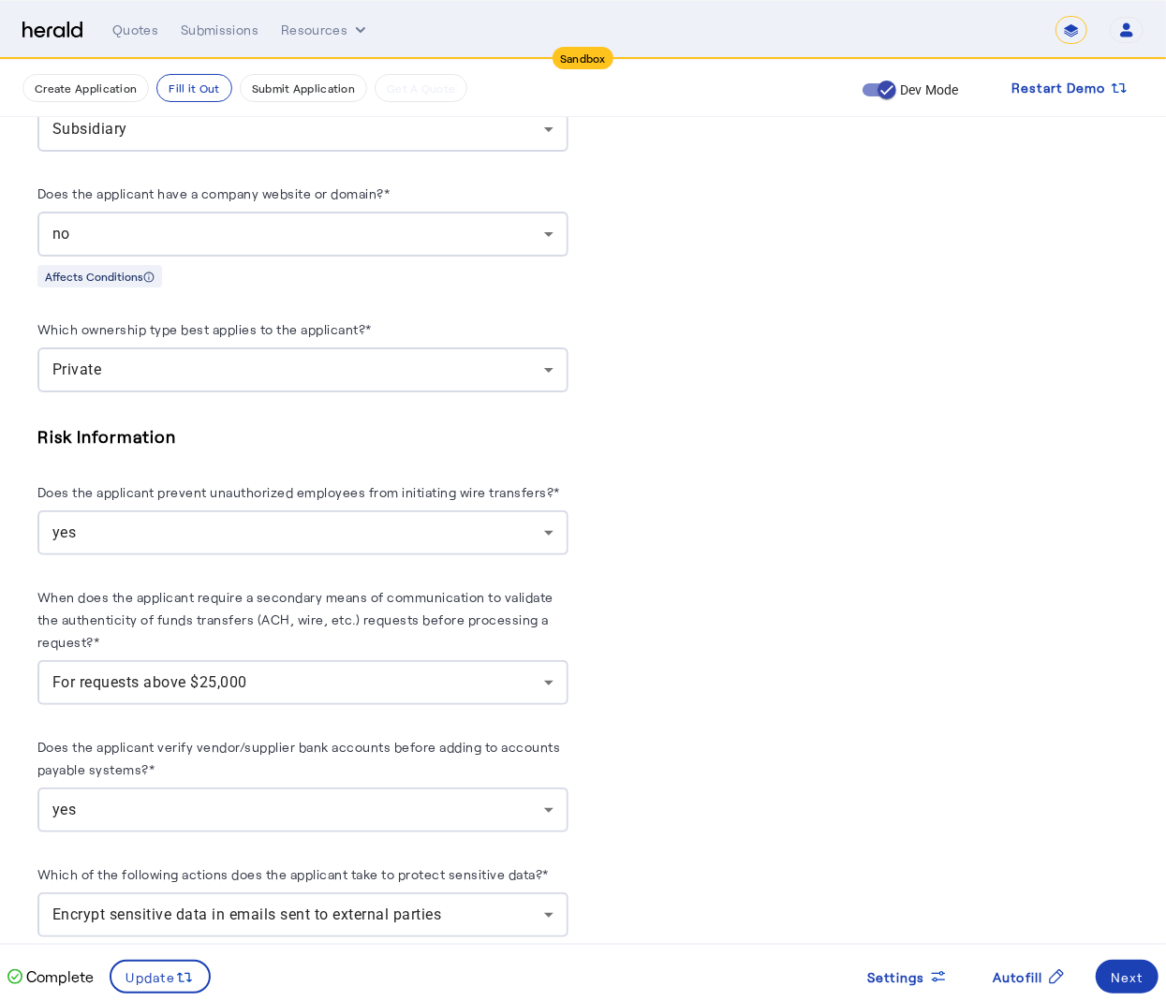
scroll to position [3127, 0]
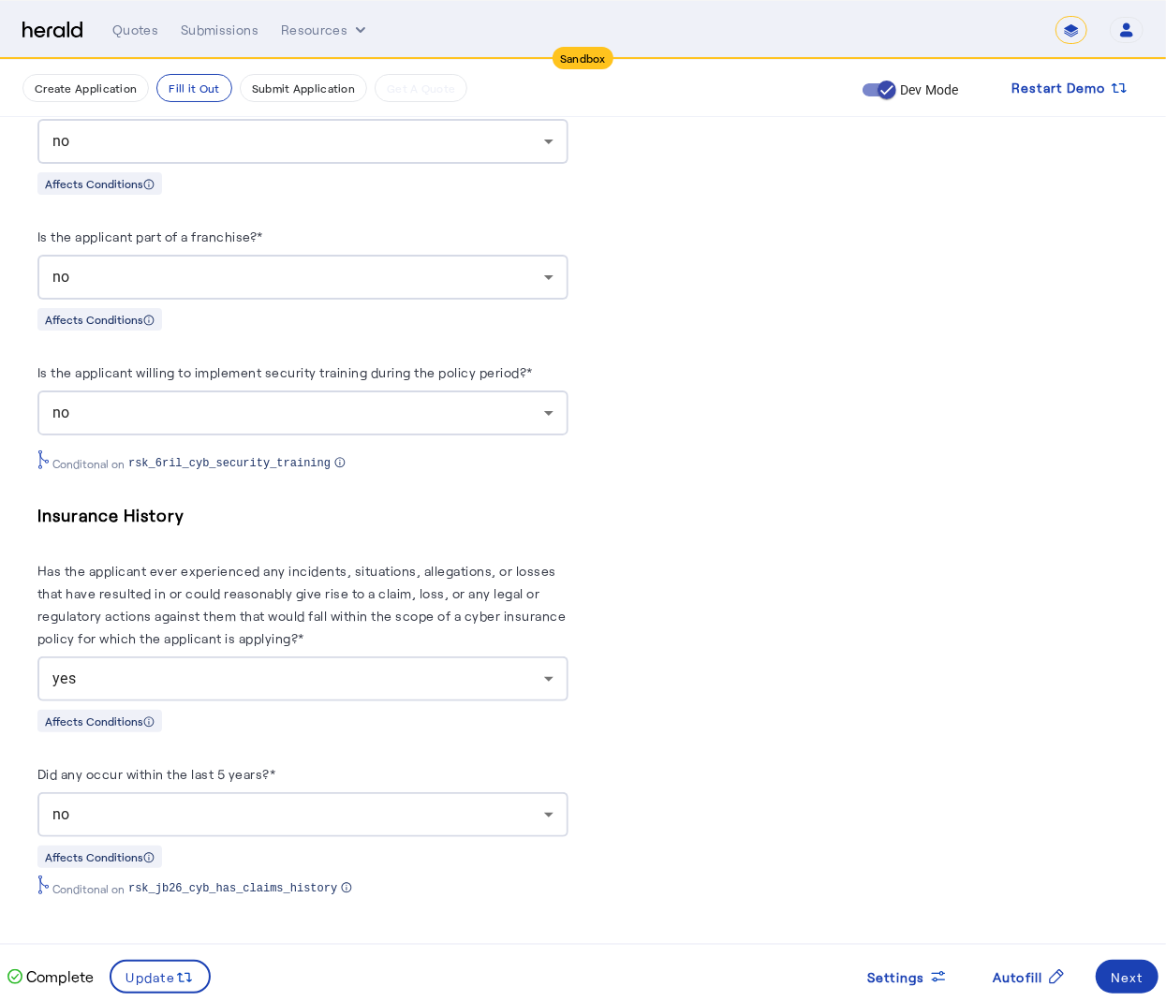
click at [197, 415] on div "no" at bounding box center [298, 413] width 492 height 22
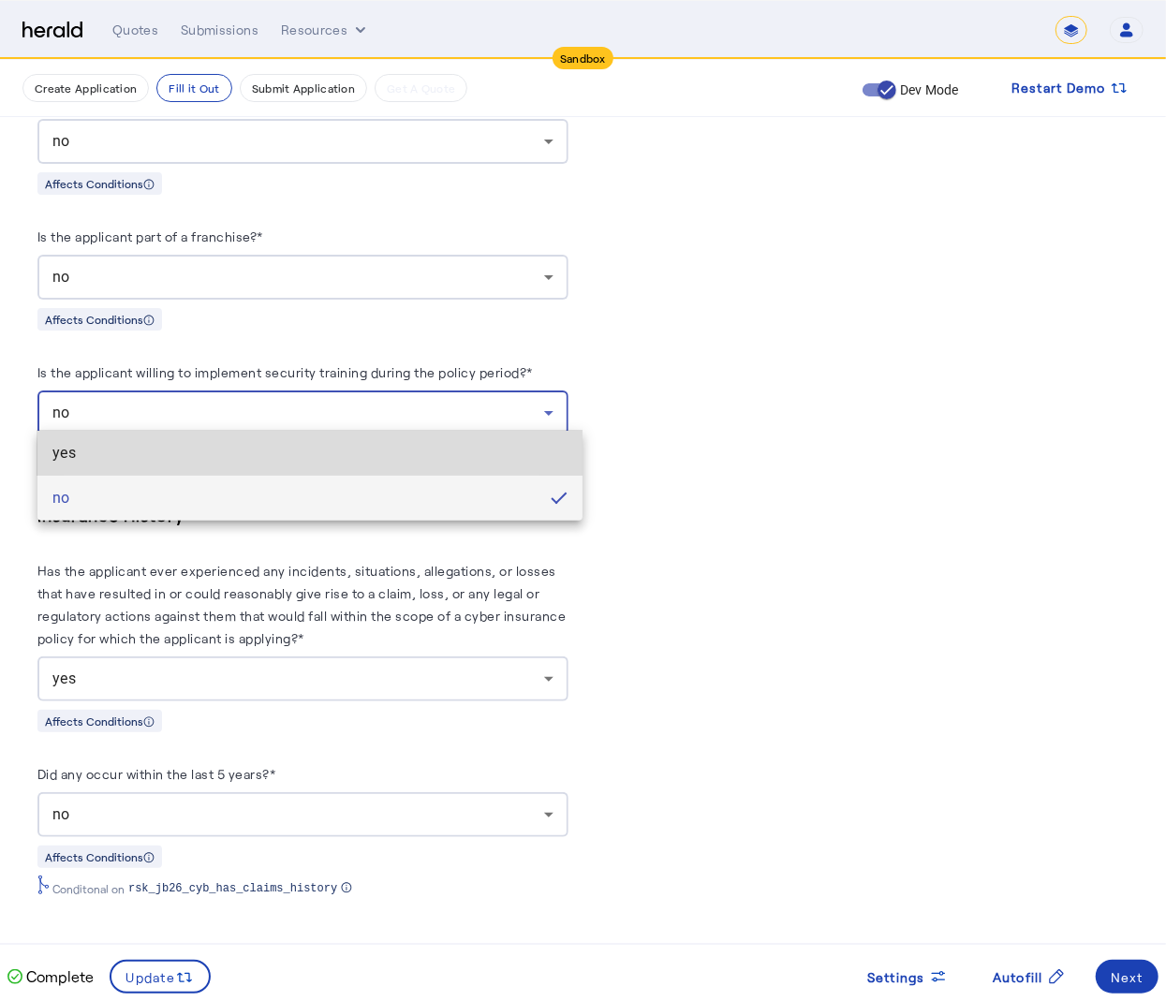
click at [204, 452] on span "yes" at bounding box center [309, 453] width 515 height 22
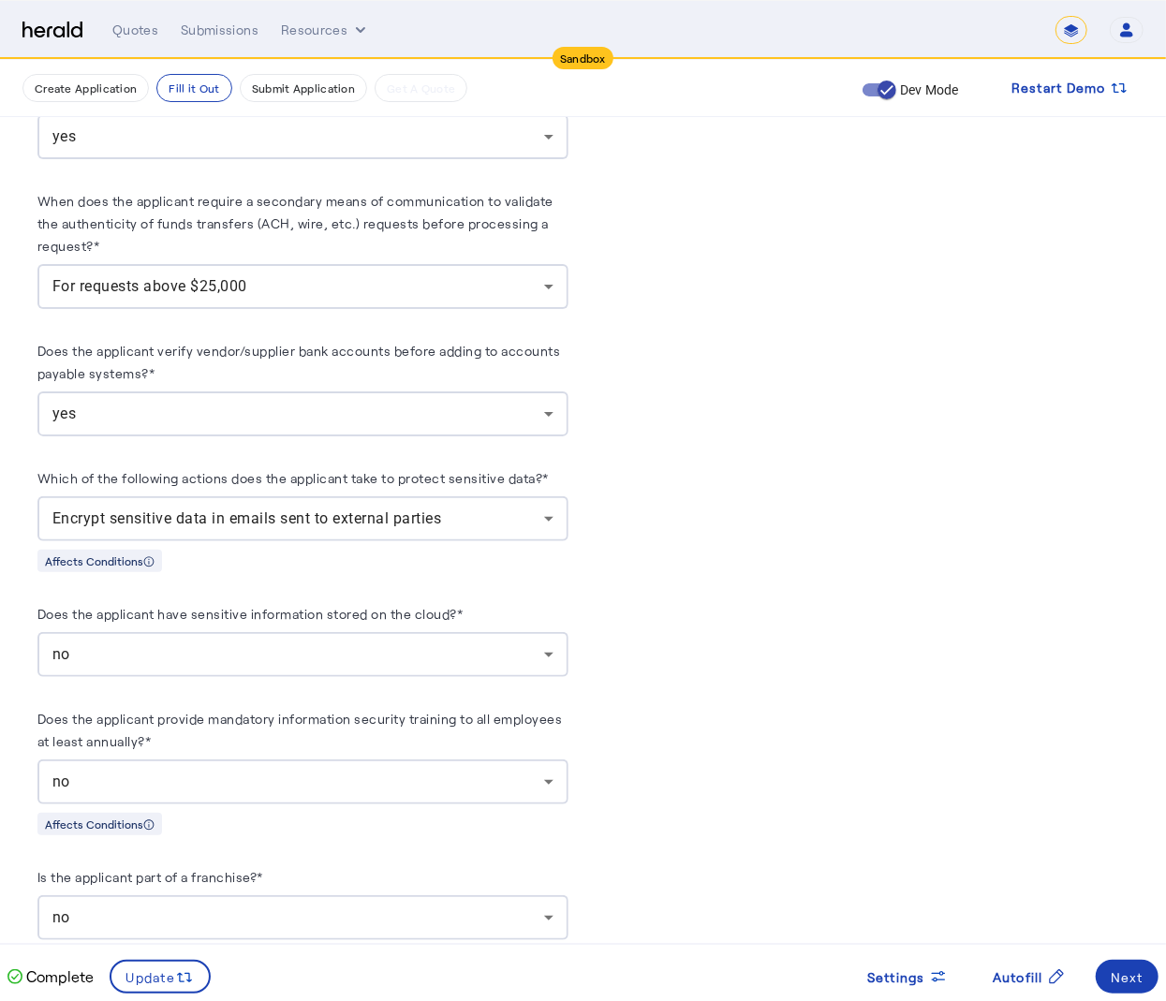
scroll to position [2471, 0]
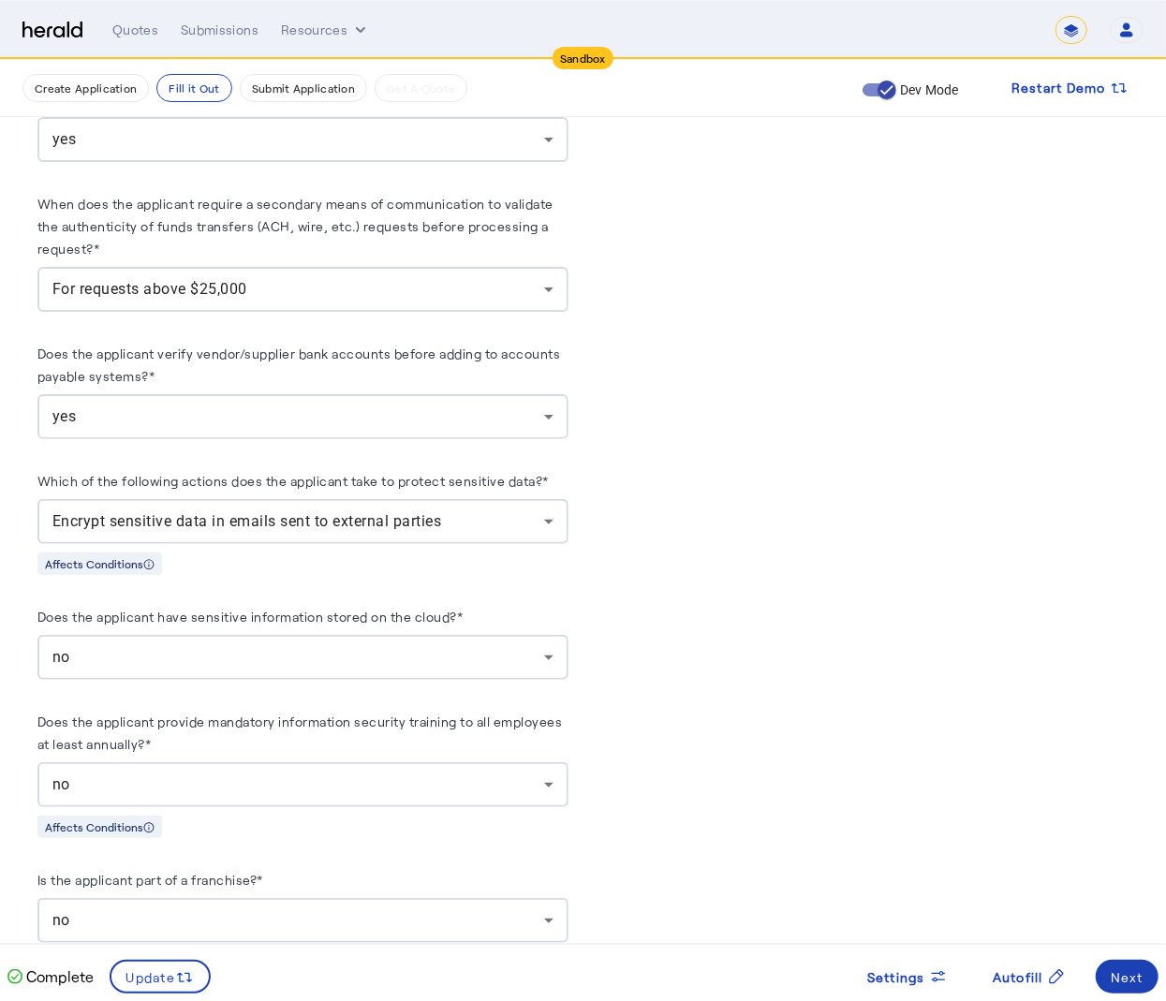
click at [491, 502] on div "Encrypt sensitive data in emails sent to external parties" at bounding box center [302, 521] width 501 height 45
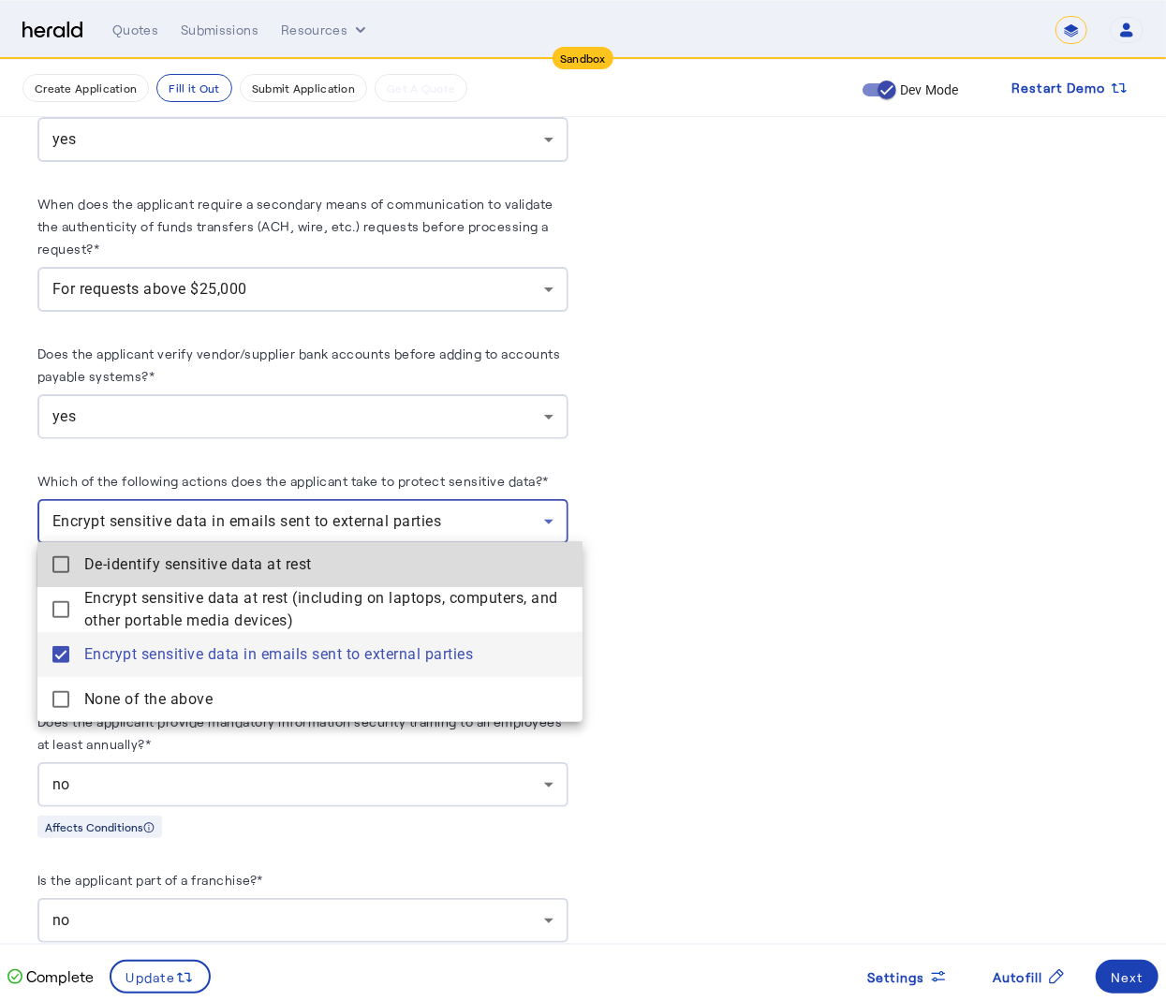
click at [480, 585] on rest "De-identify sensitive data at rest" at bounding box center [309, 564] width 545 height 45
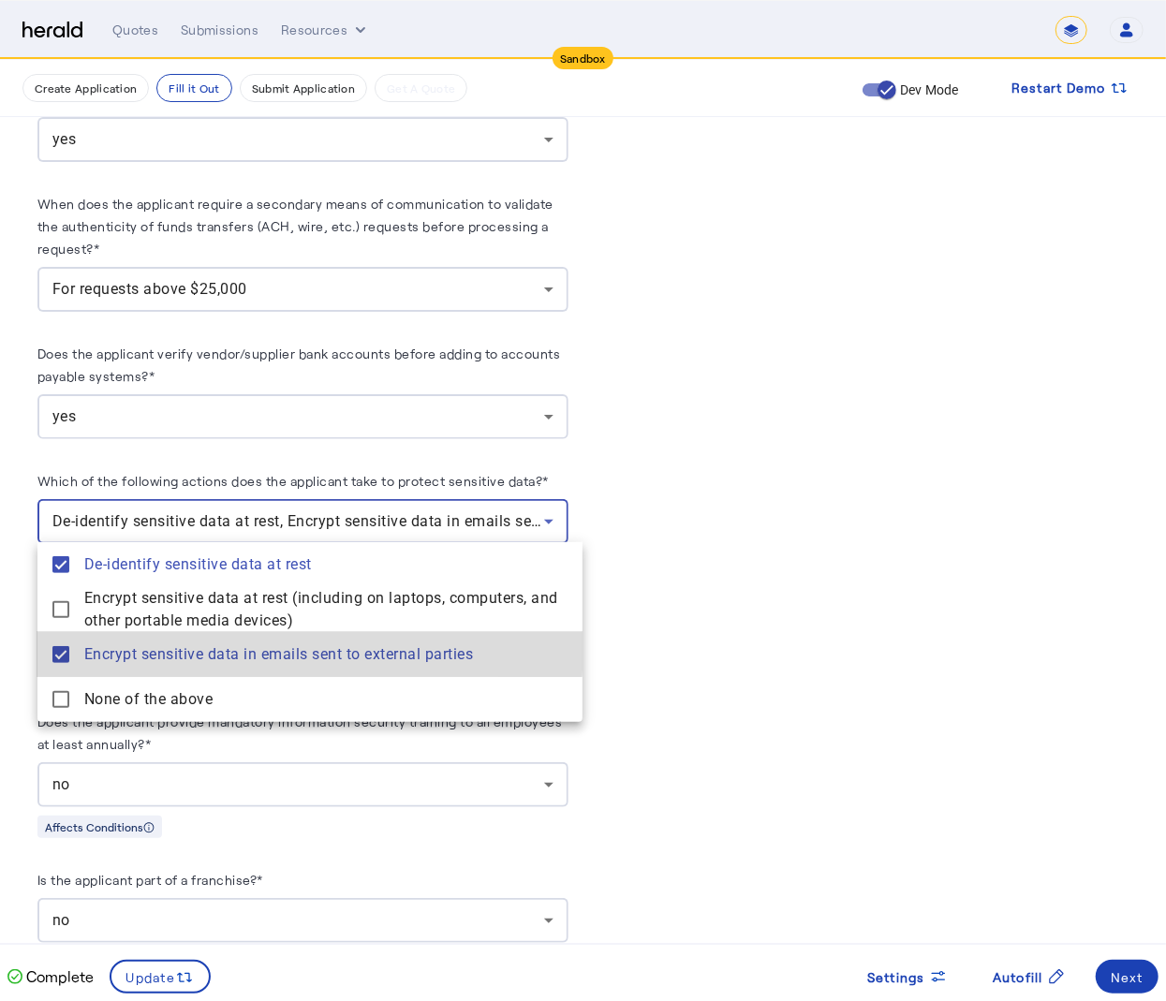
click at [65, 644] on parties "Encrypt sensitive data in emails sent to external parties" at bounding box center [309, 654] width 545 height 45
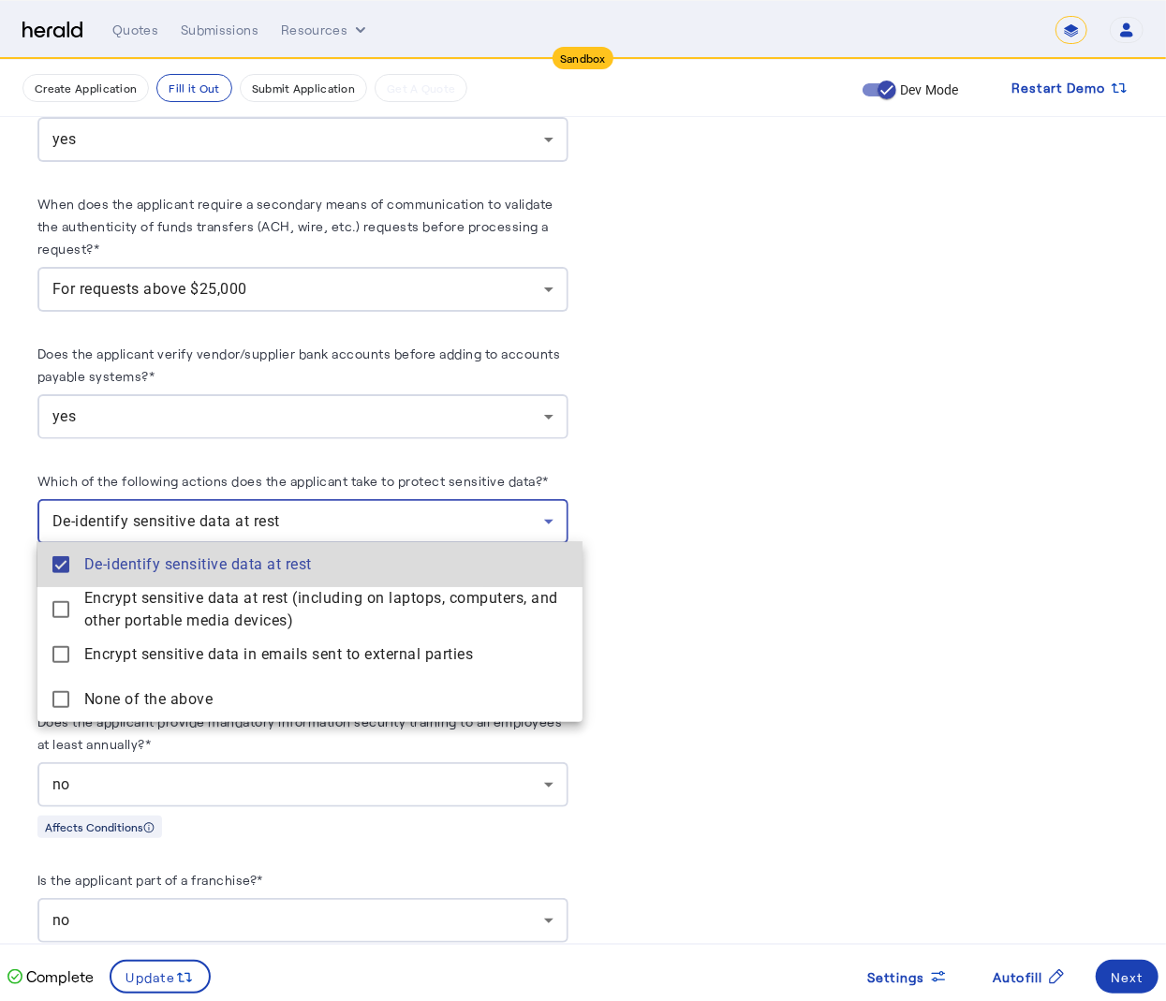
click at [57, 569] on mat-pseudo-checkbox at bounding box center [60, 564] width 17 height 17
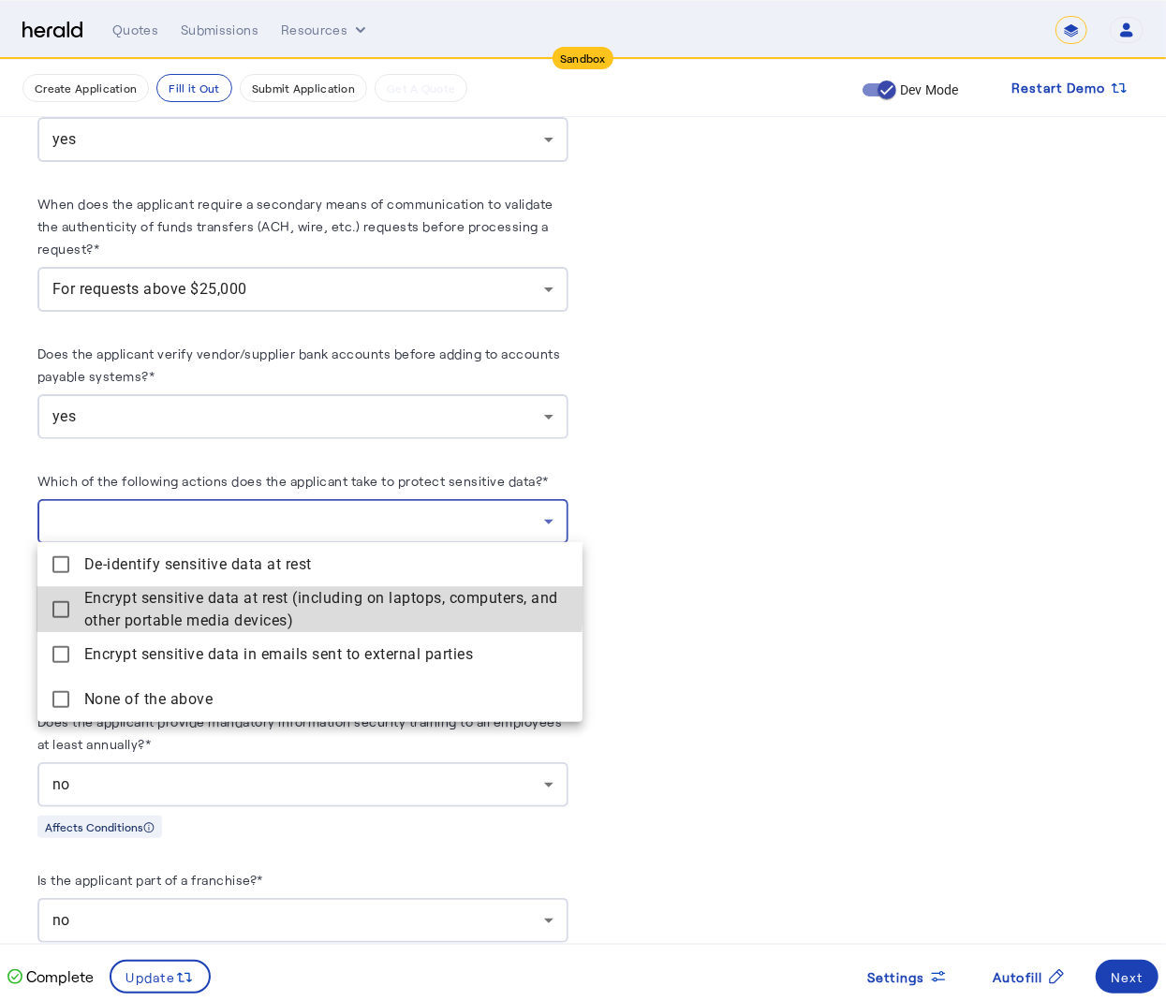
click at [61, 596] on devices\) "Encrypt sensitive data at rest (including on laptops, computers, and other port…" at bounding box center [309, 609] width 545 height 45
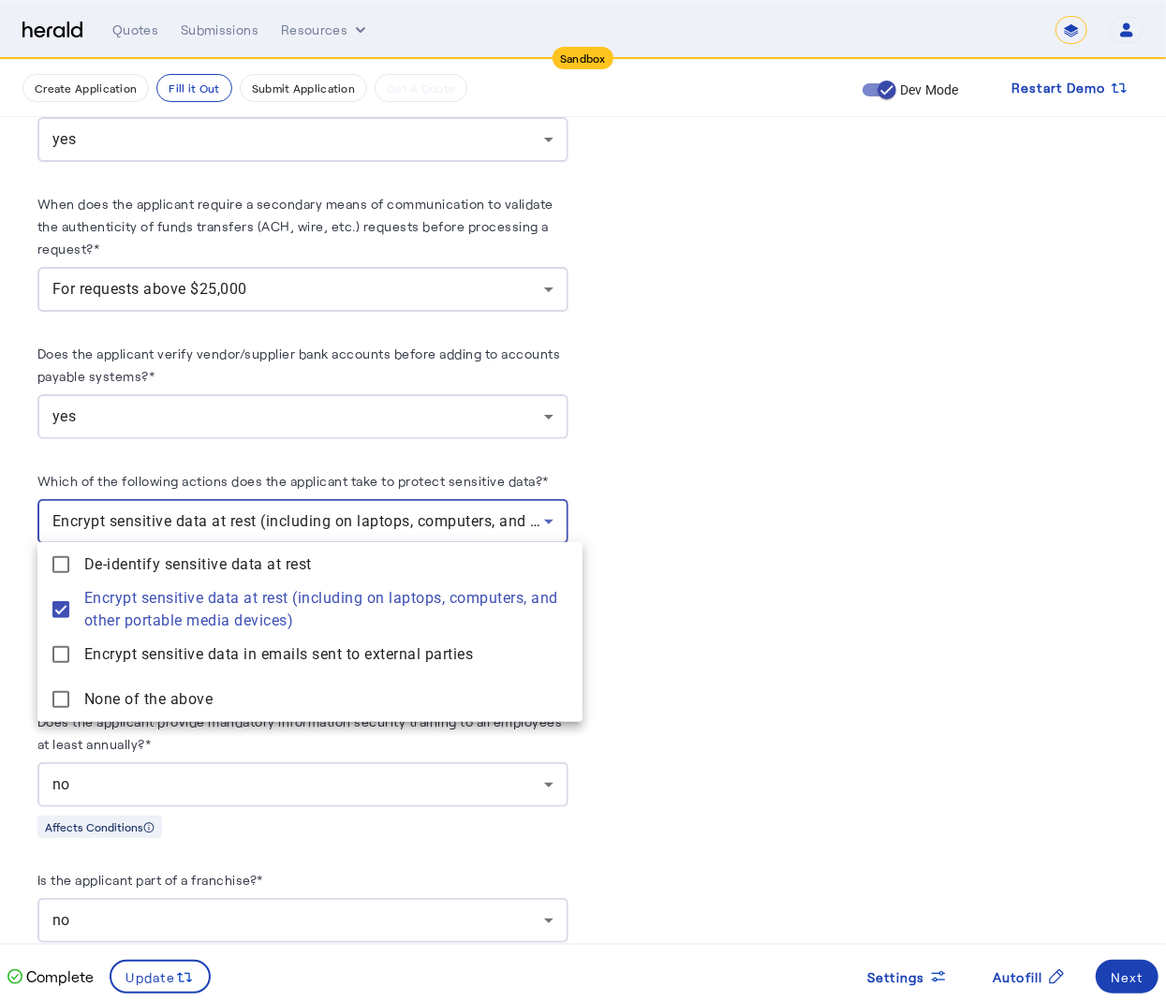
click at [720, 583] on div at bounding box center [583, 500] width 1166 height 1001
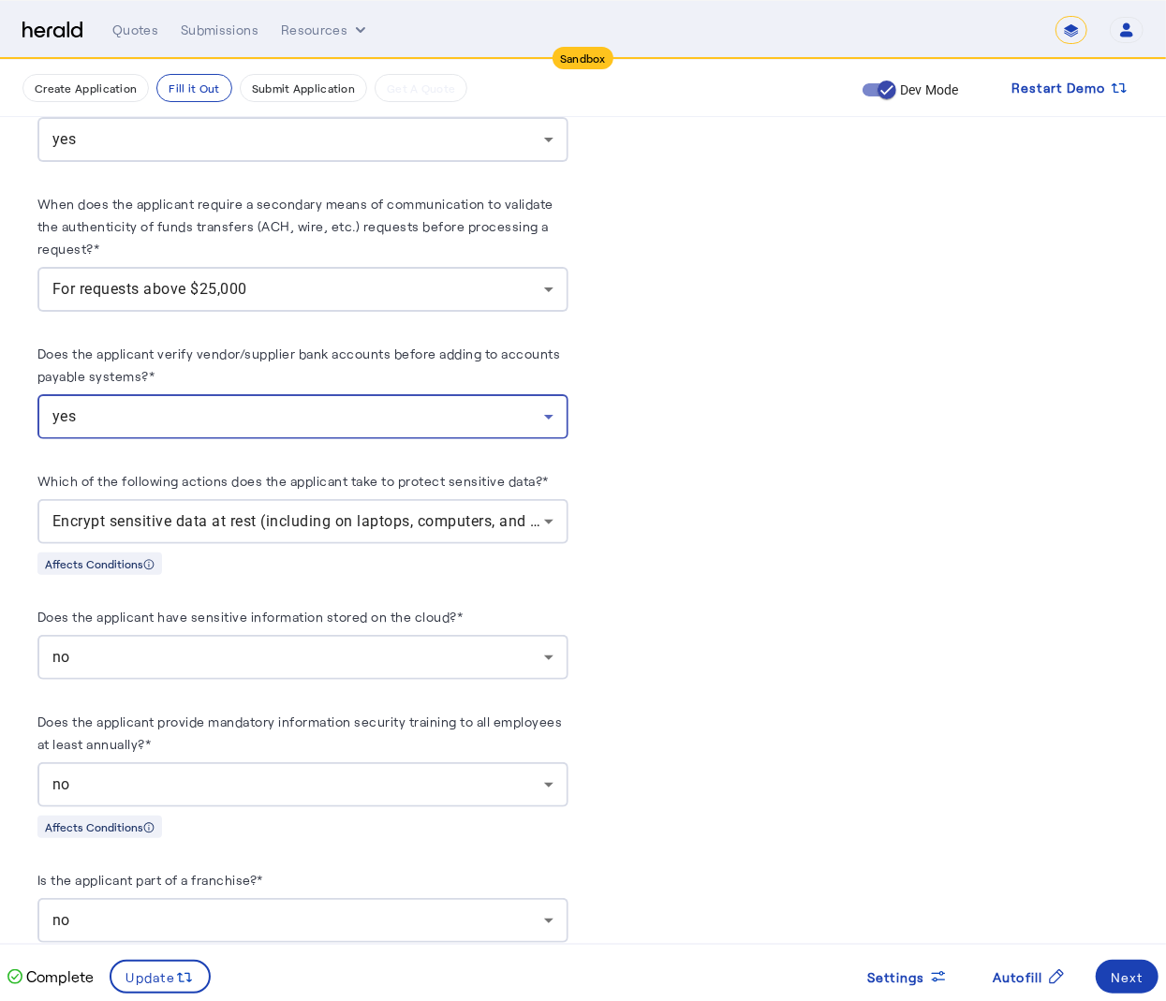
click at [402, 406] on div "yes" at bounding box center [298, 417] width 492 height 22
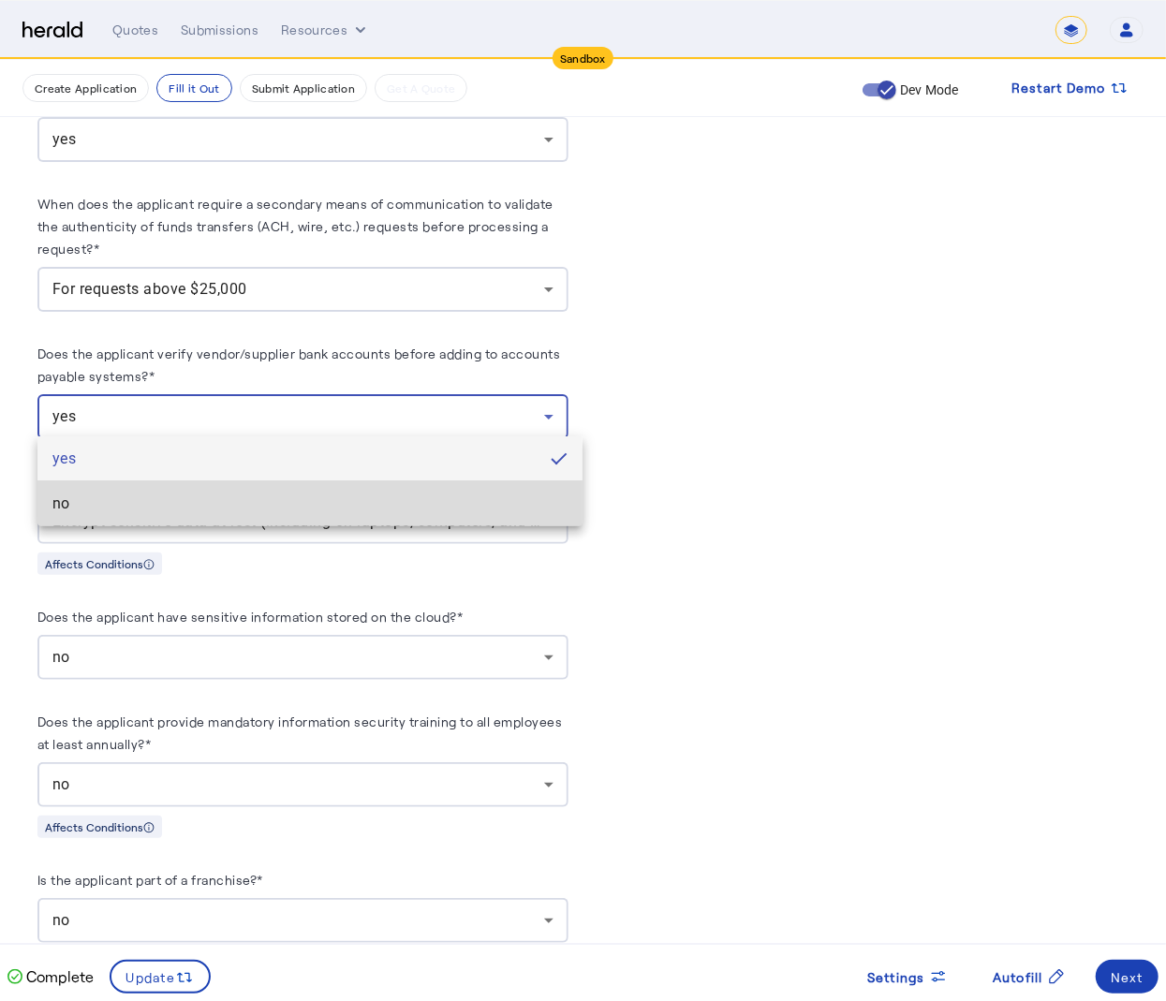
click at [395, 495] on span "no" at bounding box center [309, 504] width 515 height 22
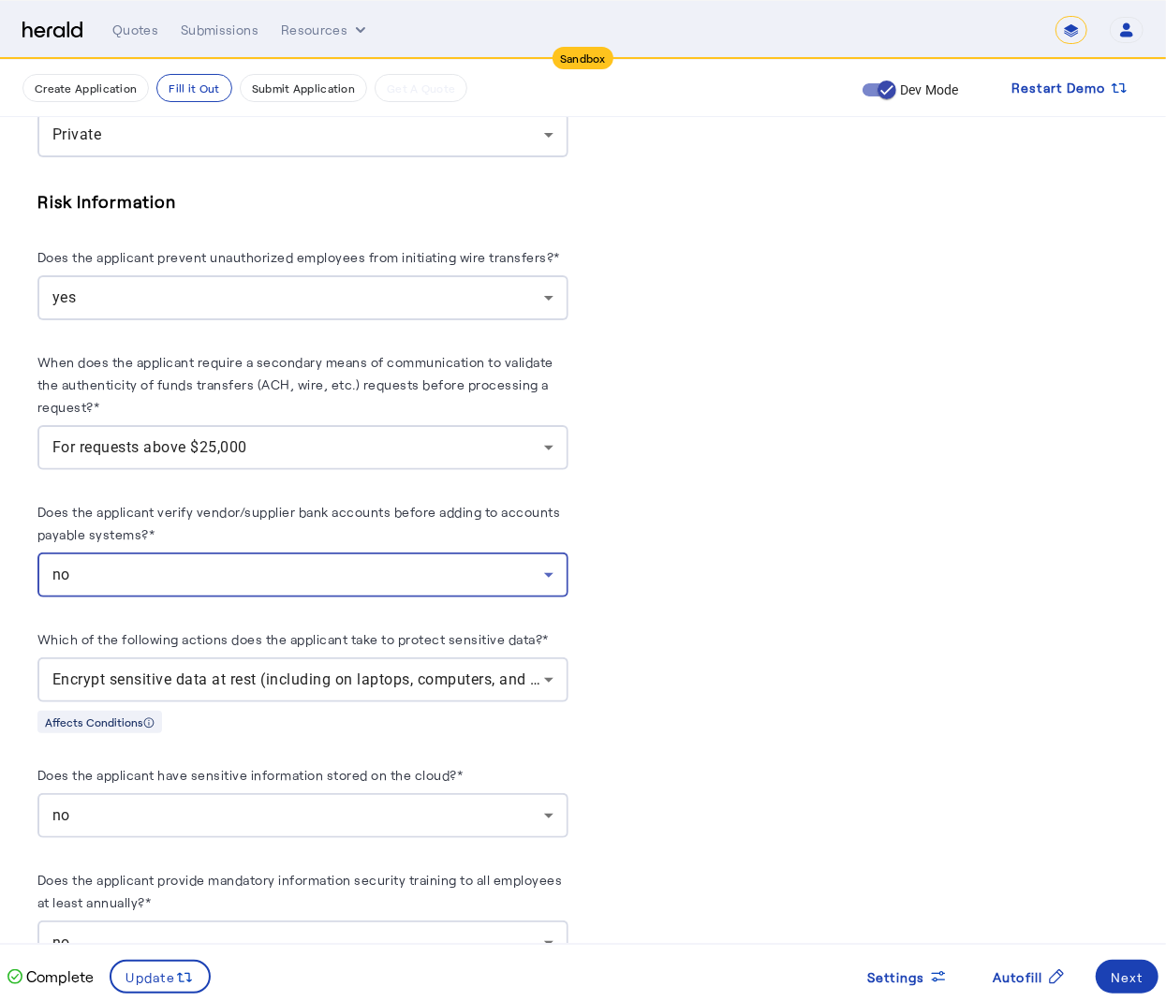
scroll to position [2278, 0]
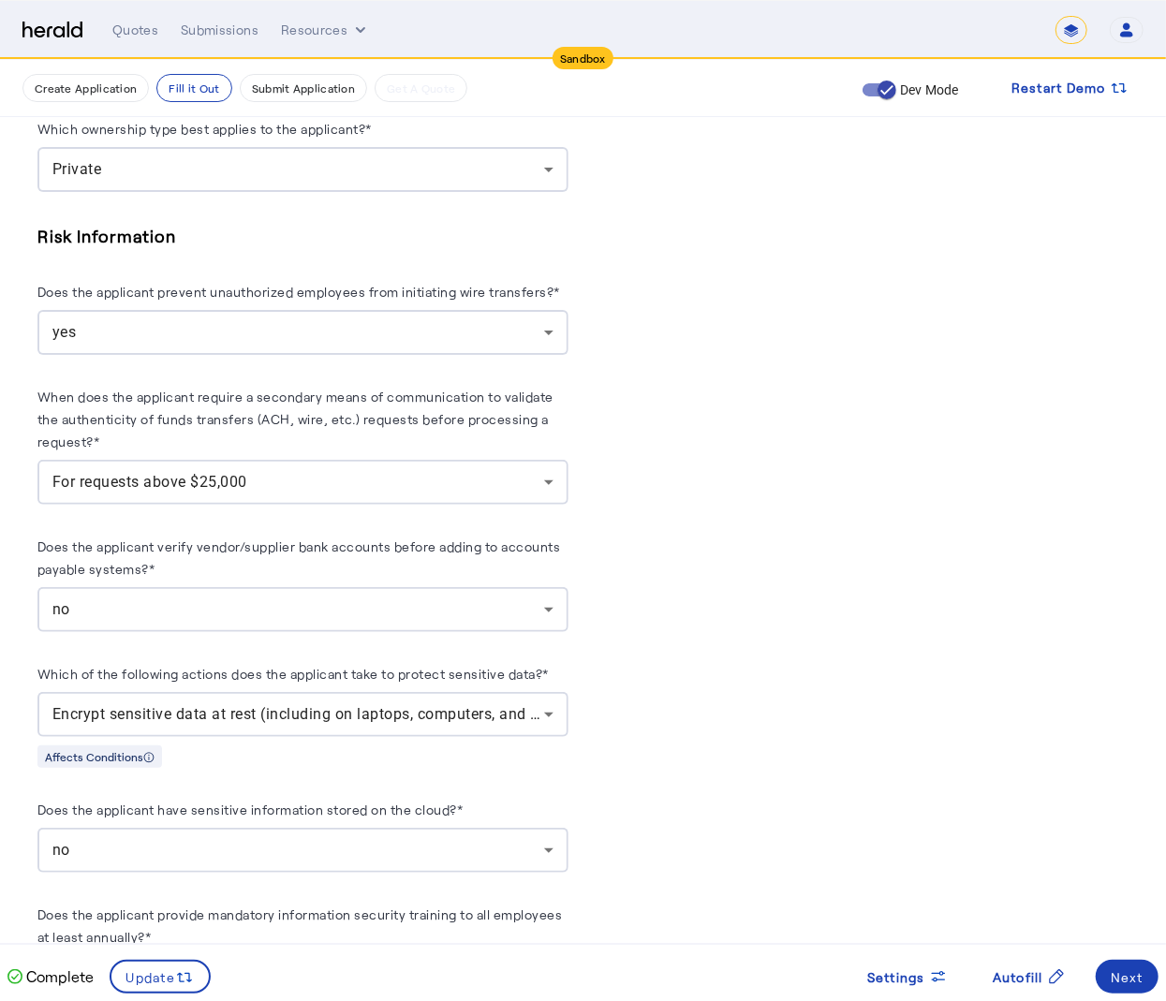
click at [395, 493] on div "For requests above $25,000" at bounding box center [302, 482] width 501 height 45
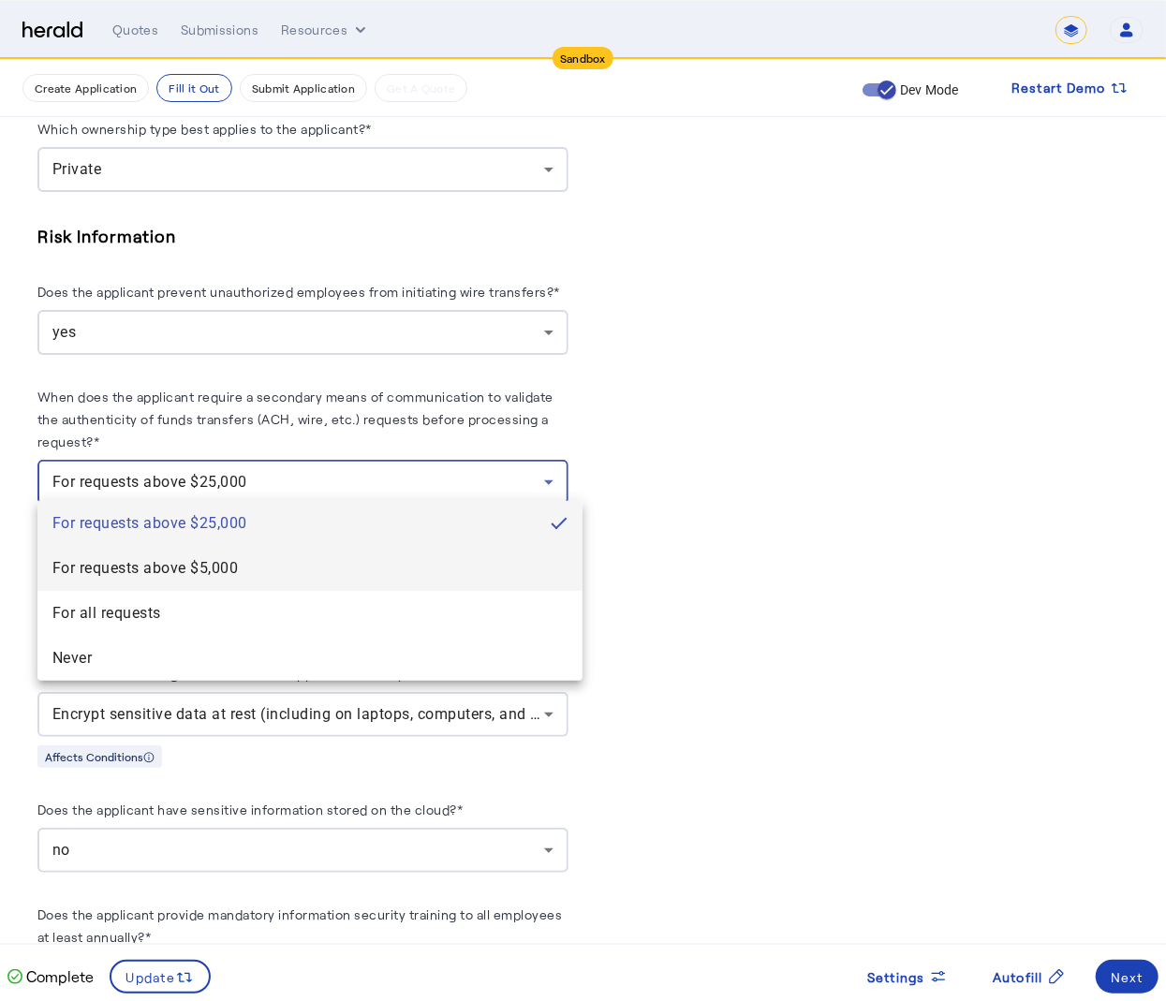
click at [380, 561] on span "For requests above $5,000" at bounding box center [309, 568] width 515 height 22
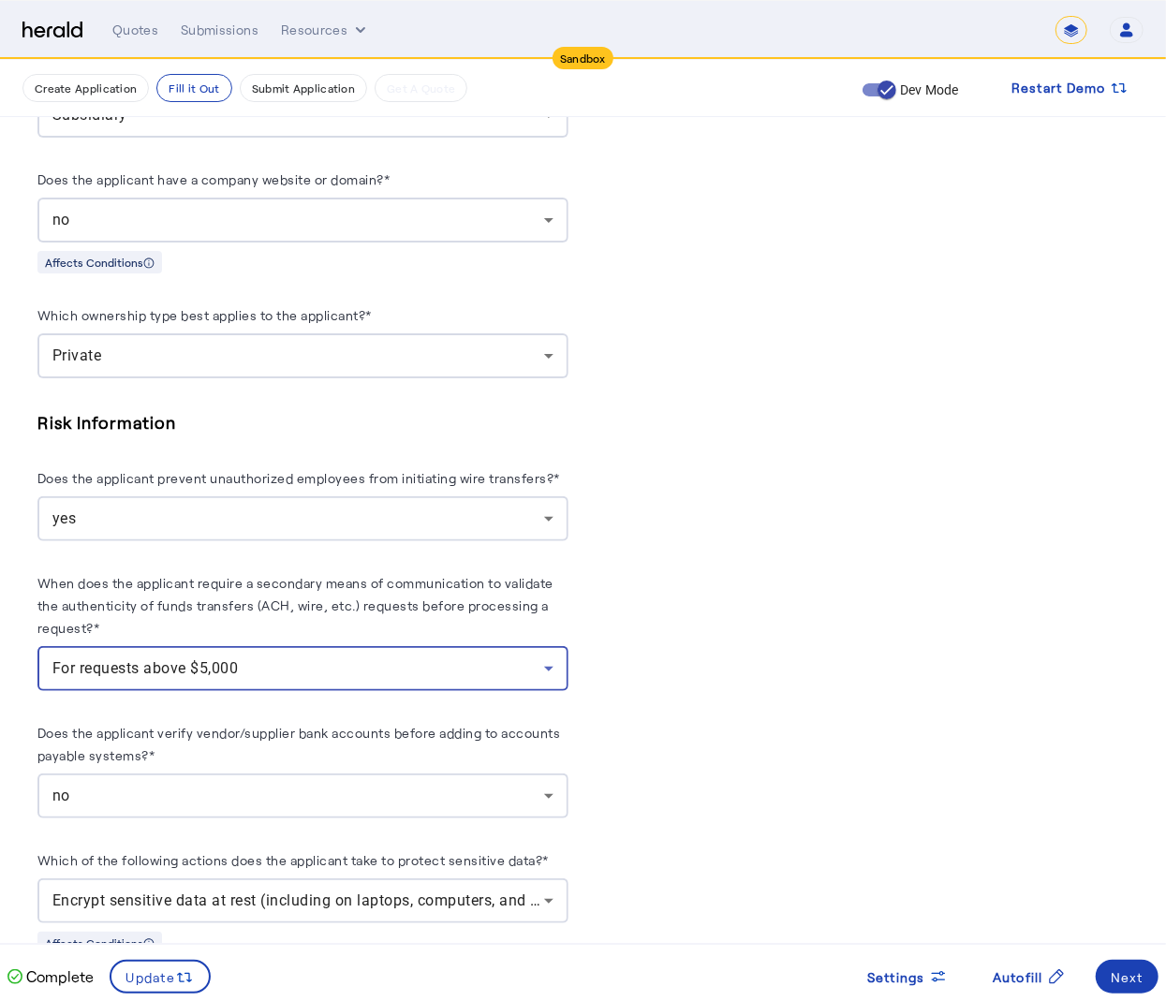
scroll to position [2078, 0]
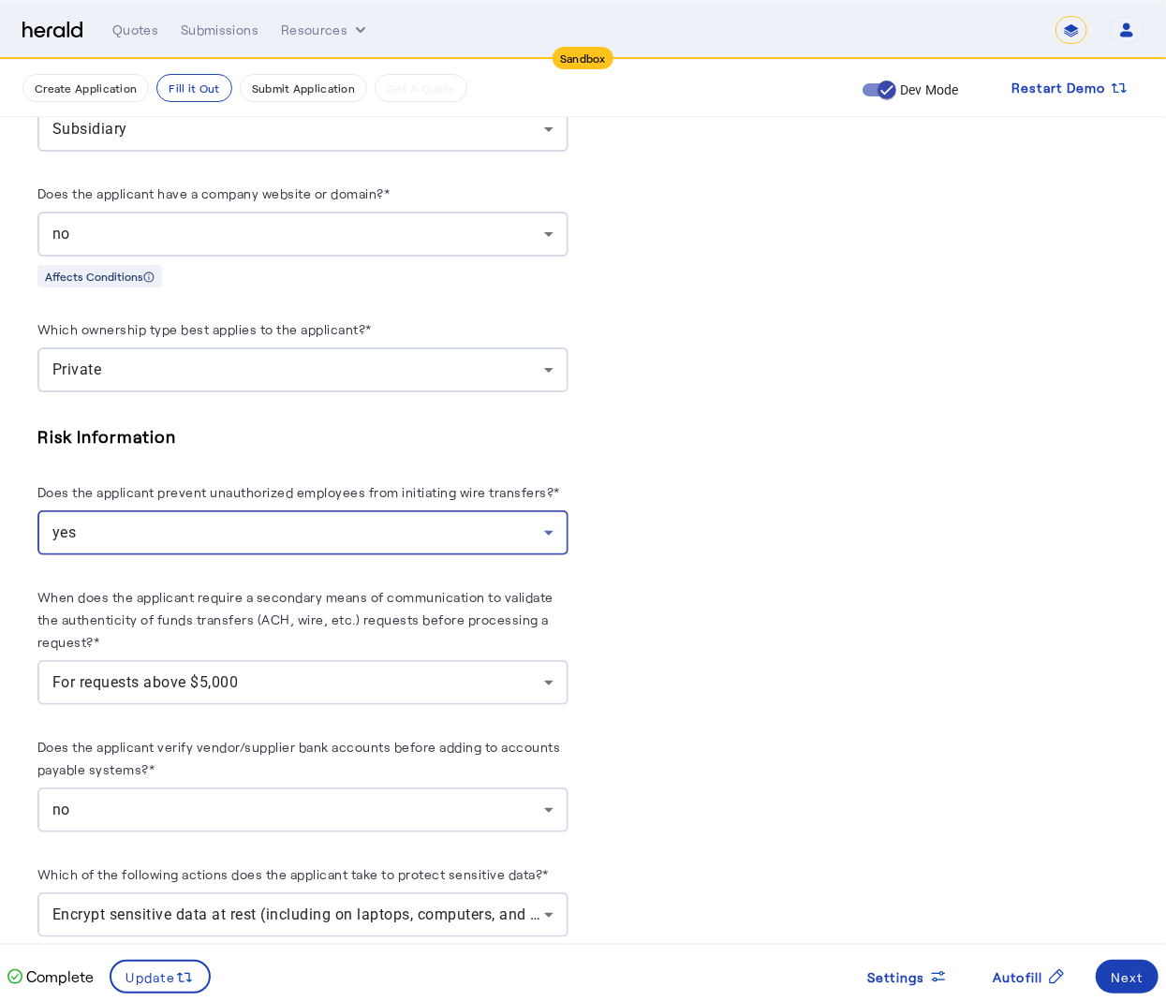
click at [511, 522] on div "yes" at bounding box center [298, 533] width 492 height 22
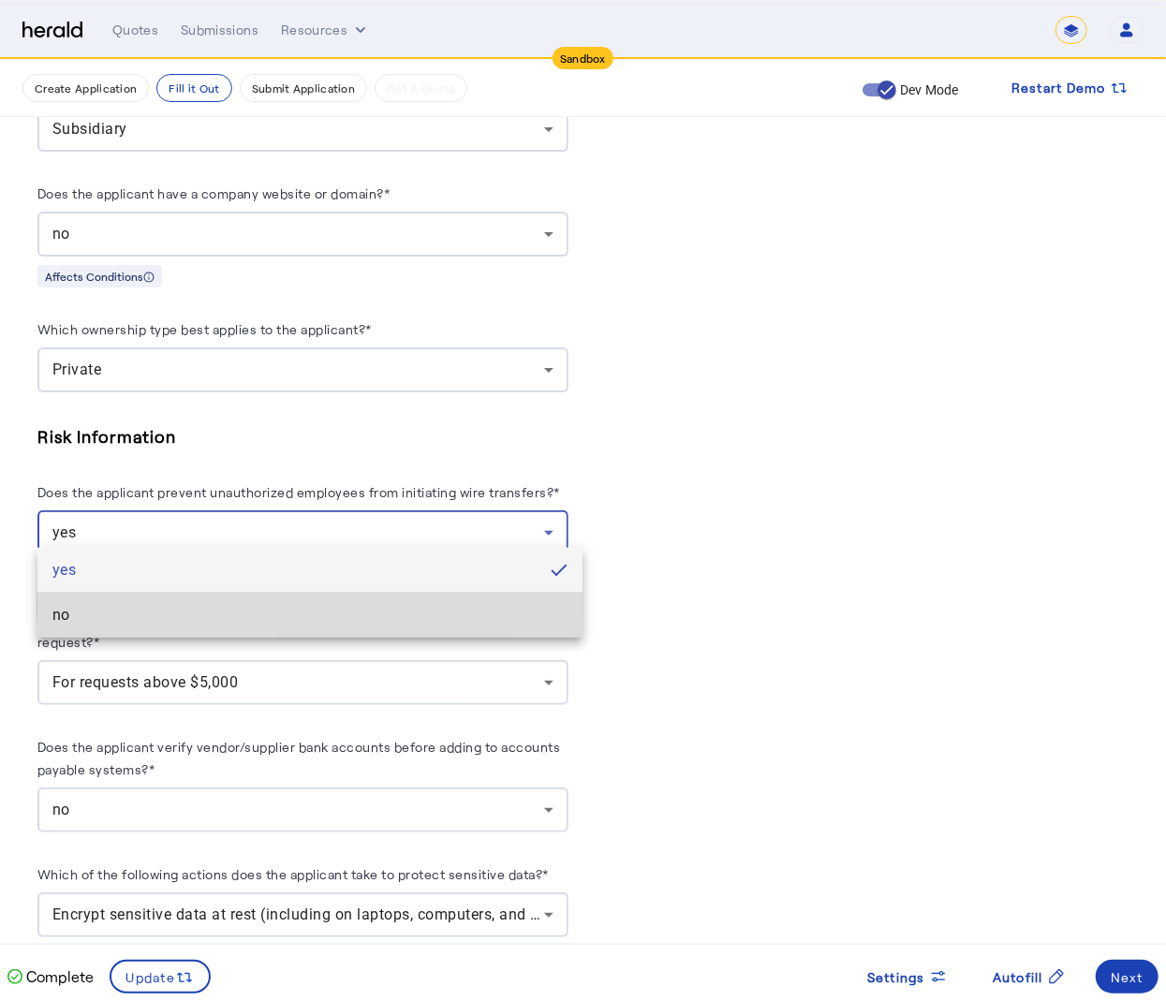
click at [495, 605] on span "no" at bounding box center [309, 615] width 515 height 22
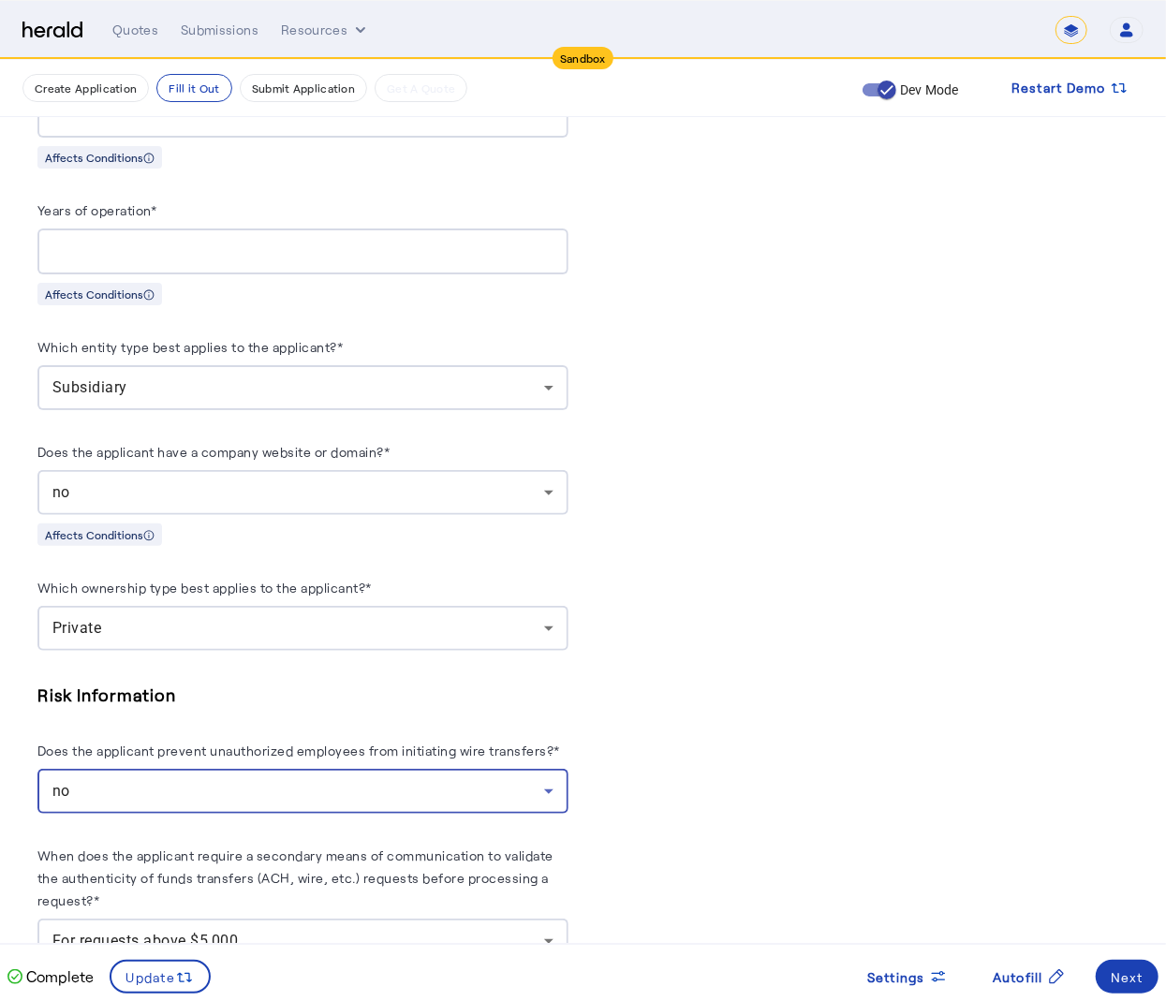
scroll to position [1815, 0]
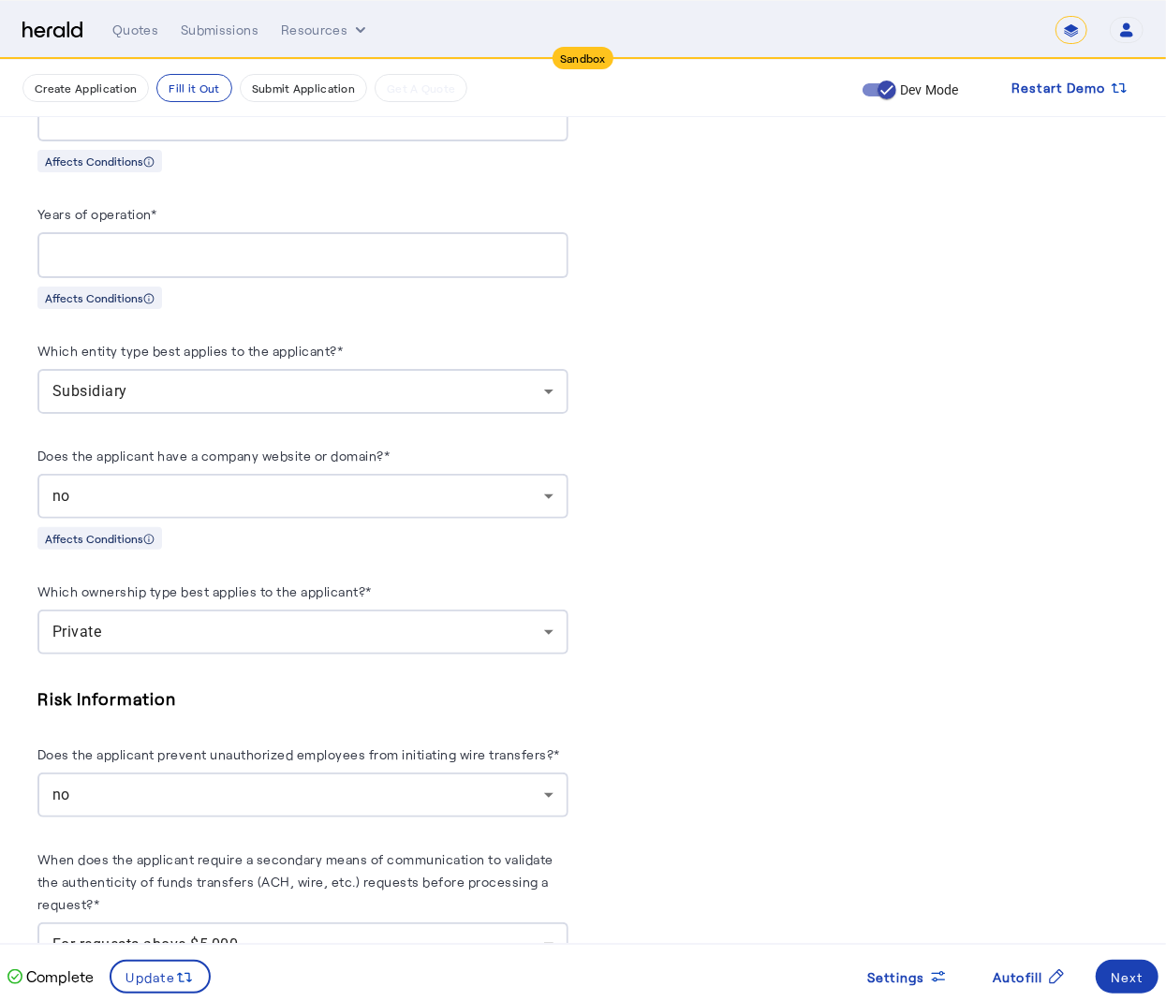
click at [554, 610] on div "Private" at bounding box center [302, 632] width 501 height 45
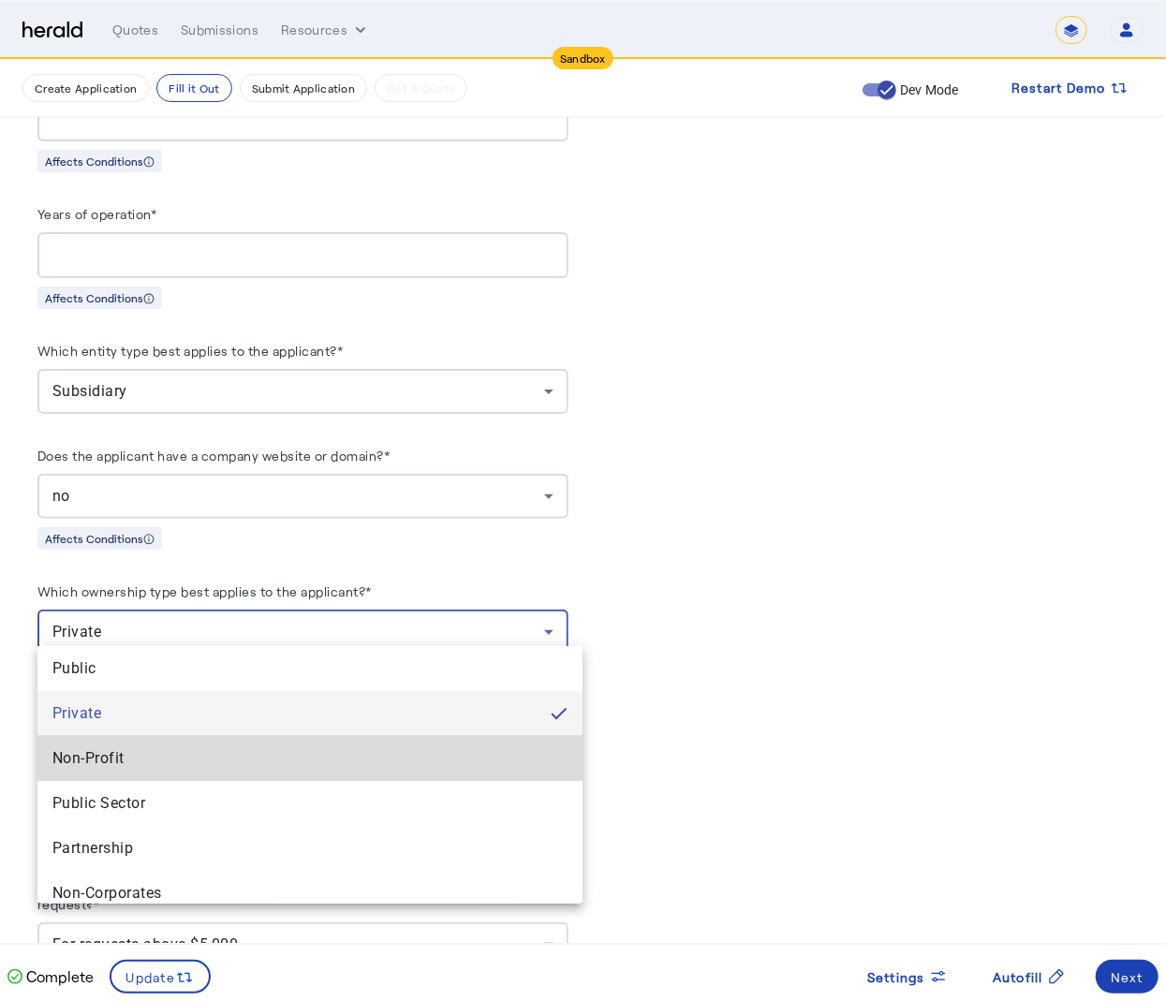
click at [515, 776] on mat-option "Non-Profit" at bounding box center [309, 758] width 545 height 45
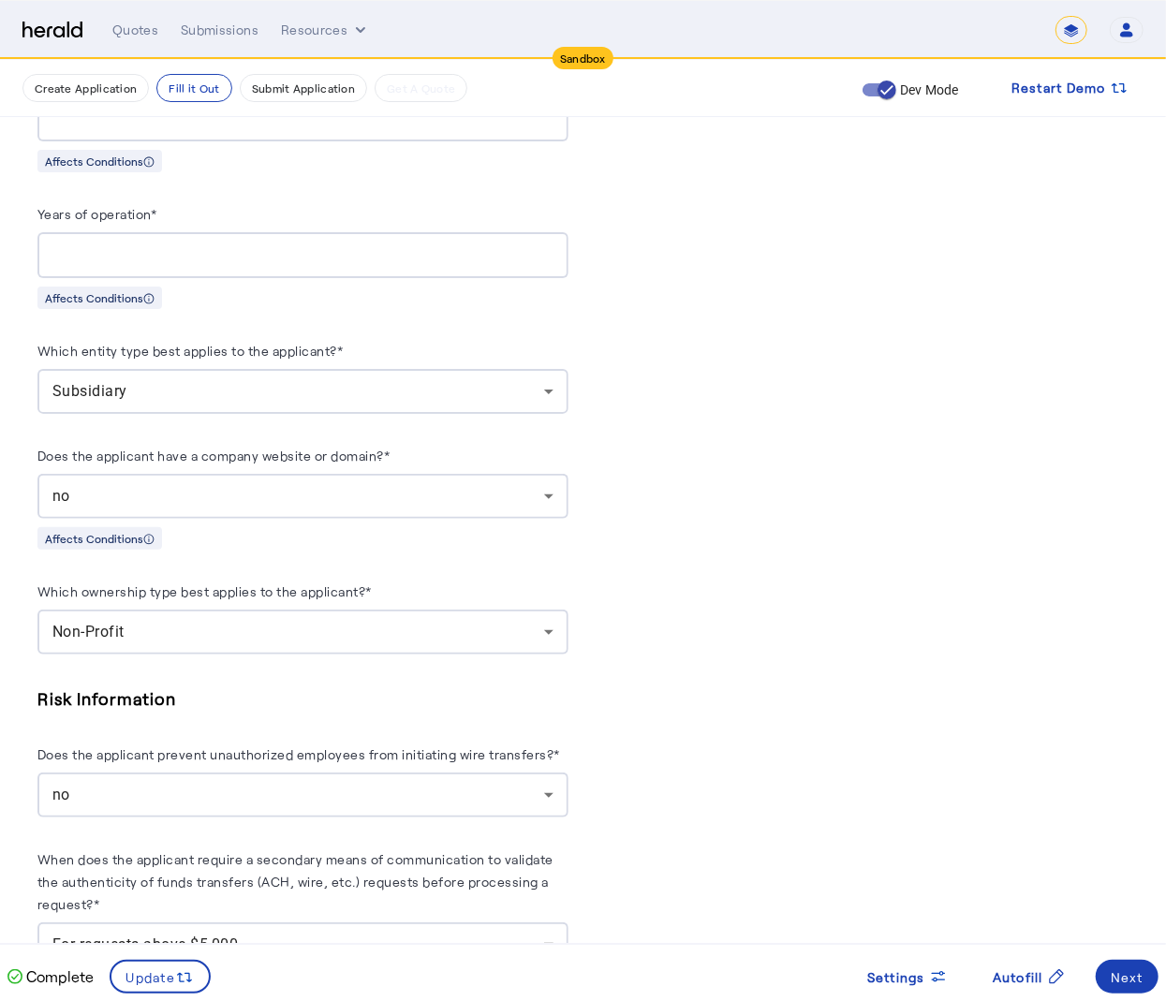
click at [507, 633] on div "Non-Profit" at bounding box center [302, 632] width 501 height 45
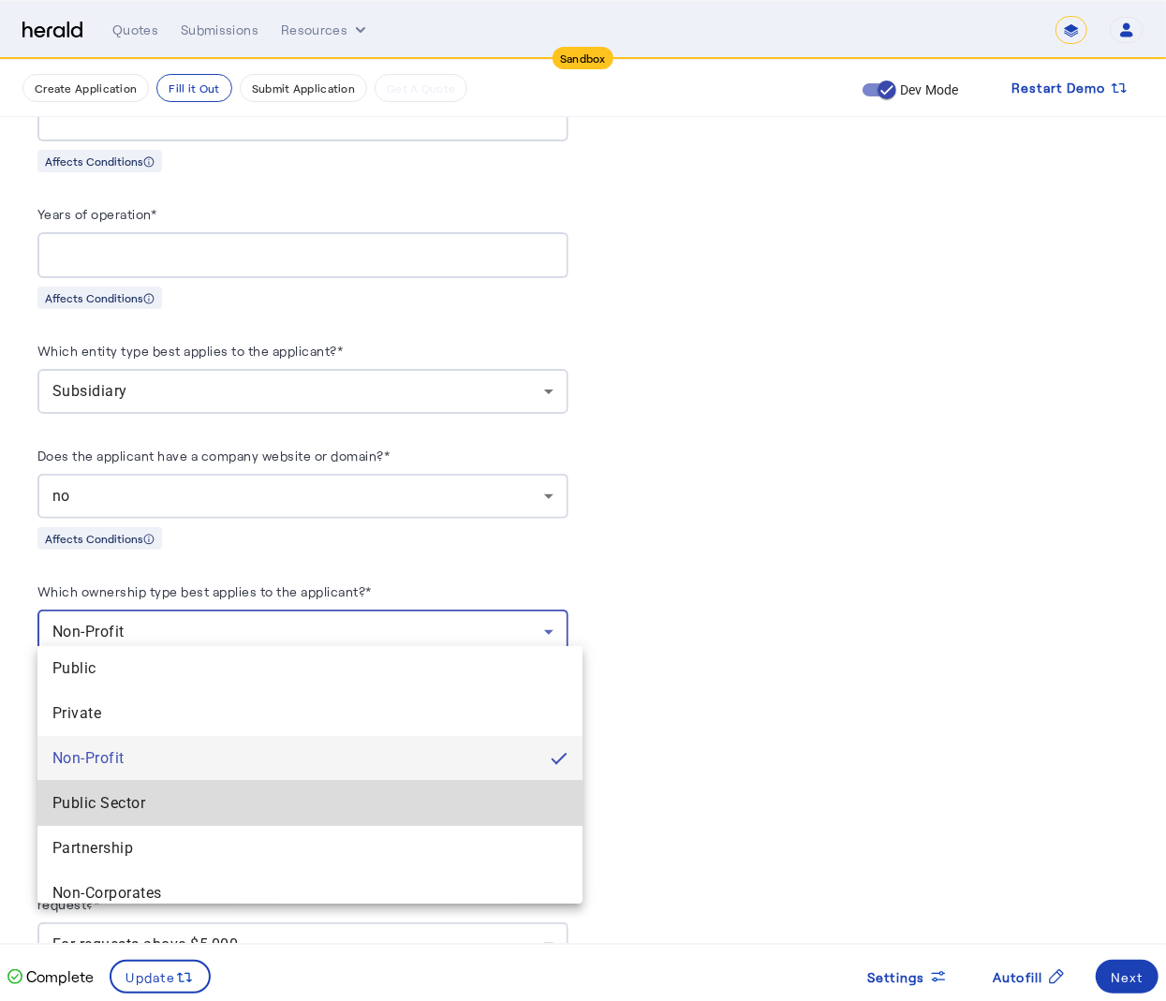
click at [472, 789] on Sector "Public Sector" at bounding box center [309, 803] width 545 height 45
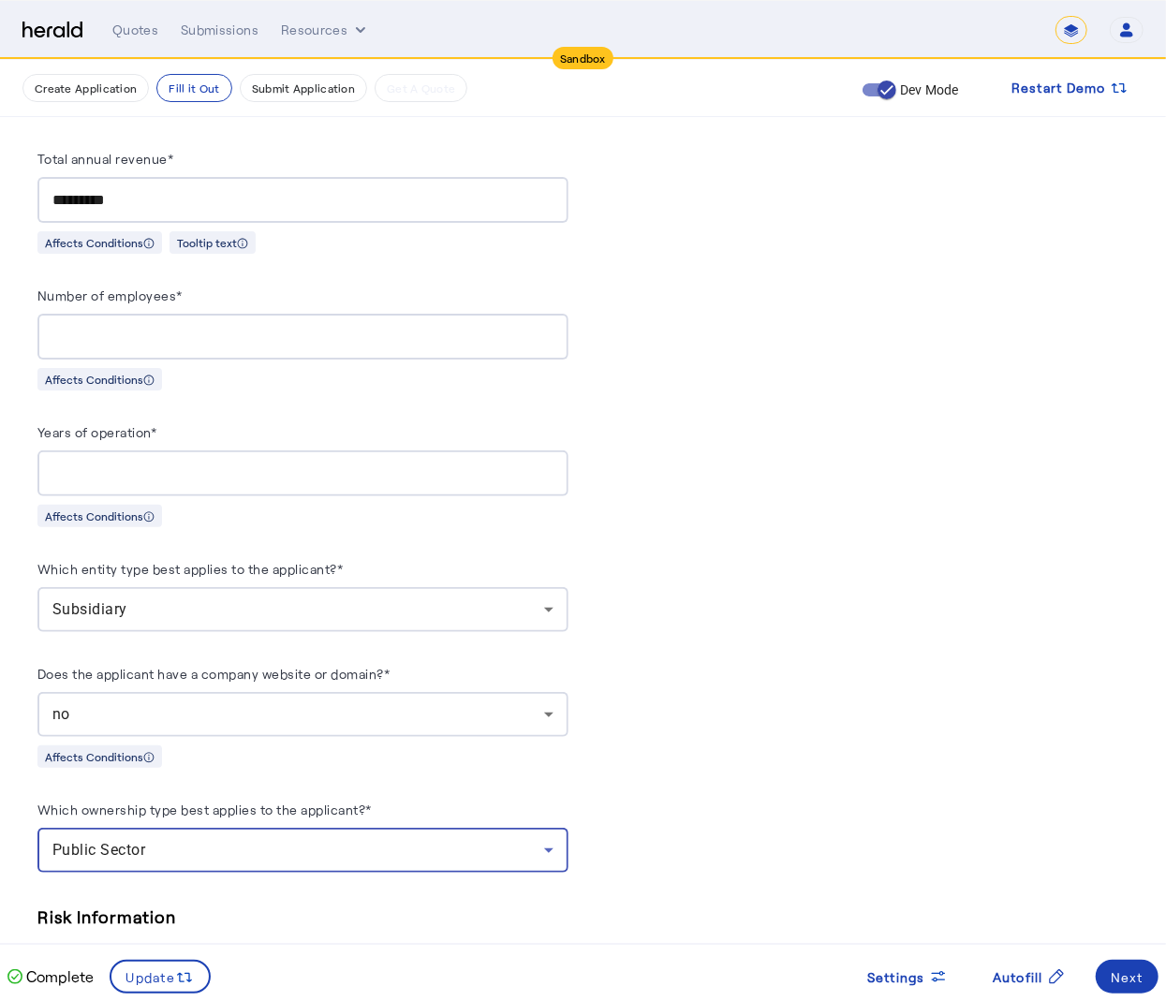
scroll to position [1566, 0]
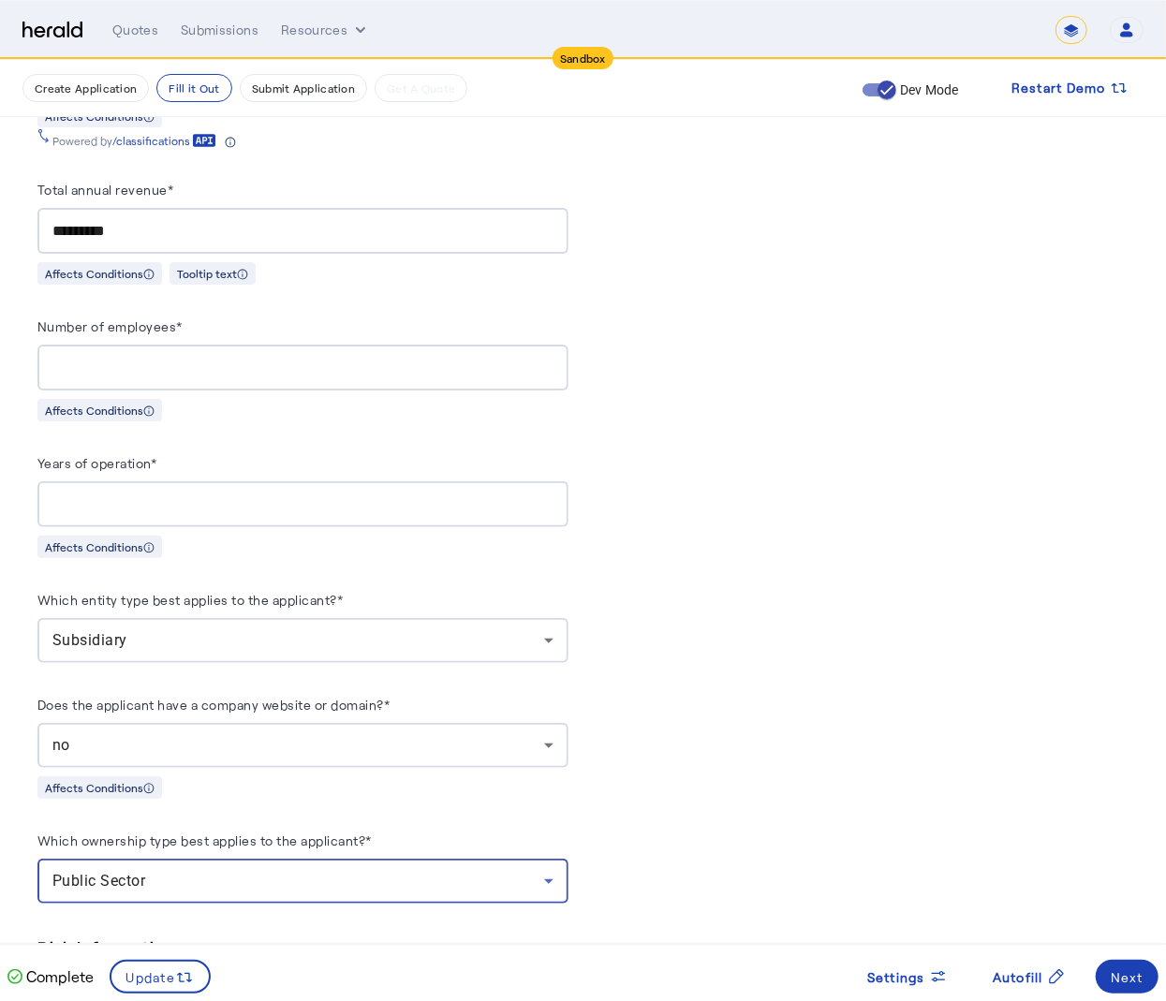
click at [521, 640] on div "Subsidiary" at bounding box center [302, 640] width 501 height 45
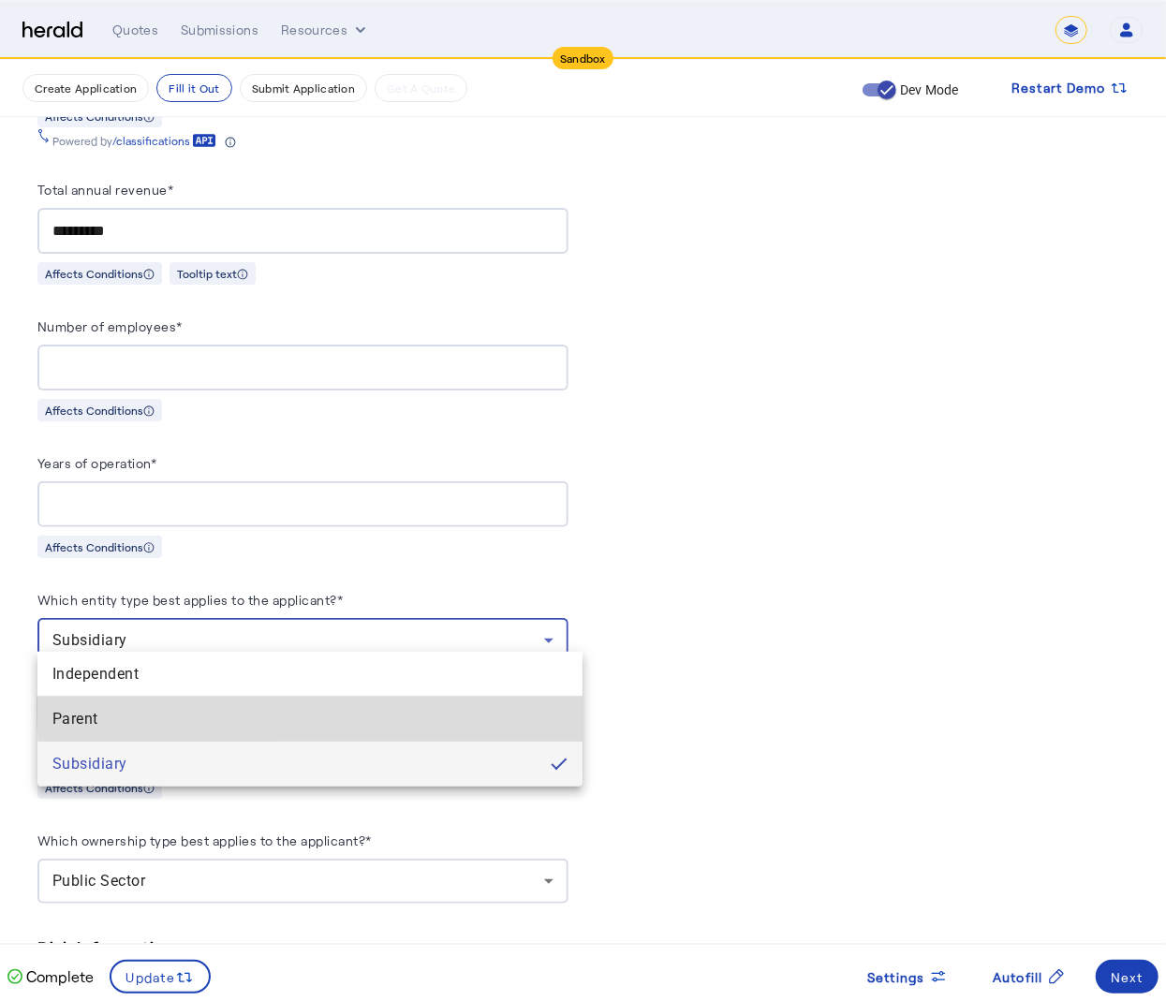
click at [480, 708] on span "Parent" at bounding box center [309, 719] width 515 height 22
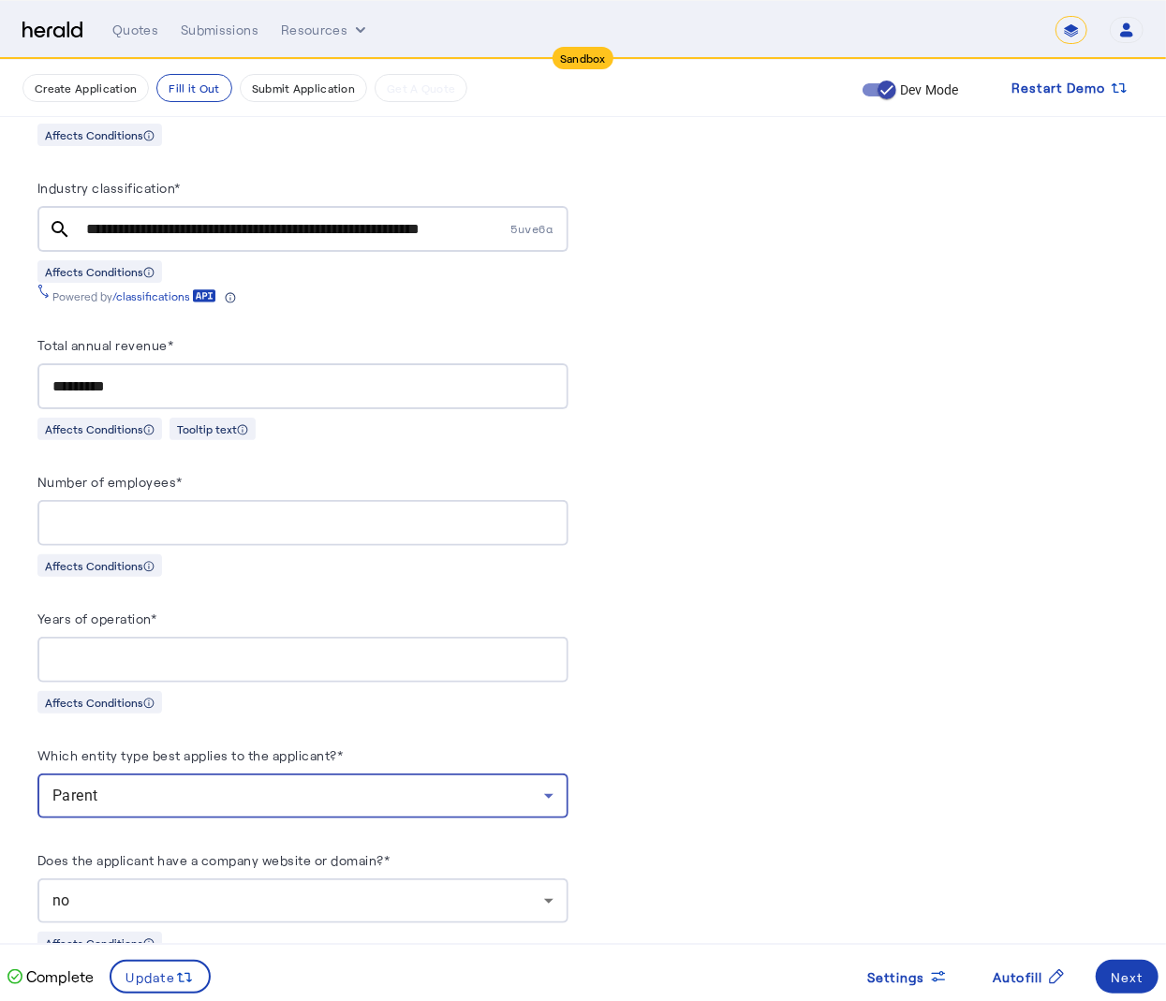
scroll to position [1347, 0]
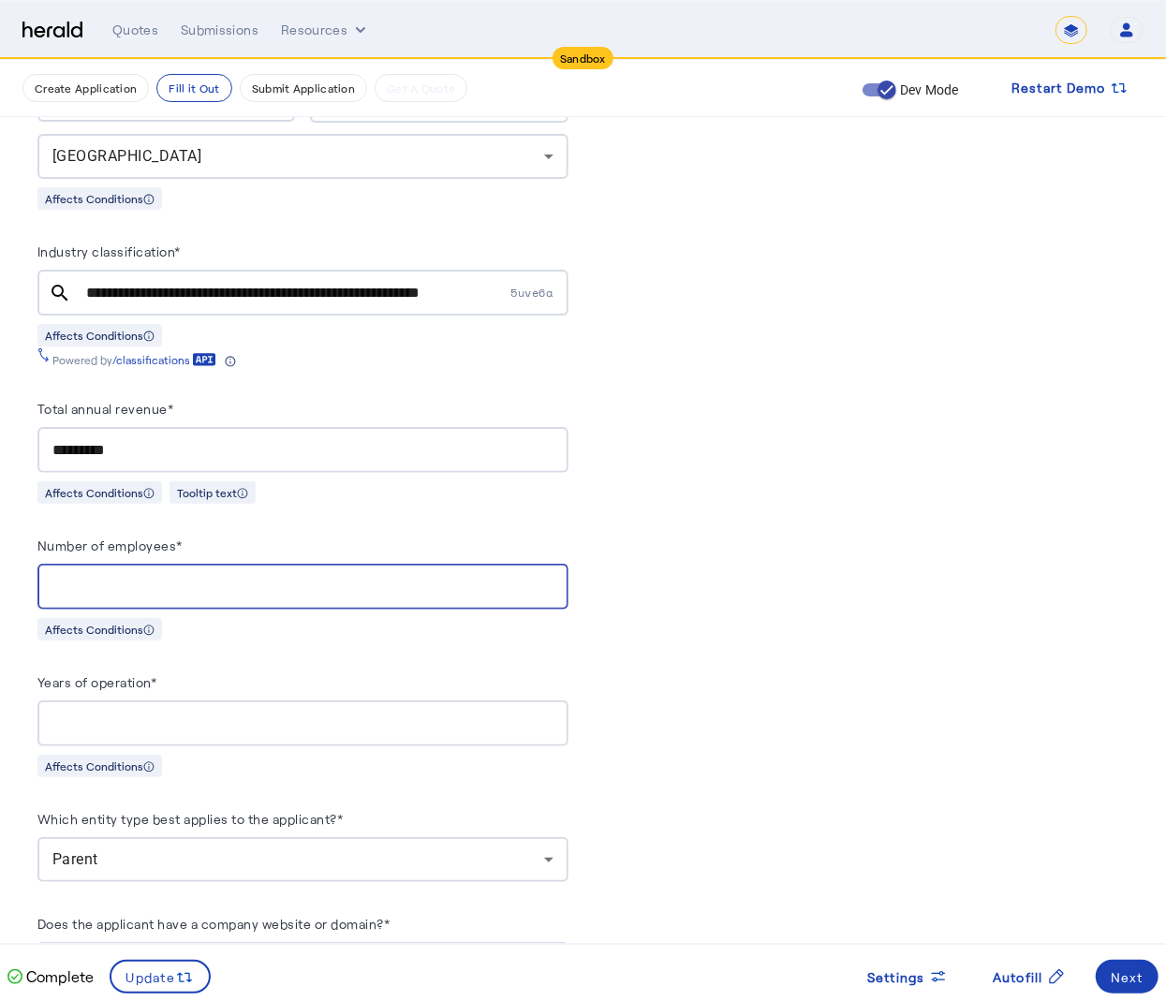
click at [393, 576] on input "*******" at bounding box center [302, 587] width 501 height 22
type input "****"
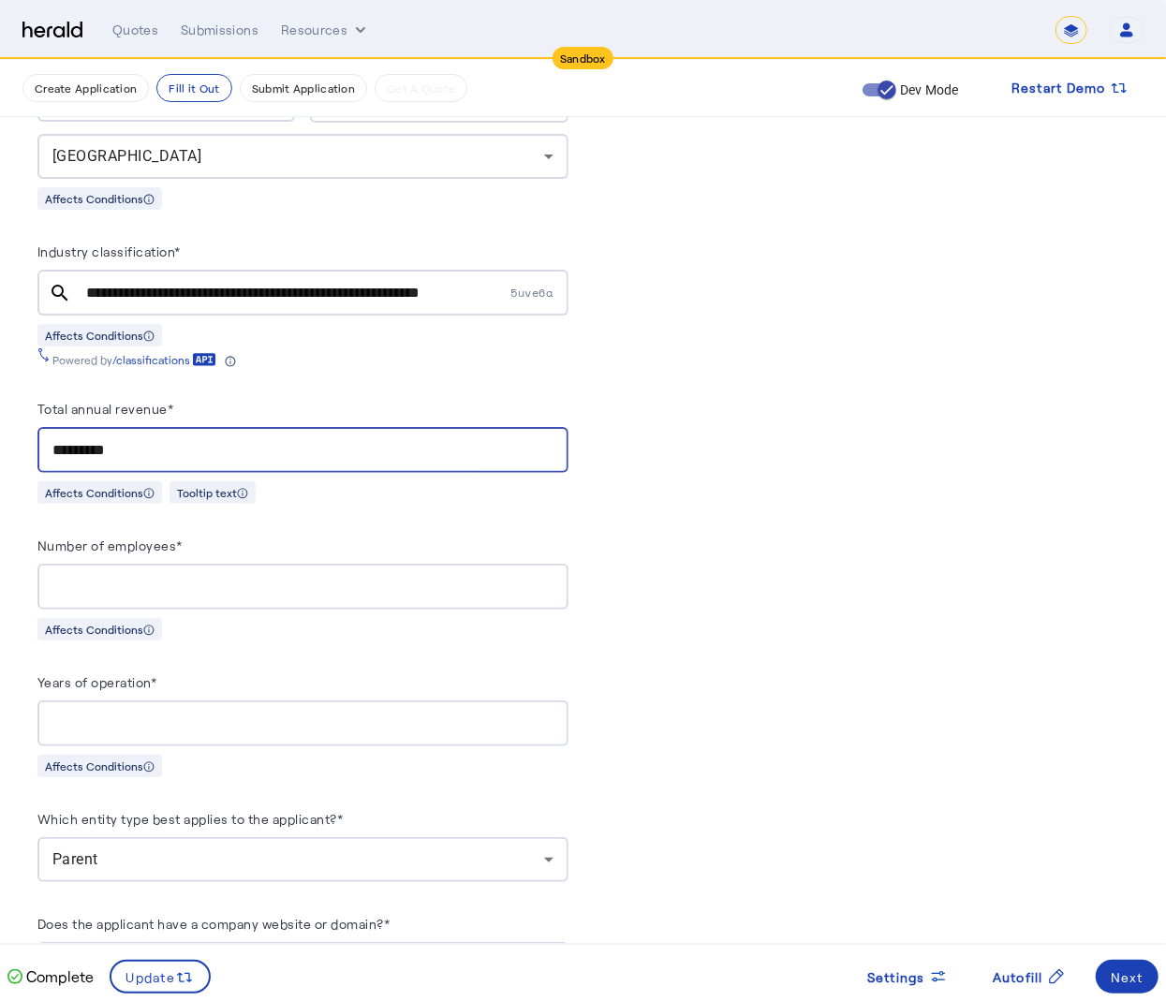
click at [394, 439] on input "*********" at bounding box center [302, 450] width 501 height 22
type input "******"
click at [421, 282] on input "**********" at bounding box center [297, 293] width 422 height 22
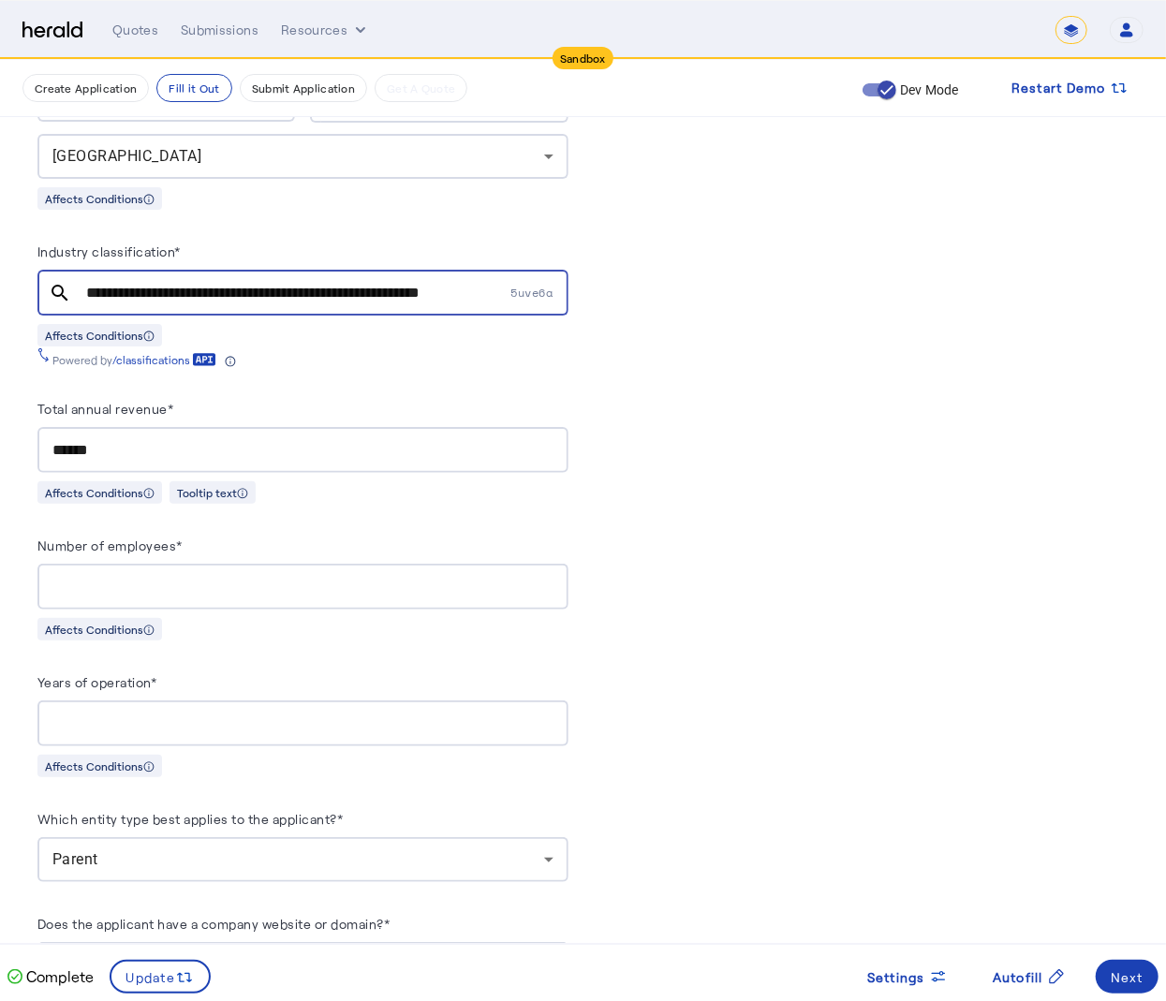
click at [421, 282] on input "**********" at bounding box center [297, 293] width 422 height 22
paste input "text"
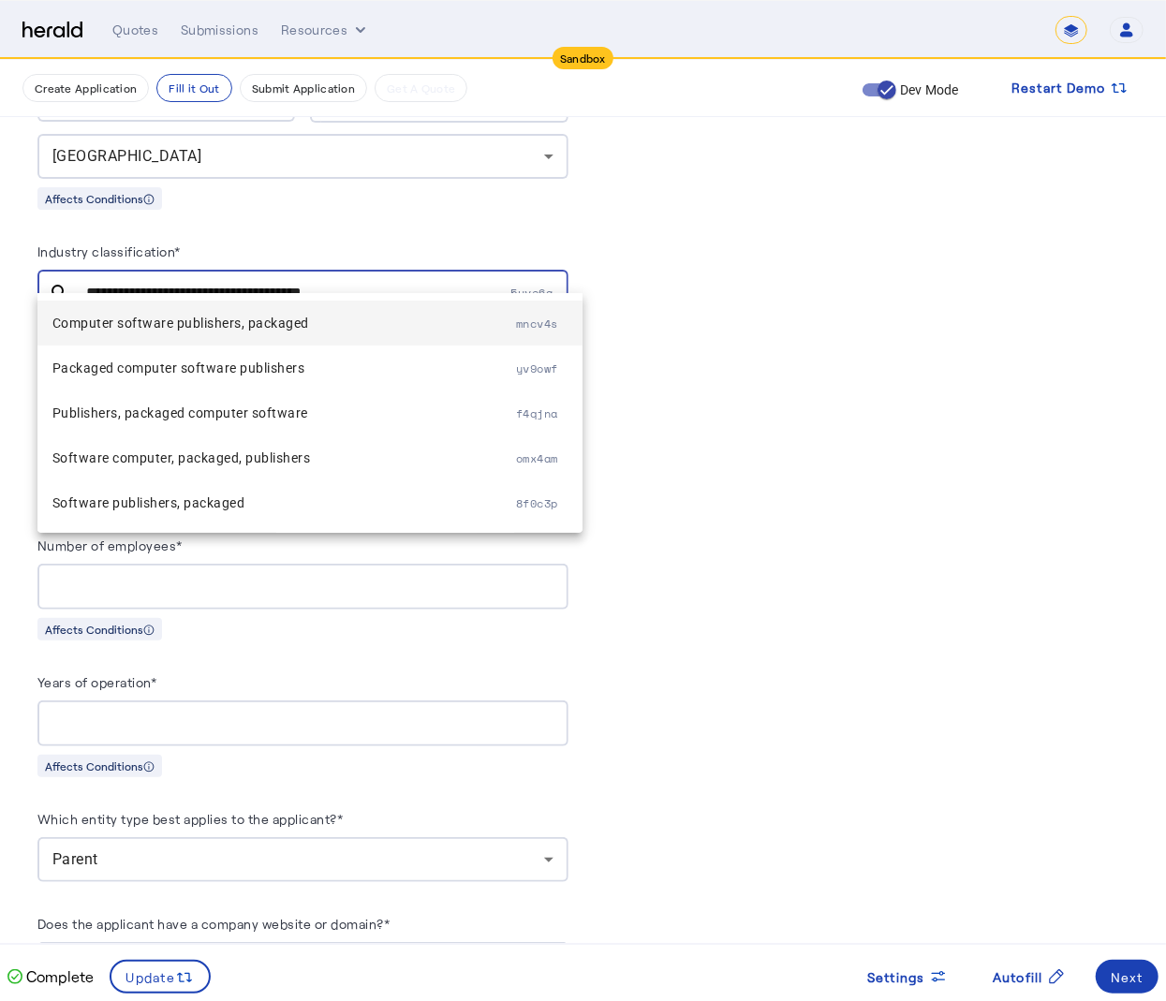
type input "**********"
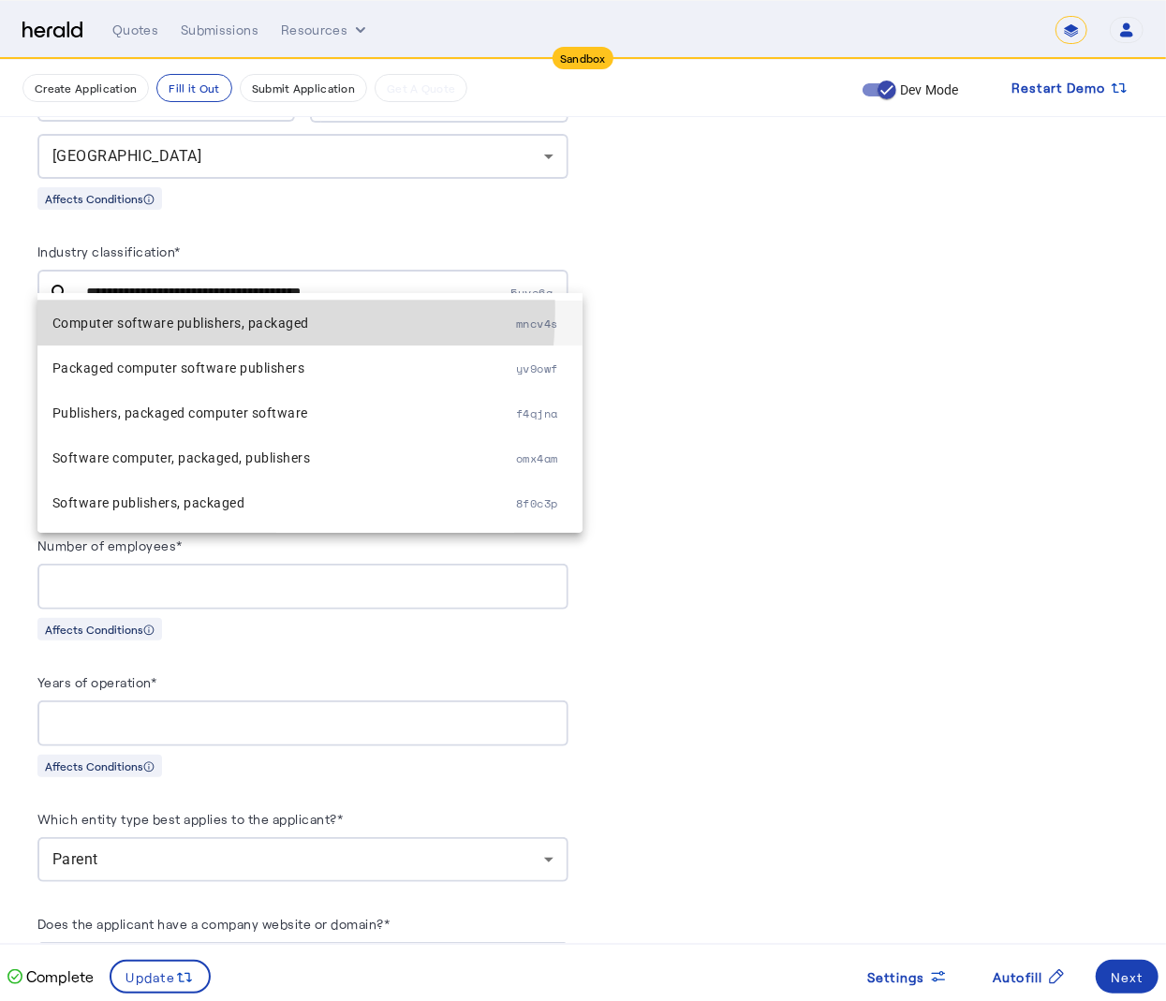
click at [92, 307] on mat-option "Computer software publishers, packaged mncv4s" at bounding box center [309, 323] width 545 height 45
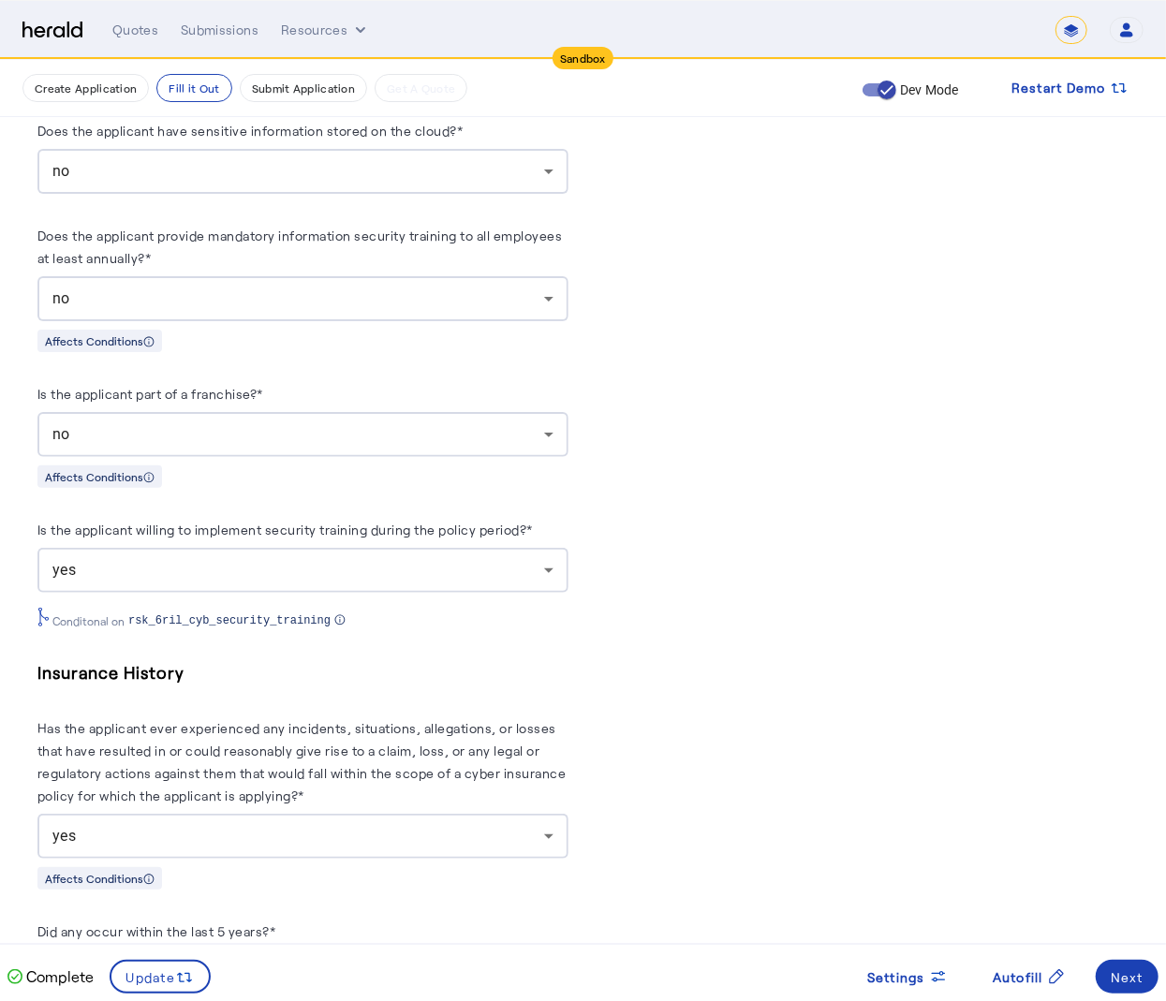
scroll to position [3127, 0]
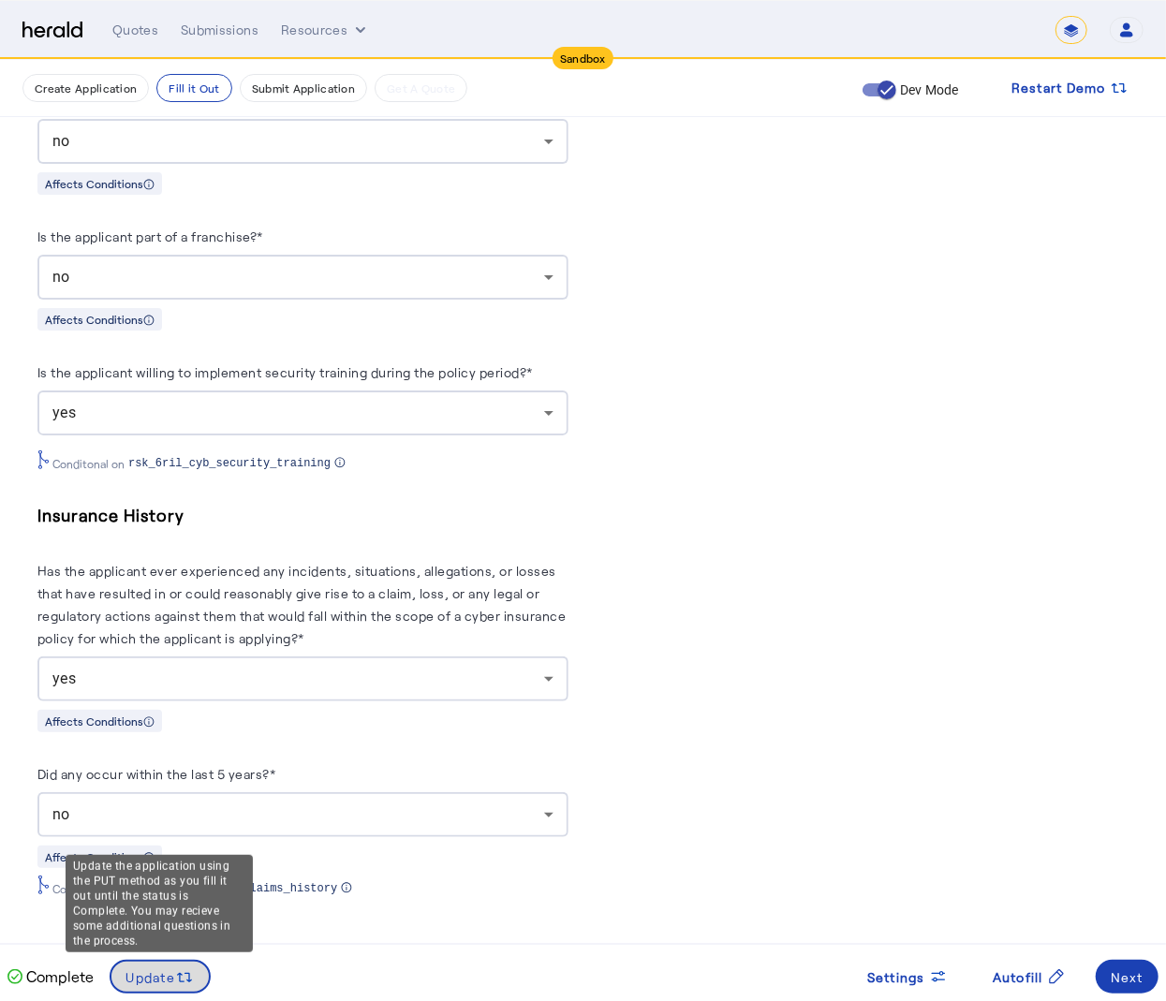
click at [176, 972] on icon at bounding box center [184, 978] width 19 height 19
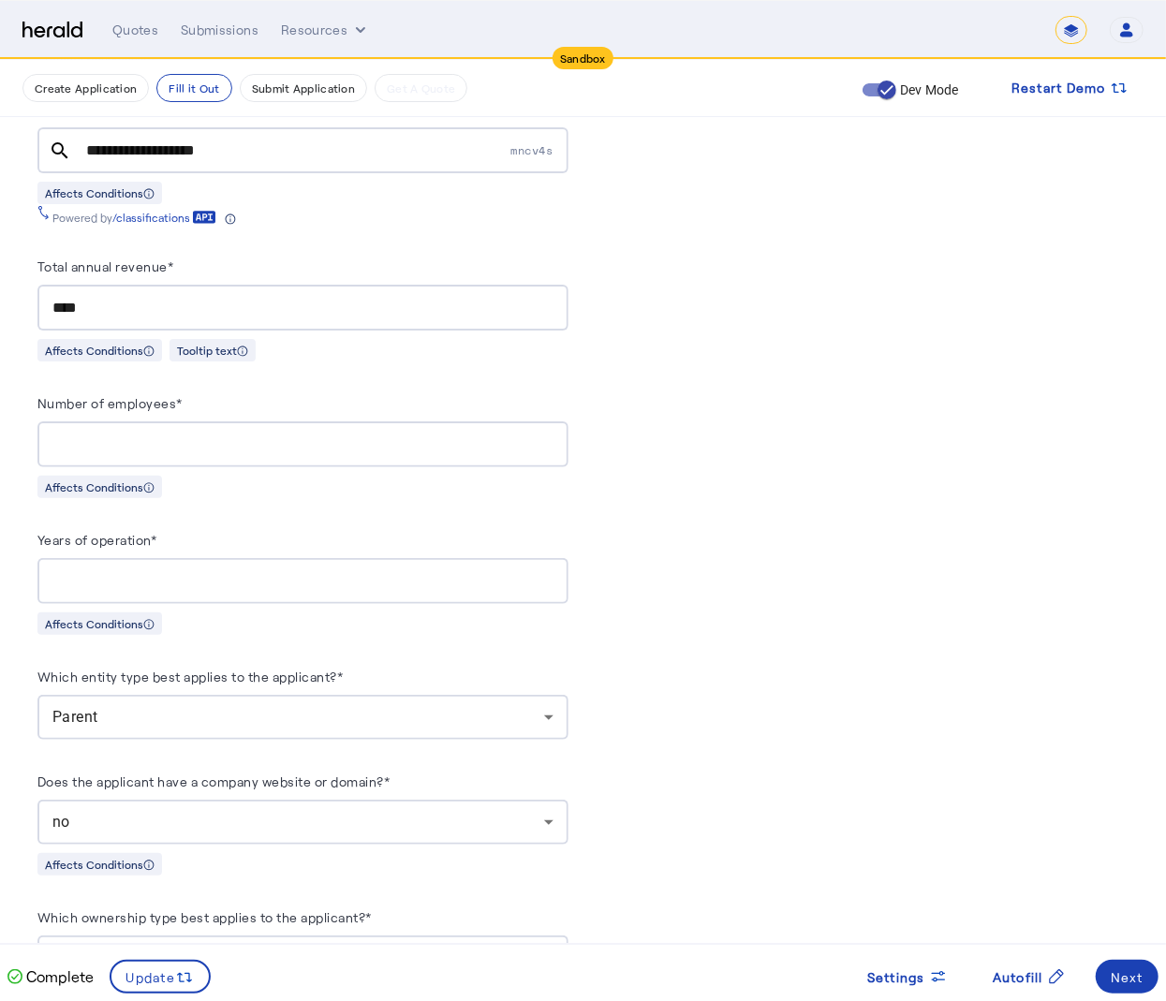
scroll to position [1477, 0]
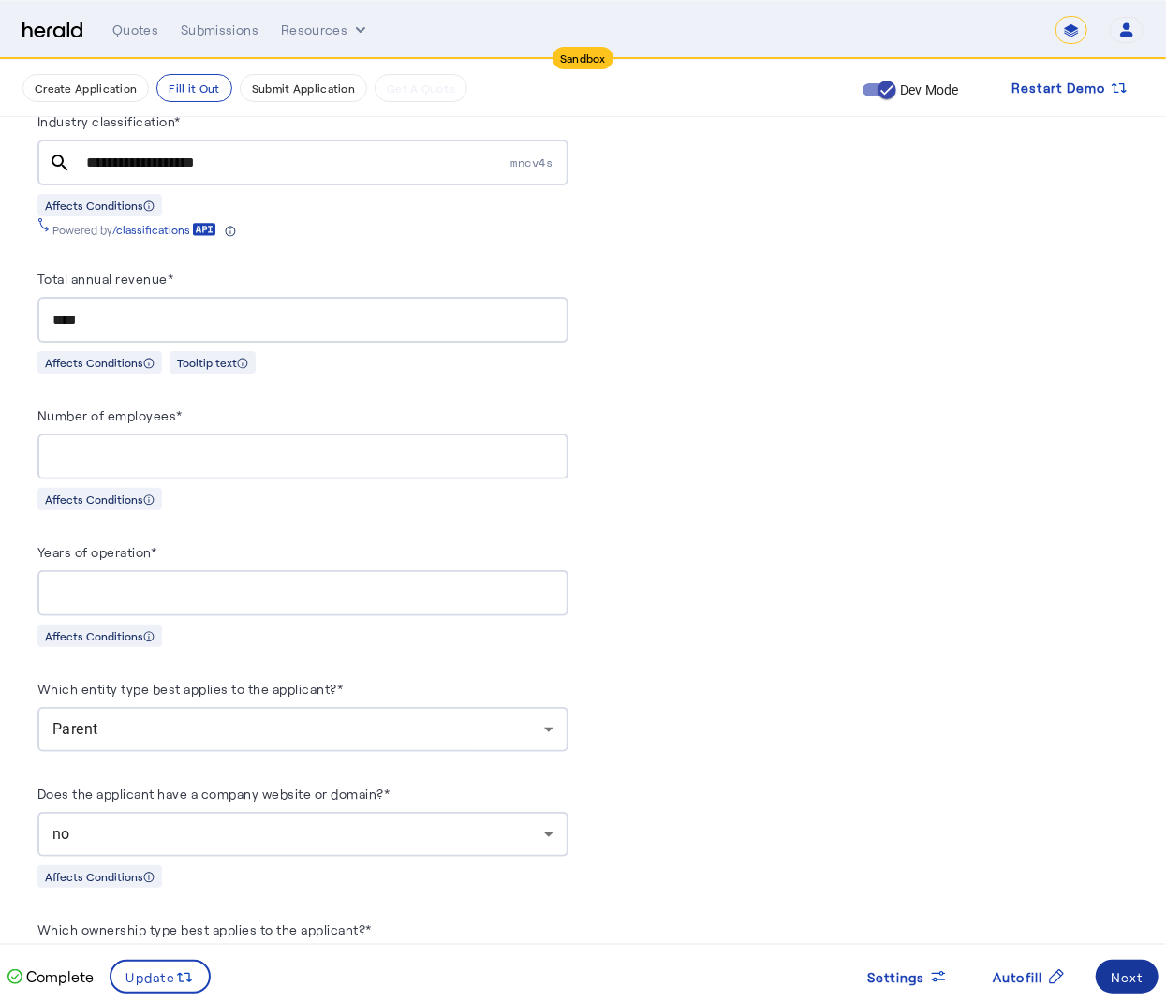
click at [1111, 973] on div "Next" at bounding box center [1127, 978] width 33 height 20
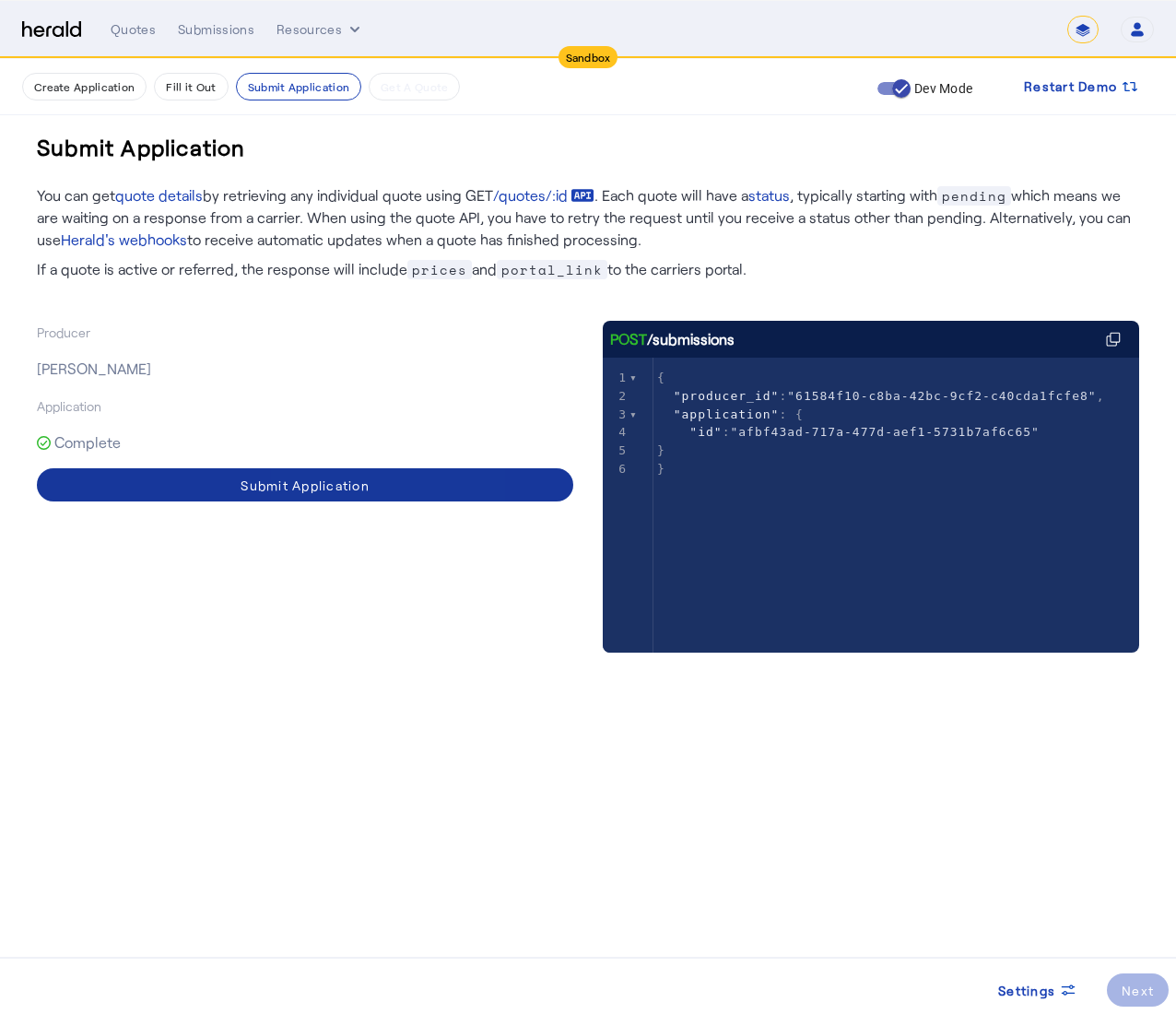
click at [347, 479] on div "Submit Application" at bounding box center [304, 485] width 129 height 20
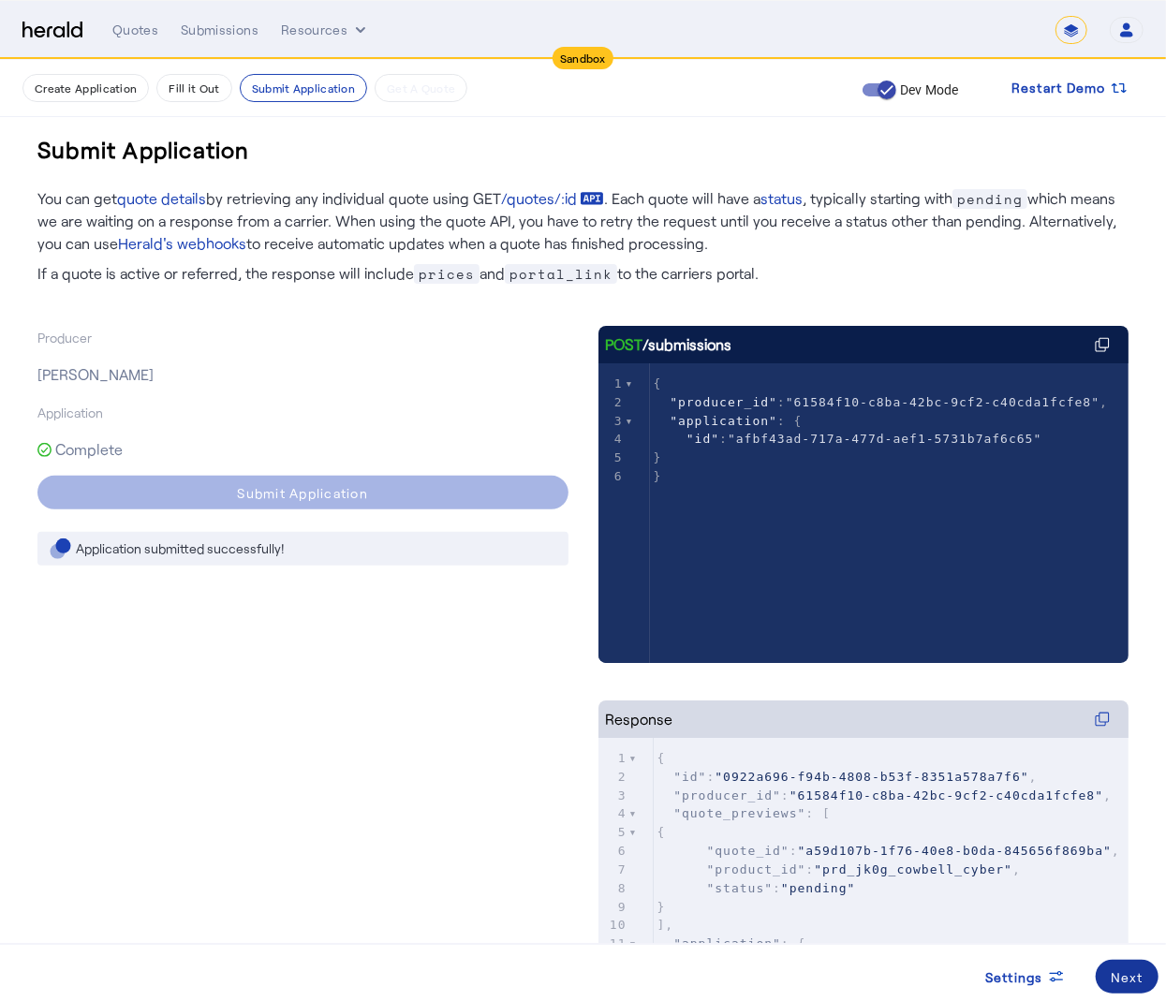
click at [1130, 978] on div "Next" at bounding box center [1127, 978] width 33 height 20
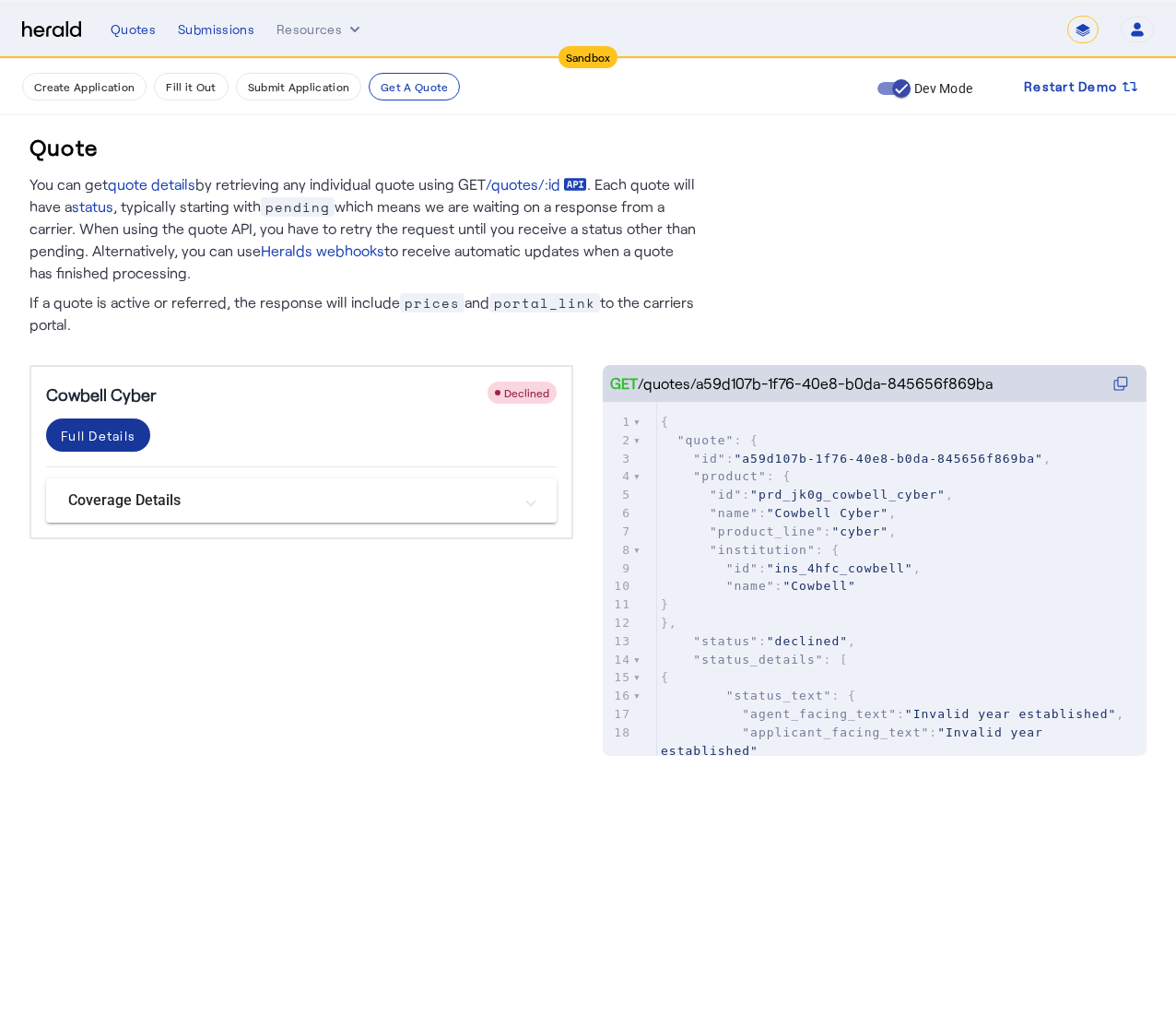
click at [123, 443] on div "Full Details" at bounding box center [98, 436] width 75 height 20
